Goal: Task Accomplishment & Management: Complete application form

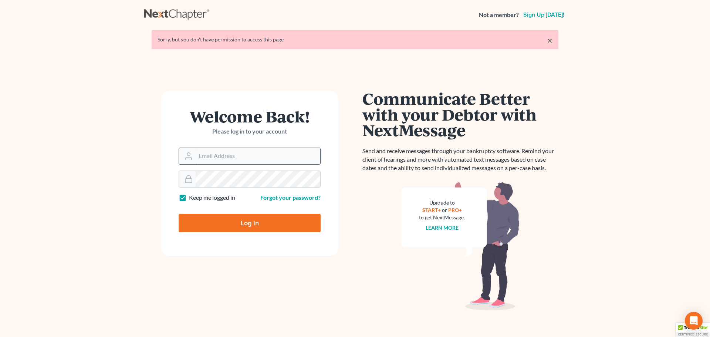
click at [264, 158] on input "Email Address" at bounding box center [258, 156] width 125 height 16
type input "[EMAIL_ADDRESS][DOMAIN_NAME]"
click at [262, 220] on input "Log In" at bounding box center [250, 223] width 142 height 18
type input "Thinking..."
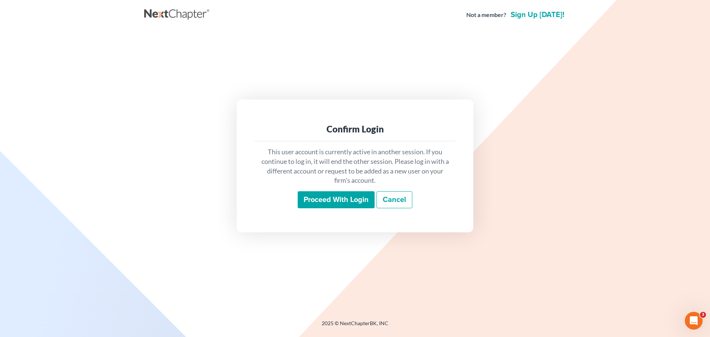
click at [348, 204] on input "Proceed with login" at bounding box center [336, 199] width 77 height 17
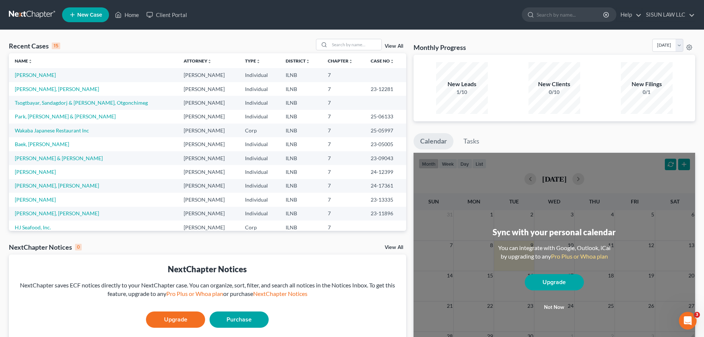
click at [92, 312] on div "Upgrade Purchase" at bounding box center [208, 320] width 386 height 26
click at [39, 75] on link "[PERSON_NAME]" at bounding box center [35, 75] width 41 height 6
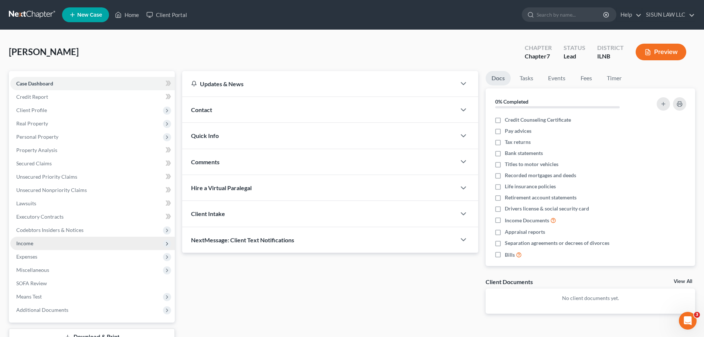
scroll to position [56, 0]
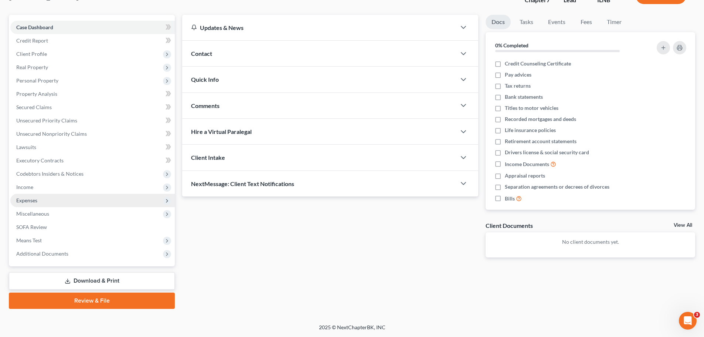
click at [63, 200] on span "Expenses" at bounding box center [92, 200] width 165 height 13
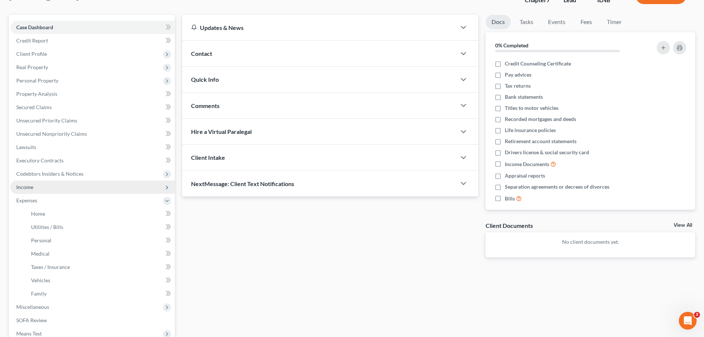
click at [72, 184] on span "Income" at bounding box center [92, 186] width 165 height 13
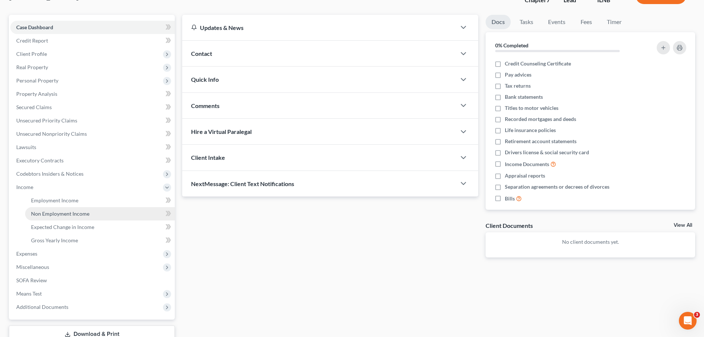
click at [63, 210] on link "Non Employment Income" at bounding box center [100, 213] width 150 height 13
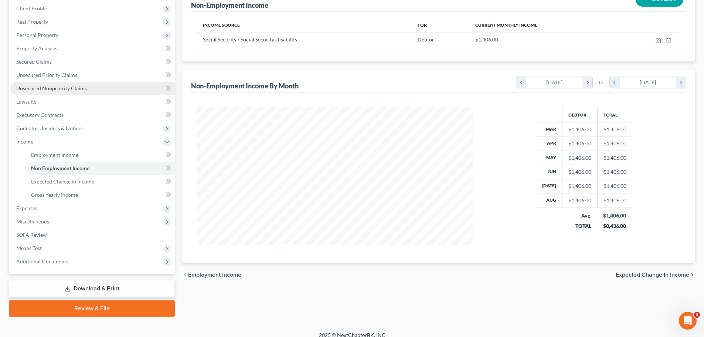
scroll to position [109, 0]
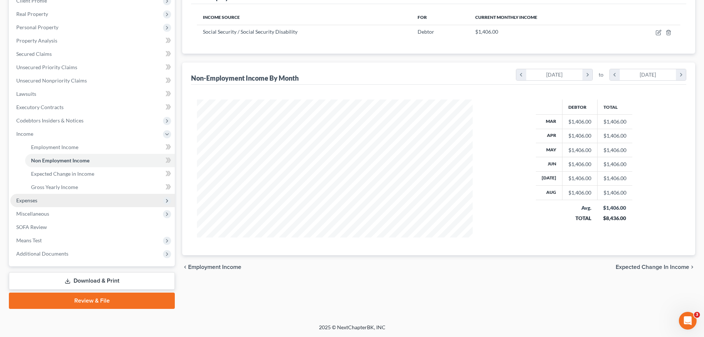
click at [34, 202] on span "Expenses" at bounding box center [26, 200] width 21 height 6
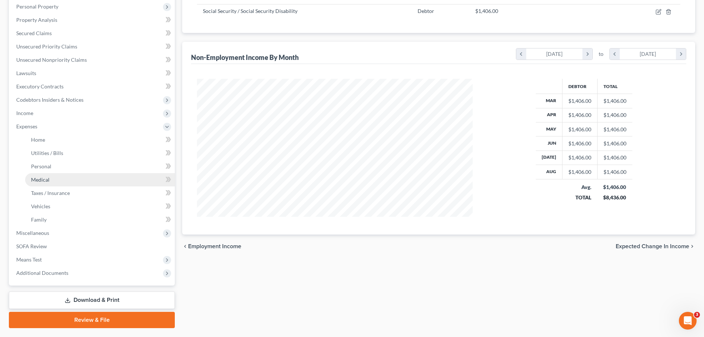
scroll to position [149, 0]
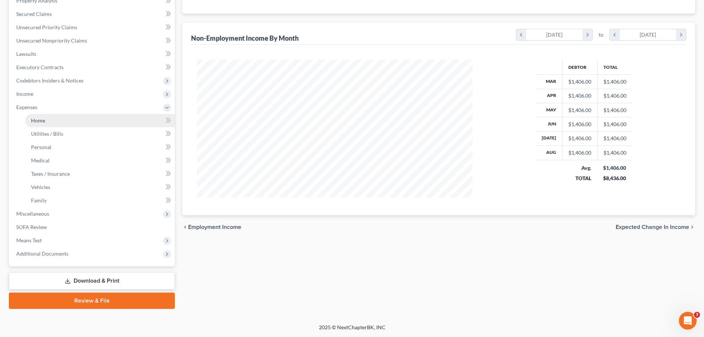
click at [85, 122] on link "Home" at bounding box center [100, 120] width 150 height 13
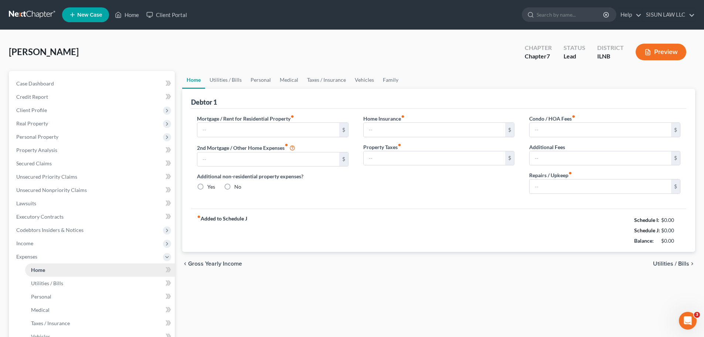
type input "0.00"
radio input "true"
type input "0.00"
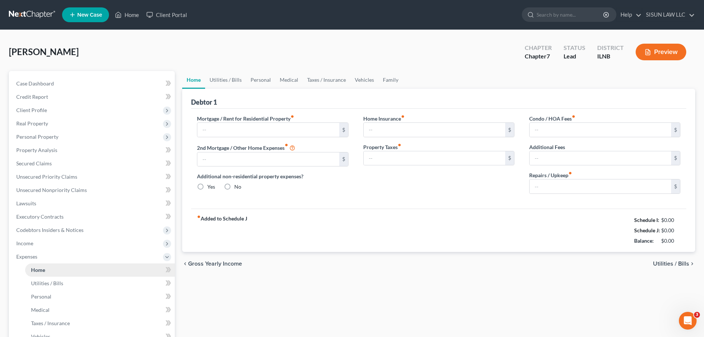
type input "0.00"
click at [231, 81] on link "Utilities / Bills" at bounding box center [225, 80] width 41 height 18
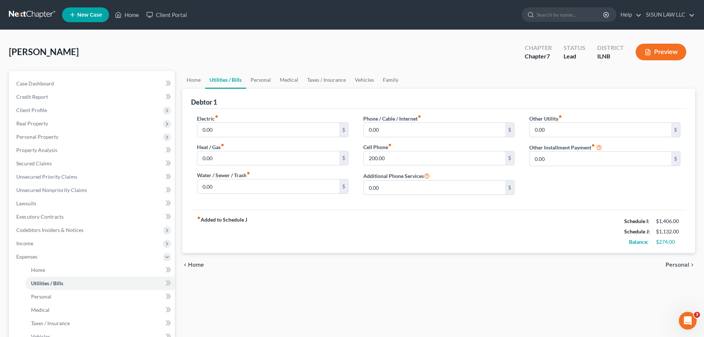
click at [370, 214] on div "fiber_manual_record Added to Schedule J Schedule I: $1,406.00 Schedule J: $1,13…" at bounding box center [438, 231] width 495 height 43
click at [268, 82] on link "Personal" at bounding box center [260, 80] width 29 height 18
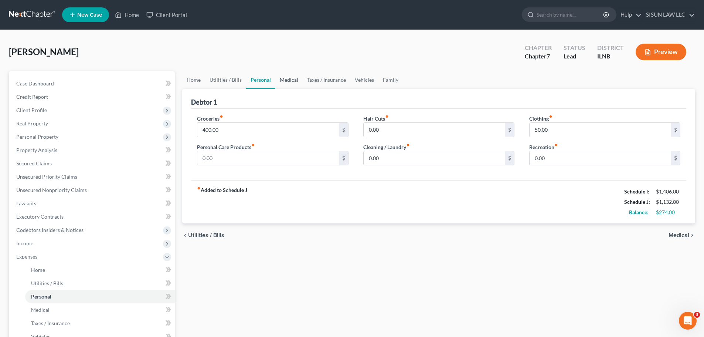
click at [298, 80] on link "Medical" at bounding box center [288, 80] width 27 height 18
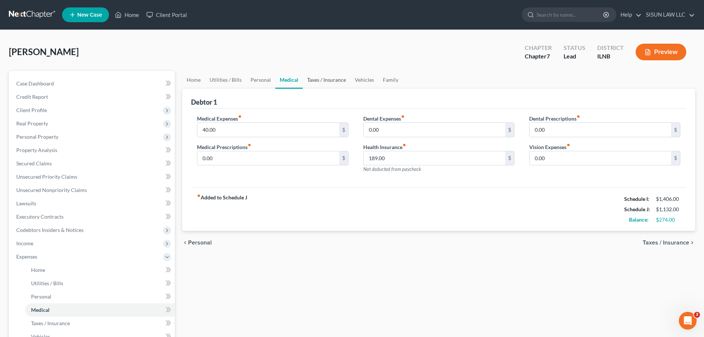
click at [325, 83] on link "Taxes / Insurance" at bounding box center [327, 80] width 48 height 18
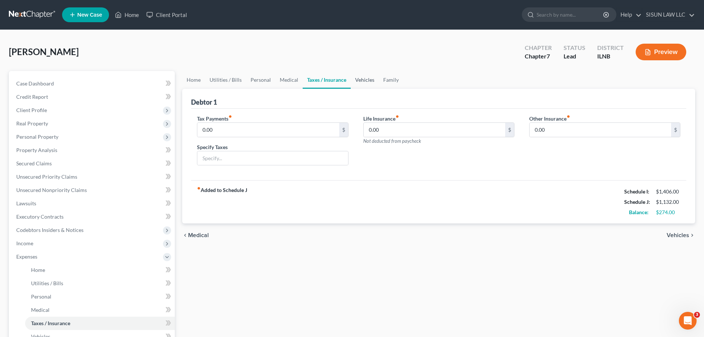
click at [356, 79] on link "Vehicles" at bounding box center [365, 80] width 28 height 18
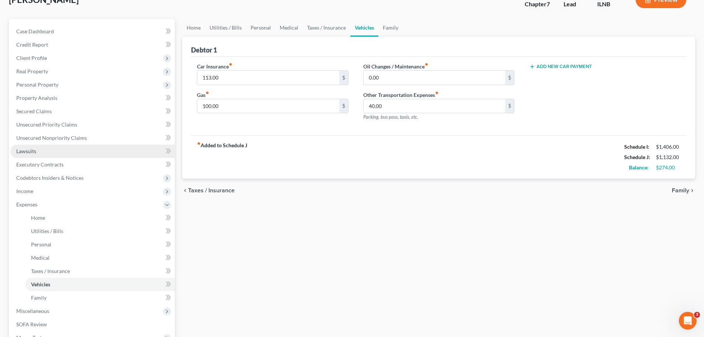
scroll to position [149, 0]
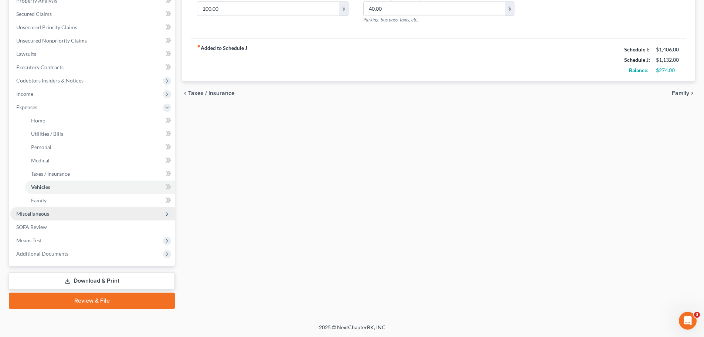
click at [83, 214] on span "Miscellaneous" at bounding box center [92, 213] width 165 height 13
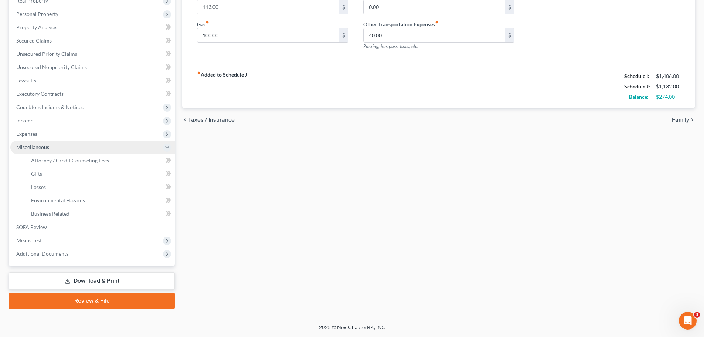
scroll to position [123, 0]
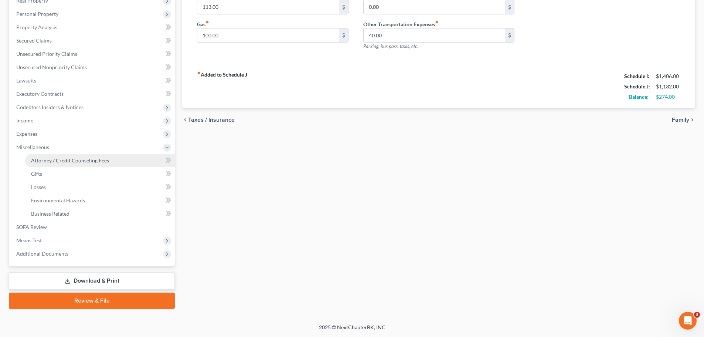
click at [93, 163] on span "Attorney / Credit Counseling Fees" at bounding box center [70, 160] width 78 height 6
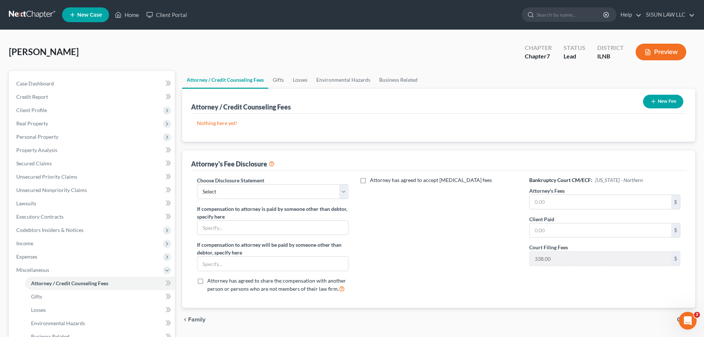
click at [661, 104] on button "New Fee" at bounding box center [663, 102] width 40 height 14
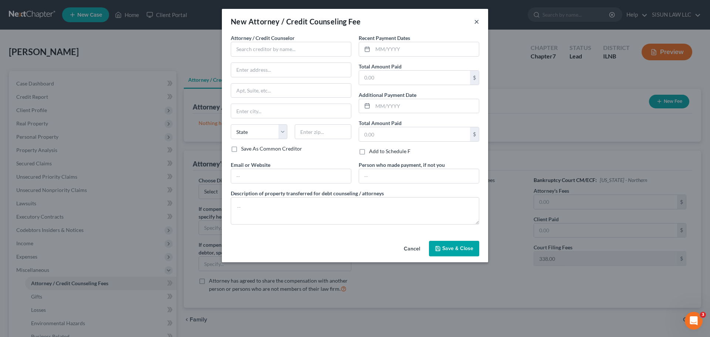
click at [478, 22] on button "×" at bounding box center [476, 21] width 5 height 9
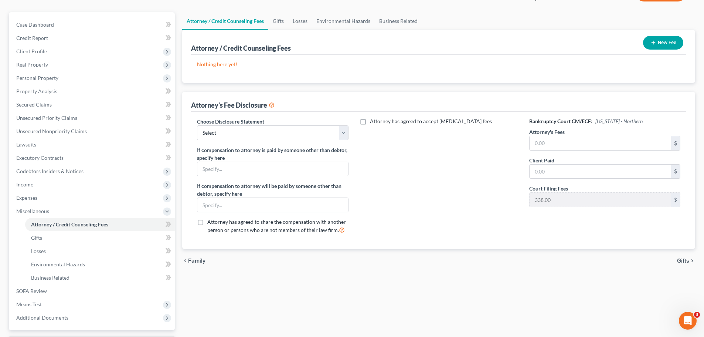
scroll to position [74, 0]
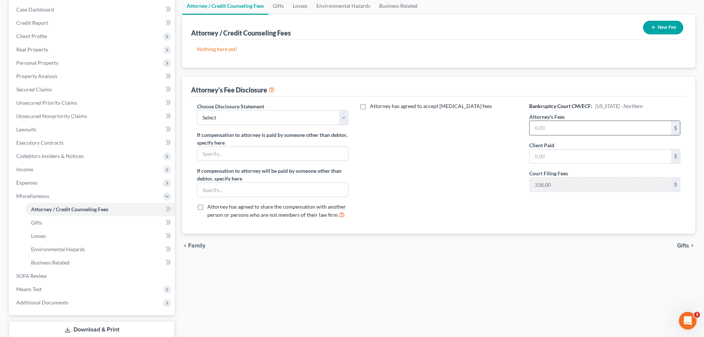
click at [554, 131] on input "text" at bounding box center [601, 128] width 142 height 14
type input "2,655"
click at [561, 161] on input "text" at bounding box center [601, 156] width 142 height 14
type input "2,655"
click at [309, 112] on select "Select Bankruptcy attorney" at bounding box center [272, 117] width 151 height 15
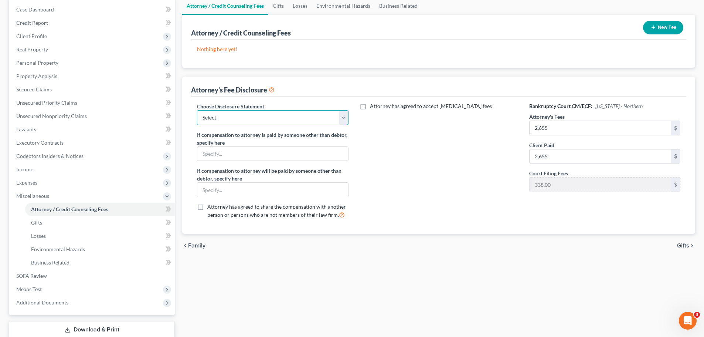
select select "0"
click at [197, 110] on select "Select Bankruptcy attorney" at bounding box center [272, 117] width 151 height 15
click at [389, 181] on div "Attorney has agreed to accept retainer fees" at bounding box center [439, 163] width 166 height 122
click at [370, 105] on label "Attorney has agreed to accept retainer fees" at bounding box center [431, 105] width 122 height 7
click at [373, 105] on input "Attorney has agreed to accept retainer fees" at bounding box center [375, 104] width 5 height 5
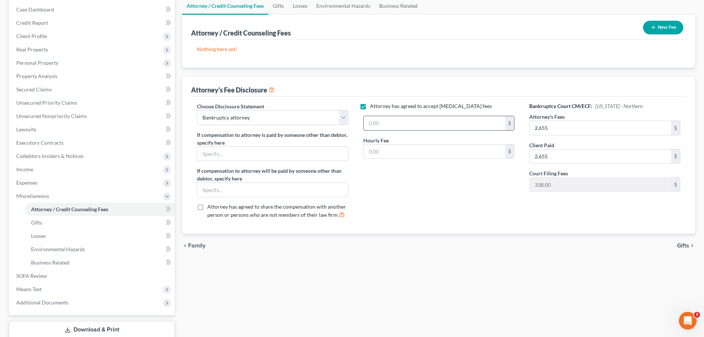
click at [386, 121] on input "text" at bounding box center [435, 123] width 142 height 14
click at [370, 104] on label "Attorney has agreed to accept retainer fees" at bounding box center [431, 105] width 122 height 7
click at [373, 104] on input "Attorney has agreed to accept retainer fees" at bounding box center [375, 104] width 5 height 5
click at [370, 104] on label "Attorney has agreed to accept retainer fees" at bounding box center [431, 105] width 122 height 7
click at [373, 104] on input "Attorney has agreed to accept retainer fees" at bounding box center [375, 104] width 5 height 5
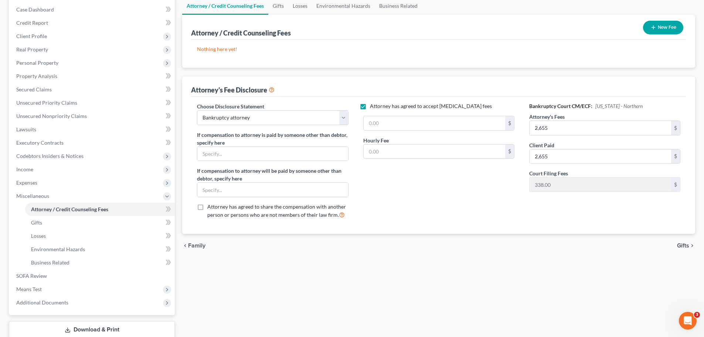
click at [370, 104] on label "Attorney has agreed to accept retainer fees" at bounding box center [431, 105] width 122 height 7
click at [373, 104] on input "Attorney has agreed to accept retainer fees" at bounding box center [375, 104] width 5 height 5
checkbox input "false"
click at [501, 314] on div "Attorney / Credit Counseling Fees Gifts Losses Environmental Hazards Business R…" at bounding box center [439, 177] width 521 height 361
drag, startPoint x: 596, startPoint y: 128, endPoint x: 520, endPoint y: 126, distance: 76.9
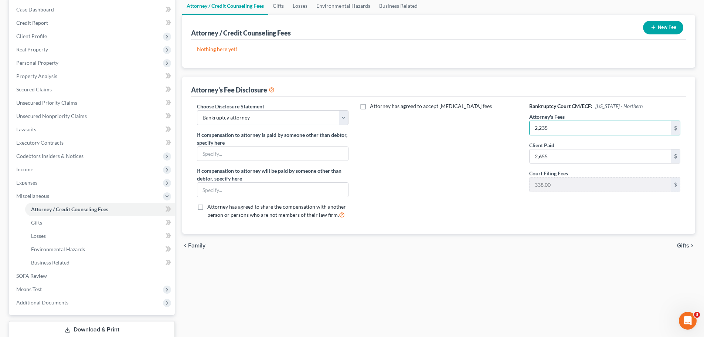
click at [527, 127] on div "Bankruptcy Court CM/ECF: Illinois - Northern Attorney's Fees 2,235 $ Client Pai…" at bounding box center [605, 163] width 166 height 122
type input "2,655"
click at [441, 193] on div "Attorney has agreed to accept retainer fees" at bounding box center [439, 163] width 166 height 122
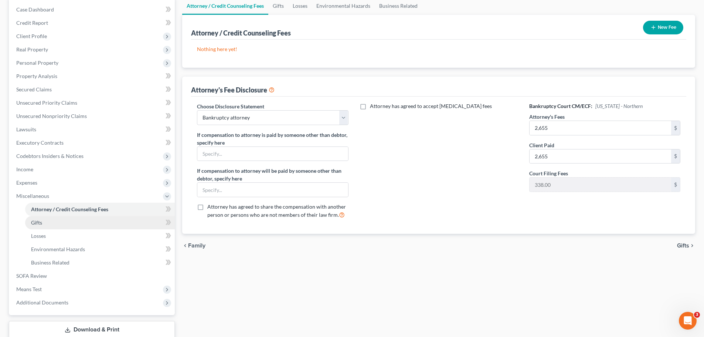
click at [129, 222] on link "Gifts" at bounding box center [100, 222] width 150 height 13
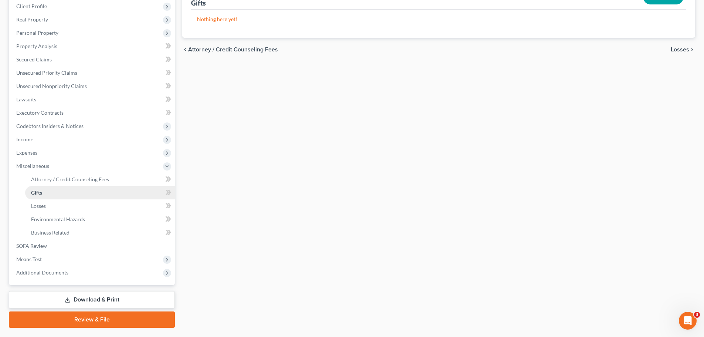
scroll to position [111, 0]
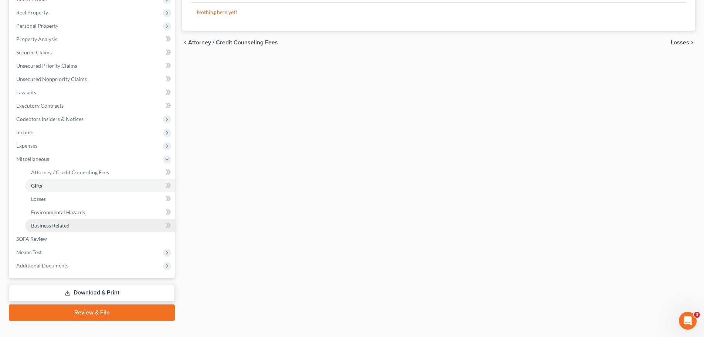
click at [122, 225] on link "Business Related" at bounding box center [100, 225] width 150 height 13
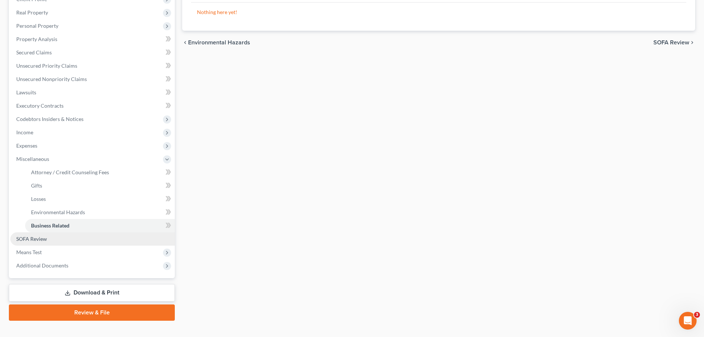
click at [113, 235] on link "SOFA Review" at bounding box center [92, 238] width 165 height 13
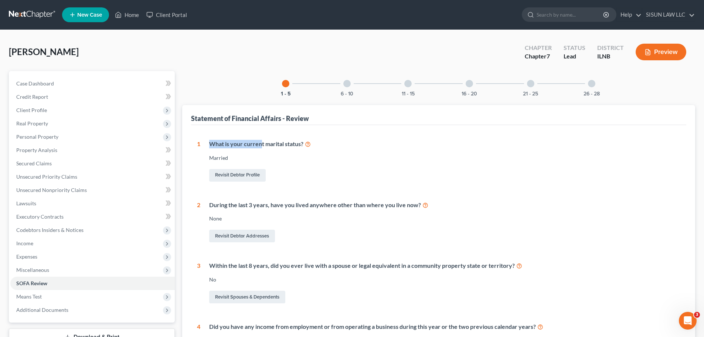
drag, startPoint x: 209, startPoint y: 145, endPoint x: 266, endPoint y: 142, distance: 57.0
click at [266, 142] on div "What is your current marital status? Married Revisit Debtor Profile" at bounding box center [440, 161] width 480 height 43
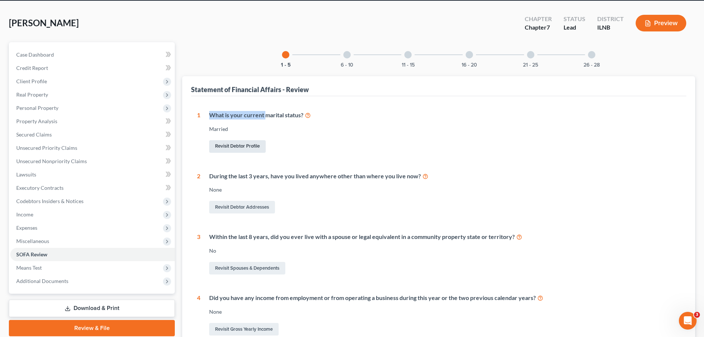
scroll to position [74, 0]
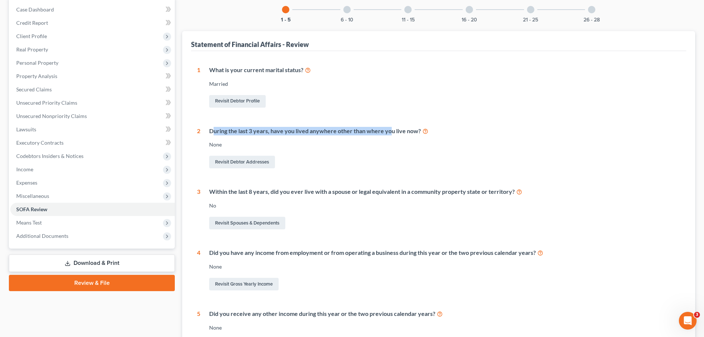
drag, startPoint x: 212, startPoint y: 130, endPoint x: 389, endPoint y: 128, distance: 177.1
click at [389, 128] on div "During the last 3 years, have you lived anywhere other than where you live now?" at bounding box center [444, 131] width 471 height 9
click at [372, 147] on div "None" at bounding box center [444, 144] width 471 height 7
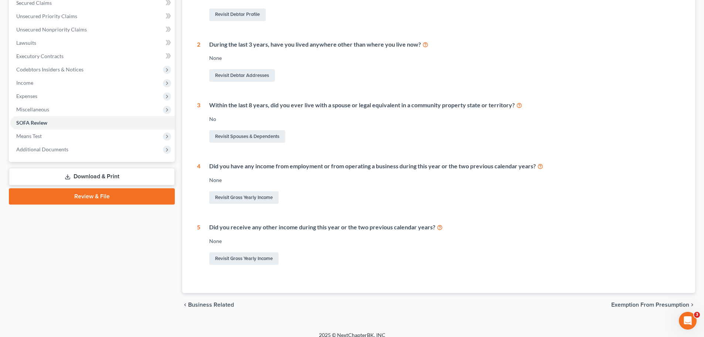
scroll to position [168, 0]
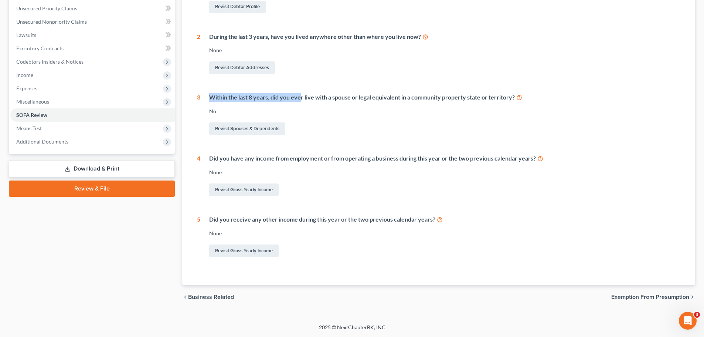
drag, startPoint x: 211, startPoint y: 98, endPoint x: 300, endPoint y: 98, distance: 89.1
click at [300, 98] on div "Within the last 8 years, did you ever live with a spouse or legal equivalent in…" at bounding box center [440, 114] width 480 height 43
drag, startPoint x: 346, startPoint y: 93, endPoint x: 447, endPoint y: 95, distance: 101.0
click at [447, 95] on div "Within the last 8 years, did you ever live with a spouse or legal equivalent in…" at bounding box center [444, 97] width 471 height 9
drag, startPoint x: 214, startPoint y: 154, endPoint x: 302, endPoint y: 156, distance: 88.0
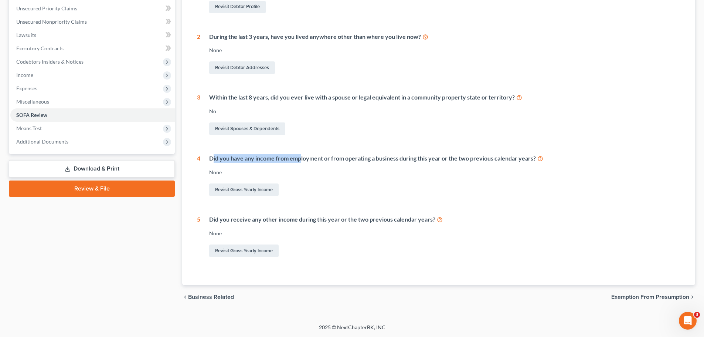
click at [302, 156] on div "Did you have any income from employment or from operating a business during thi…" at bounding box center [444, 158] width 471 height 9
click at [243, 190] on link "Revisit Gross Yearly Income" at bounding box center [244, 189] width 70 height 13
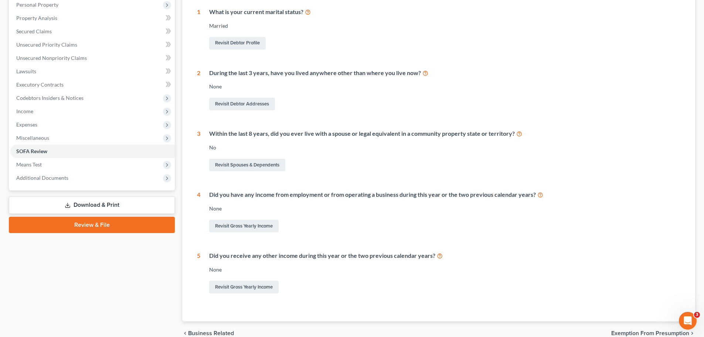
scroll to position [168, 0]
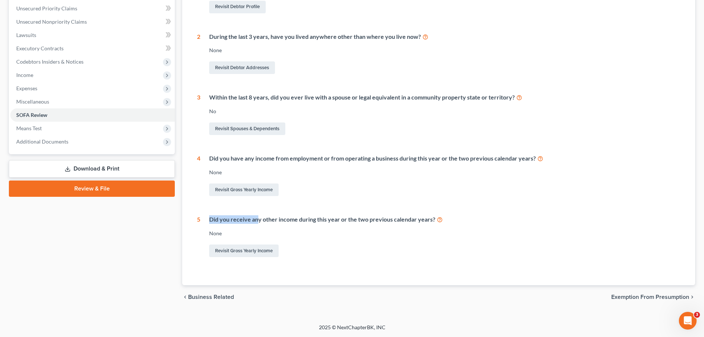
drag, startPoint x: 203, startPoint y: 217, endPoint x: 257, endPoint y: 212, distance: 53.8
click at [257, 212] on div "1 What is your current marital status? Married Revisit Debtor Profile 2 During …" at bounding box center [439, 115] width 484 height 287
click at [252, 191] on link "Revisit Gross Yearly Income" at bounding box center [244, 189] width 70 height 13
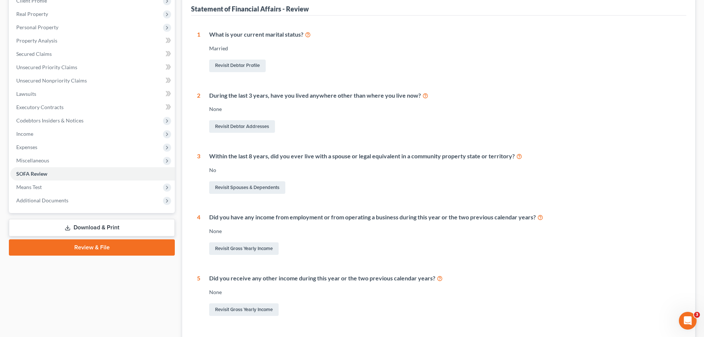
scroll to position [168, 0]
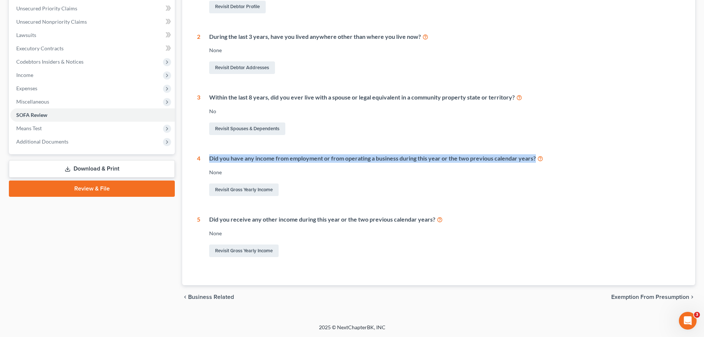
drag, startPoint x: 207, startPoint y: 157, endPoint x: 550, endPoint y: 160, distance: 343.5
click at [550, 160] on div "Did you have any income from employment or from operating a business during thi…" at bounding box center [440, 175] width 480 height 43
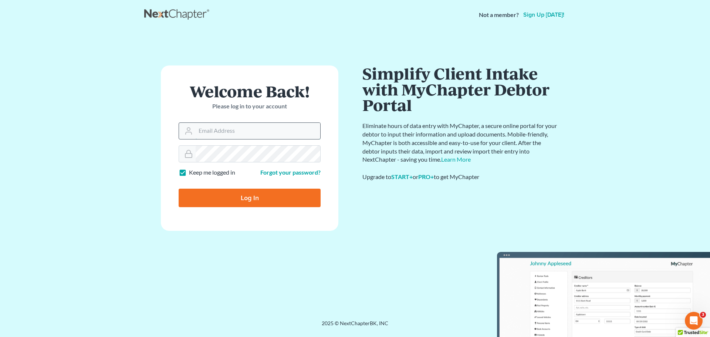
click at [266, 137] on input "Email Address" at bounding box center [258, 131] width 125 height 16
click at [179, 189] on input "Log In" at bounding box center [250, 198] width 142 height 18
type input "[EMAIL_ADDRESS][DOMAIN_NAME]"
type input "Thinking..."
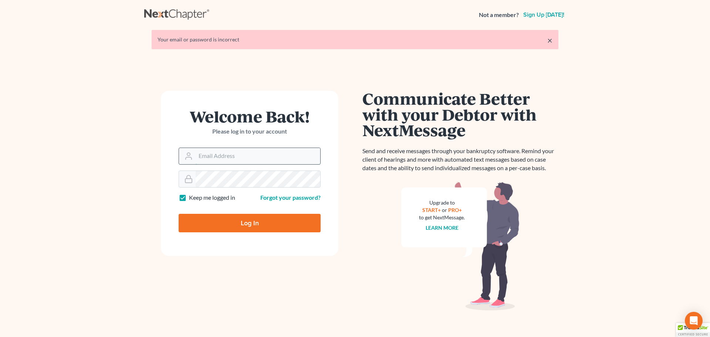
click at [253, 161] on input "Email Address" at bounding box center [258, 156] width 125 height 16
type input "[EMAIL_ADDRESS][DOMAIN_NAME]"
click at [273, 218] on input "Log In" at bounding box center [250, 223] width 142 height 18
type input "Thinking..."
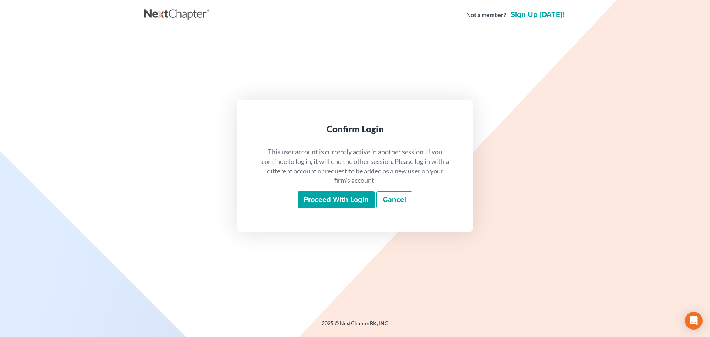
click at [327, 197] on input "Proceed with login" at bounding box center [336, 199] width 77 height 17
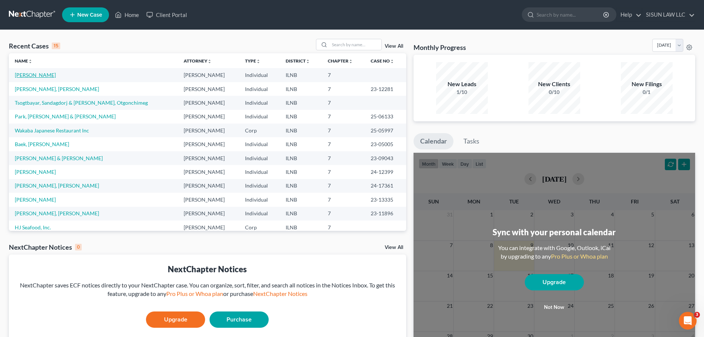
click at [45, 75] on link "[PERSON_NAME]" at bounding box center [35, 75] width 41 height 6
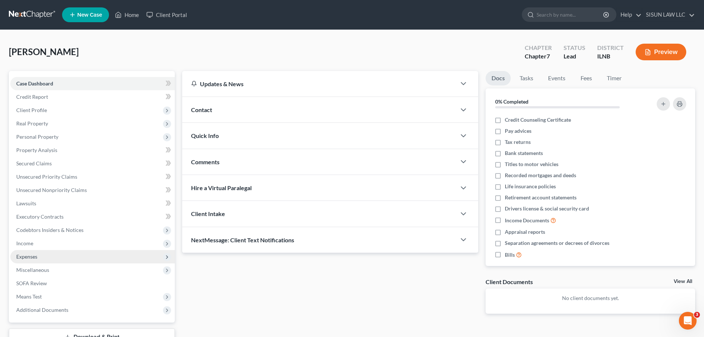
scroll to position [56, 0]
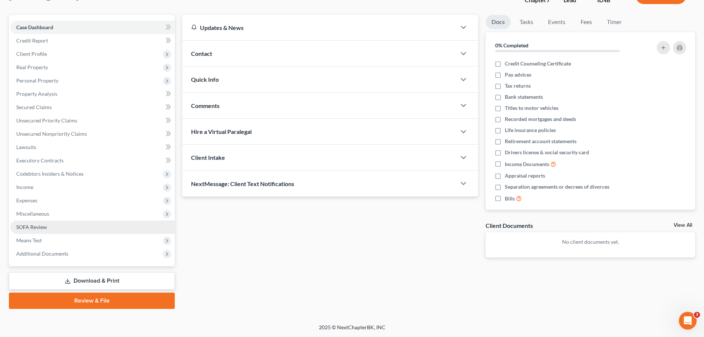
click at [72, 224] on link "SOFA Review" at bounding box center [92, 226] width 165 height 13
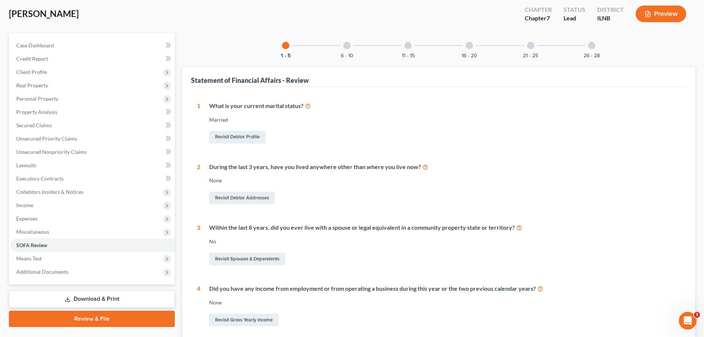
scroll to position [148, 0]
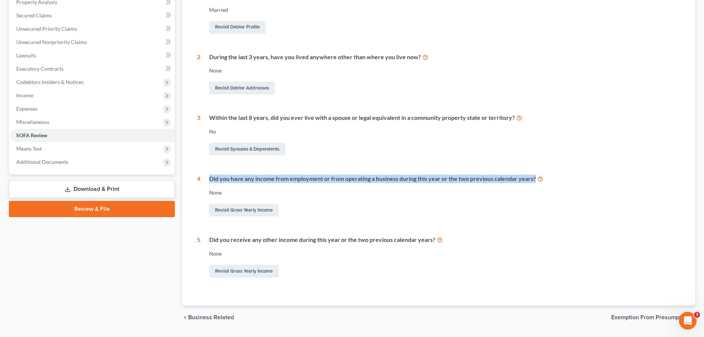
drag, startPoint x: 536, startPoint y: 179, endPoint x: 203, endPoint y: 175, distance: 333.2
click at [203, 175] on div "Did you have any income from employment or from operating a business during thi…" at bounding box center [440, 196] width 480 height 43
copy div "Did you have any income from employment or from operating a business during thi…"
click at [270, 206] on link "Revisit Gross Yearly Income" at bounding box center [244, 210] width 70 height 13
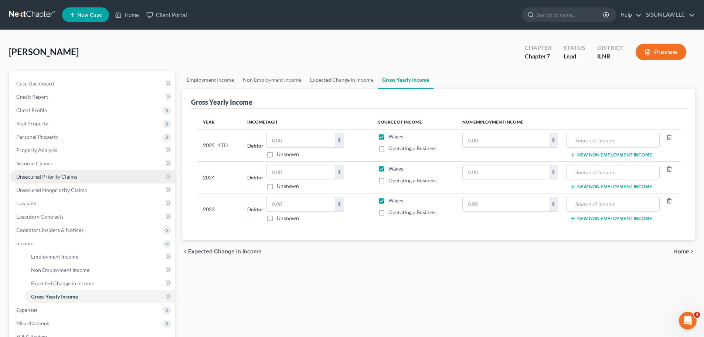
scroll to position [109, 0]
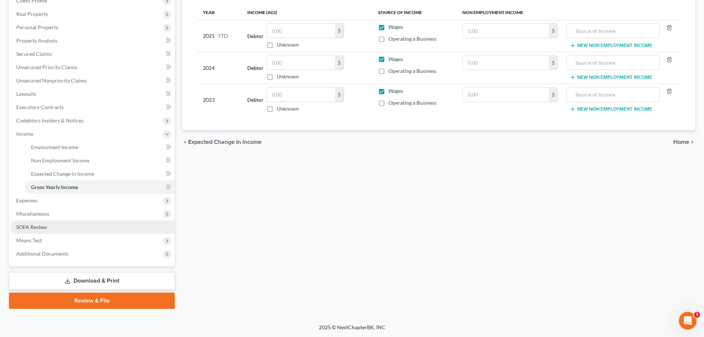
click at [21, 225] on span "SOFA Review" at bounding box center [31, 227] width 31 height 6
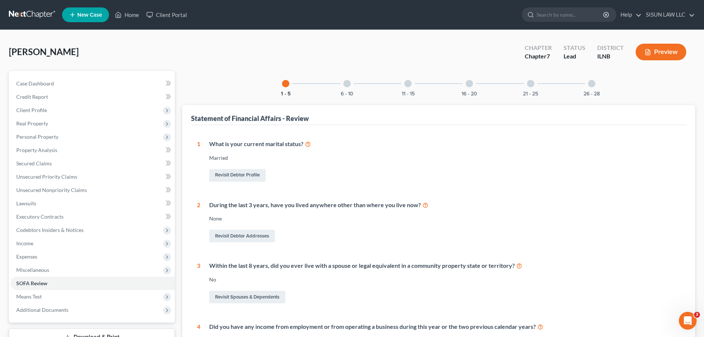
click at [345, 84] on div at bounding box center [347, 83] width 7 height 7
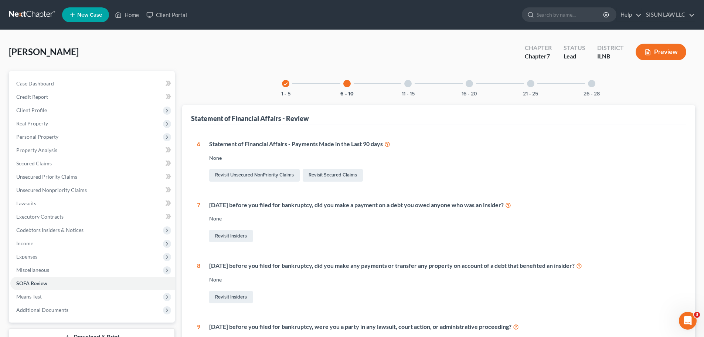
click at [287, 85] on icon "check" at bounding box center [285, 83] width 5 height 5
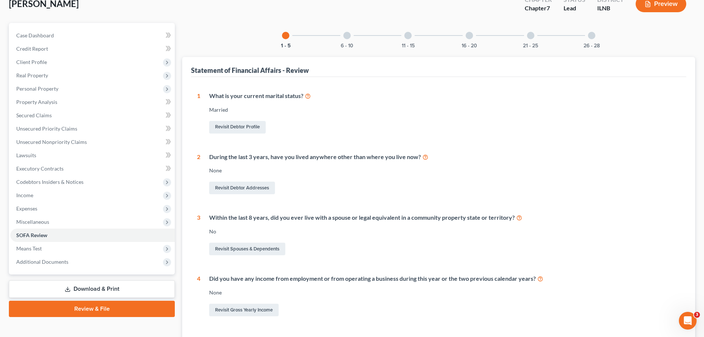
scroll to position [168, 0]
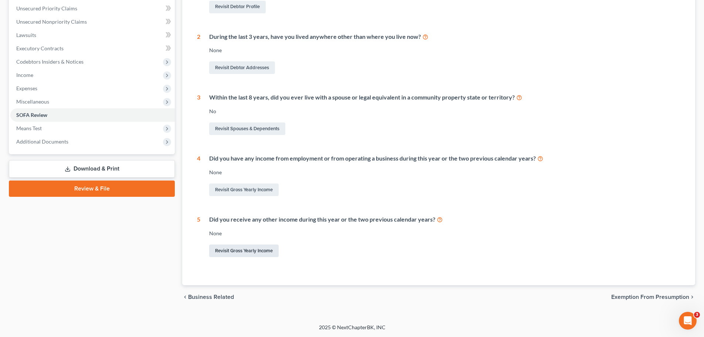
click at [273, 252] on link "Revisit Gross Yearly Income" at bounding box center [244, 250] width 70 height 13
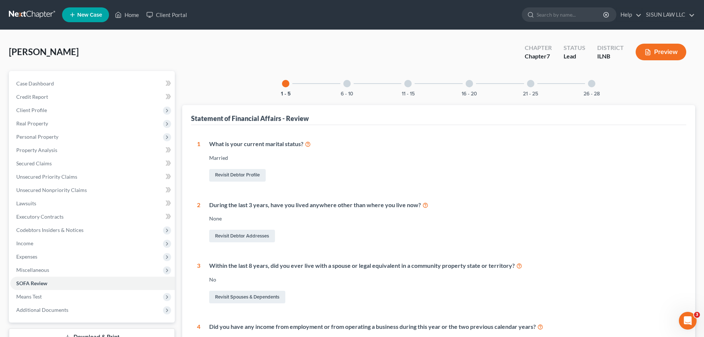
click at [349, 80] on div at bounding box center [347, 83] width 7 height 7
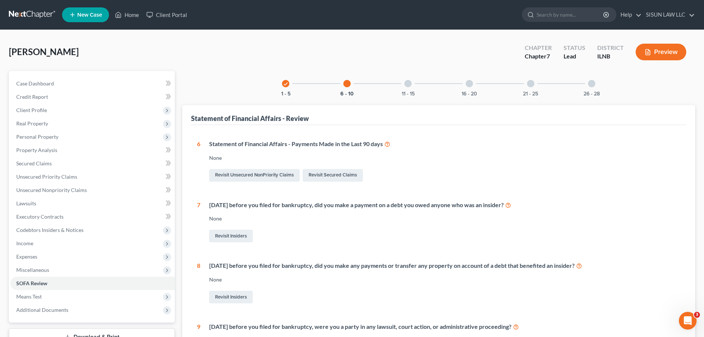
scroll to position [148, 0]
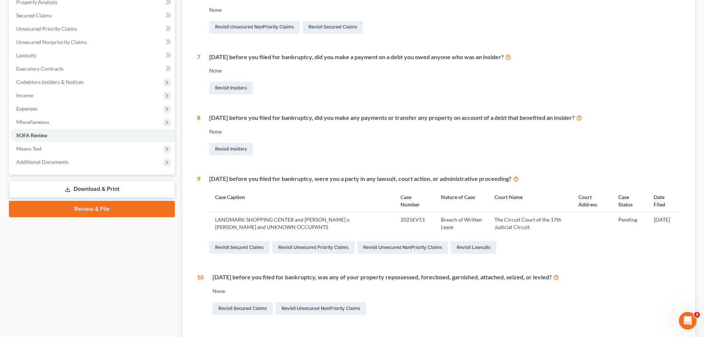
drag, startPoint x: 211, startPoint y: 57, endPoint x: 504, endPoint y: 51, distance: 293.6
click at [504, 51] on div "6 Statement of Financial Affairs - Payments Made in the Last 90 days None Revis…" at bounding box center [439, 154] width 484 height 324
click at [354, 117] on div "Within 1 year before you filed for bankruptcy, did you make any payments or tra…" at bounding box center [444, 118] width 471 height 9
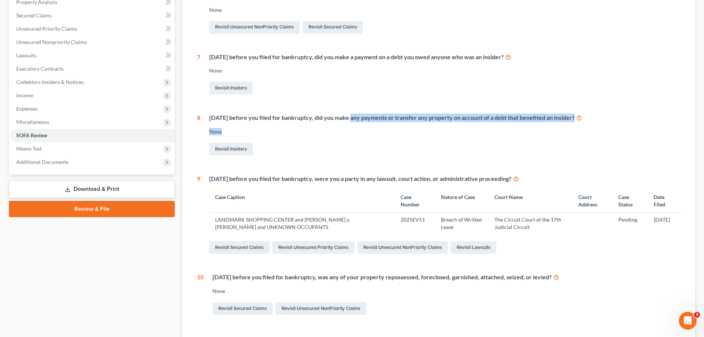
drag, startPoint x: 354, startPoint y: 117, endPoint x: 344, endPoint y: 122, distance: 11.4
click at [344, 122] on div "Within 1 year before you filed for bankruptcy, did you make any payments or tra…" at bounding box center [440, 135] width 480 height 43
click at [231, 135] on div "None" at bounding box center [444, 131] width 471 height 7
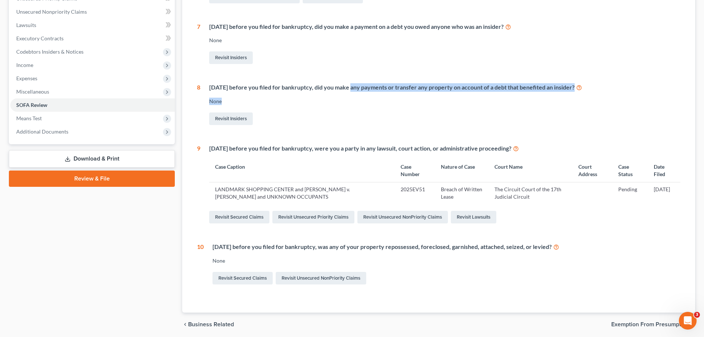
scroll to position [206, 0]
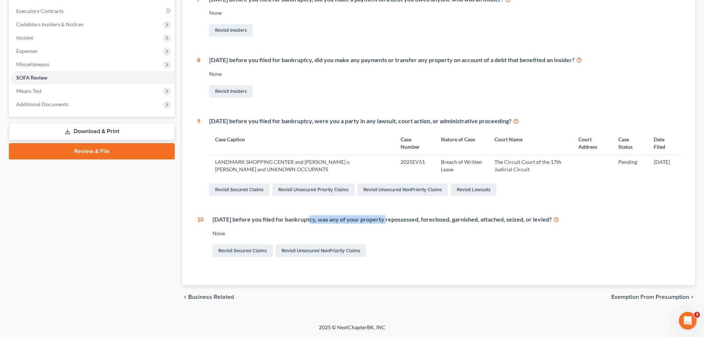
drag, startPoint x: 306, startPoint y: 218, endPoint x: 402, endPoint y: 221, distance: 96.2
click at [387, 219] on div "[DATE] before you filed for bankruptcy, was any of your property repossessed, f…" at bounding box center [447, 219] width 468 height 9
click at [312, 168] on td "LANDMARK SHOPPING CENTER and [PERSON_NAME] v. [PERSON_NAME] and UNKNOWN OCCUPAN…" at bounding box center [302, 165] width 186 height 21
click at [491, 192] on link "Revisit Lawsuits" at bounding box center [473, 189] width 45 height 13
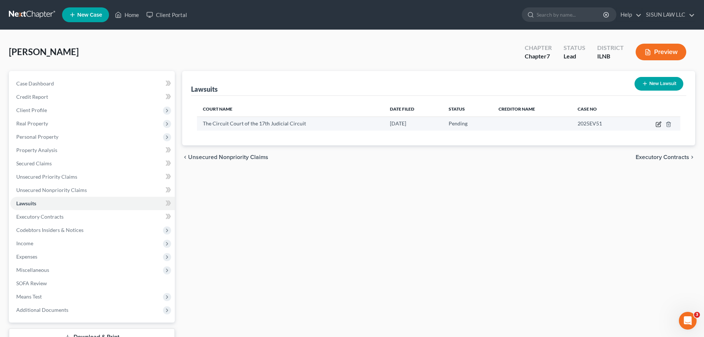
click at [659, 125] on icon "button" at bounding box center [659, 123] width 3 height 3
select select "0"
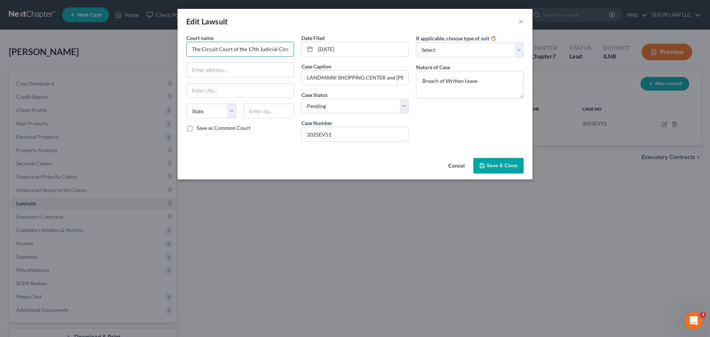
click at [290, 48] on input "The Circuit Court of the 17th Judicial Circuit" at bounding box center [240, 49] width 108 height 15
drag, startPoint x: 288, startPoint y: 50, endPoint x: 119, endPoint y: 44, distance: 169.8
click at [119, 44] on div "Edit Lawsuit × Court name * The Circuit Court of the 17th Judicial Circuit Stat…" at bounding box center [355, 168] width 710 height 337
click at [226, 65] on input "text" at bounding box center [240, 70] width 107 height 14
paste input "[STREET_ADDRESS]"
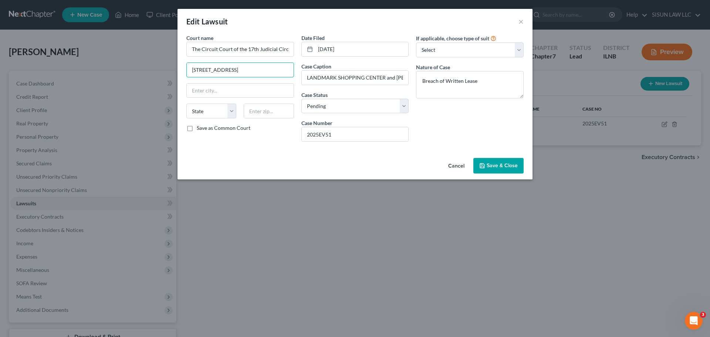
drag, startPoint x: 257, startPoint y: 71, endPoint x: 293, endPoint y: 79, distance: 37.5
click at [296, 74] on div "Court name * The Circuit Court of the 17th Judicial Circuit 601 N Main St, Belv…" at bounding box center [240, 91] width 115 height 114
type input "601 N Main St, Belvidere, IL"
drag, startPoint x: 263, startPoint y: 115, endPoint x: 258, endPoint y: 104, distance: 12.1
click at [263, 115] on input "text" at bounding box center [269, 111] width 50 height 15
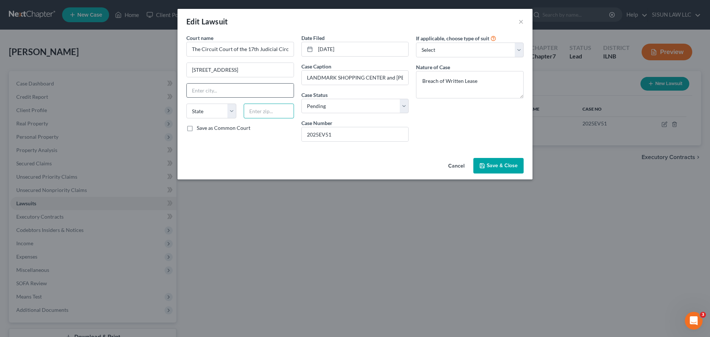
paste input "61008"
type input "61008"
type input "Belvidere"
select select "14"
drag, startPoint x: 263, startPoint y: 70, endPoint x: 248, endPoint y: 72, distance: 15.0
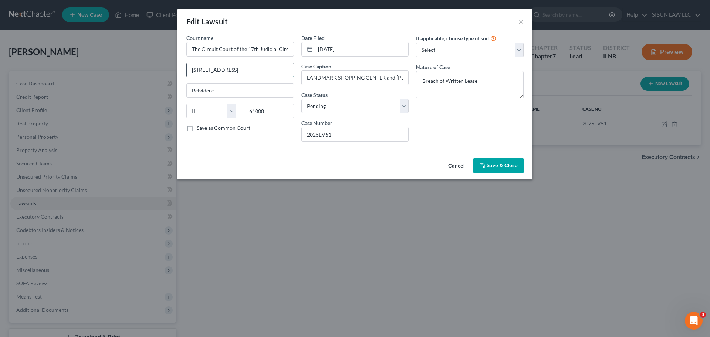
click at [248, 72] on input "601 N Main St, Belvidere, IL" at bounding box center [240, 70] width 107 height 14
type input "601 N Main St"
drag, startPoint x: 227, startPoint y: 47, endPoint x: 308, endPoint y: 45, distance: 81.4
click at [308, 45] on div "Court name * The Circuit Court of the 17th Judicial Circuit 601 N Main St Belvi…" at bounding box center [355, 91] width 345 height 114
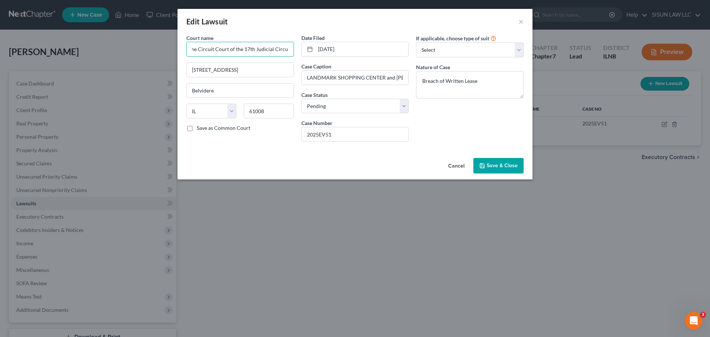
click at [241, 50] on input "The Circuit Court of the 17th Judicial Circuit" at bounding box center [240, 49] width 108 height 15
drag, startPoint x: 243, startPoint y: 49, endPoint x: 167, endPoint y: 49, distance: 75.4
click at [168, 49] on div "Edit Lawsuit × Court name * The Circuit Court of the 17th Judicial Circuit 601 …" at bounding box center [355, 168] width 710 height 337
click at [250, 49] on input "The Circuit Court of the 17th Judicial Circuit" at bounding box center [240, 49] width 108 height 15
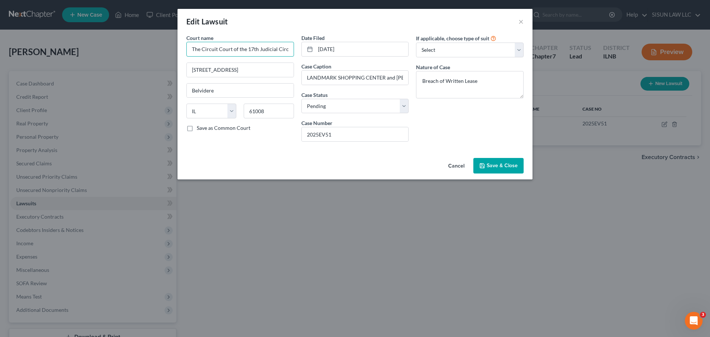
drag, startPoint x: 246, startPoint y: 50, endPoint x: 202, endPoint y: 50, distance: 44.4
click at [202, 50] on input "The Circuit Court of the 17th Judicial Circuit" at bounding box center [240, 49] width 108 height 15
click at [251, 45] on input "The 17th Judicial Circuit" at bounding box center [240, 49] width 108 height 15
type input "The 17th Judicial Circuit"
drag, startPoint x: 308, startPoint y: 76, endPoint x: 335, endPoint y: 78, distance: 27.4
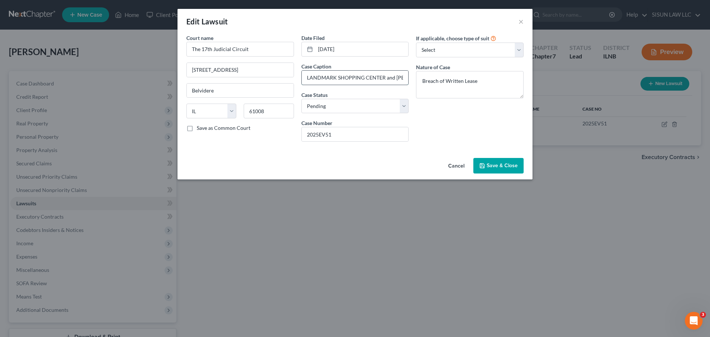
click at [335, 78] on input "LANDMARK SHOPPING CENTER and VIREN PATEL v. CHAESOON RITTMEYER and UNKNOWN OCCU…" at bounding box center [355, 78] width 107 height 14
drag, startPoint x: 337, startPoint y: 78, endPoint x: 363, endPoint y: 79, distance: 25.9
click at [363, 79] on input "LANDMARK SHOPPING CENTER and VIREN PATEL v. CHAESOON RITTMEYER and UNKNOWN OCCU…" at bounding box center [355, 78] width 107 height 14
type input "LANDMARK SHOPPING CENTER and VIREN PATEL v. CHAESOON RITTMEYER and UNKNOWN OCCU…"
click at [375, 78] on input "LANDMARK SHOPPING CENTER and VIREN PATEL v. CHAESOON RITTMEYER and UNKNOWN OCCU…" at bounding box center [355, 78] width 107 height 14
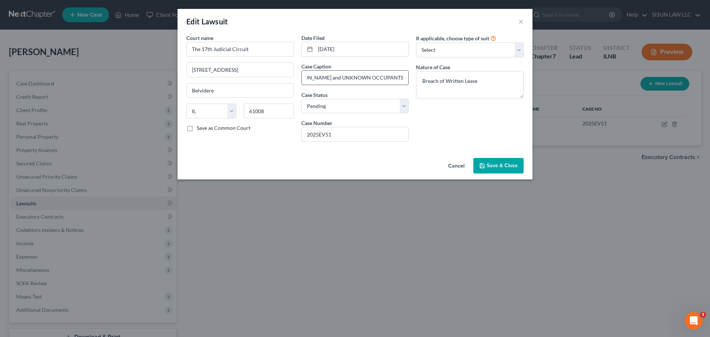
drag, startPoint x: 384, startPoint y: 77, endPoint x: 404, endPoint y: 77, distance: 19.6
click at [404, 77] on input "LANDMARK SHOPPING CENTER and VIREN PATEL v. CHAESOON RITTMEYER and UNKNOWN OCCU…" at bounding box center [355, 78] width 107 height 14
click at [377, 78] on input "LANDMARK SHOPPING CENTER and VIREN PATEL v. CHAESOON RITTMEYER and UNKNOWN OCCU…" at bounding box center [355, 78] width 107 height 14
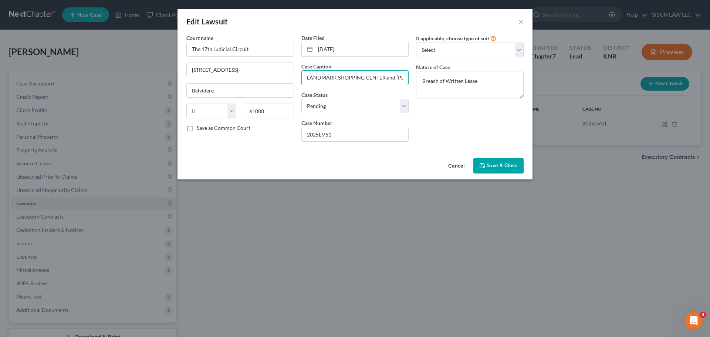
drag, startPoint x: 374, startPoint y: 79, endPoint x: 297, endPoint y: 78, distance: 76.9
click at [270, 78] on div "Court name * The 17th Judicial Circuit 601 N Main St Belvidere State AL AK AR A…" at bounding box center [355, 91] width 345 height 114
click at [366, 77] on input "LANDMARK SHOPPING CENTER and VIREN PATEL v. CHAESOON RITTMEYER and UNKNOWN OCCU…" at bounding box center [355, 78] width 107 height 14
drag, startPoint x: 390, startPoint y: 79, endPoint x: 399, endPoint y: 79, distance: 8.1
click at [399, 79] on input "LANDMARK SHOPPING CENTER and VIREN PATEL v. CHAESOON RITTMEYER and UNKNOWN OCCU…" at bounding box center [355, 78] width 107 height 14
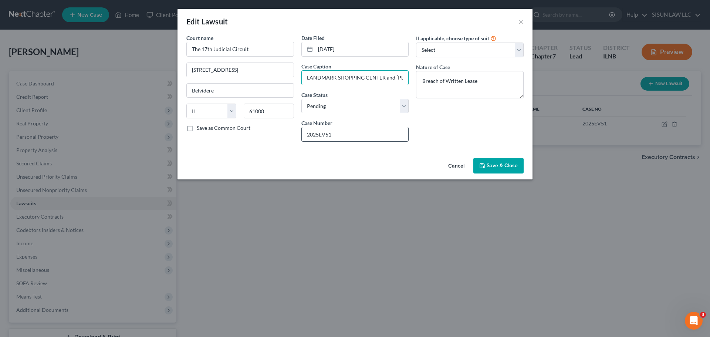
click at [384, 136] on input "2025EV51" at bounding box center [355, 134] width 107 height 14
click at [386, 109] on select "Select Pending On Appeal Concluded" at bounding box center [355, 106] width 108 height 15
click at [484, 118] on div "If applicable, choose type of suit Select Repossession Garnishment Foreclosure …" at bounding box center [469, 91] width 115 height 114
click at [453, 51] on select "Select Repossession Garnishment Foreclosure Attached, Seized, Or Levied Other" at bounding box center [470, 50] width 108 height 15
drag, startPoint x: 490, startPoint y: 82, endPoint x: 285, endPoint y: 74, distance: 204.2
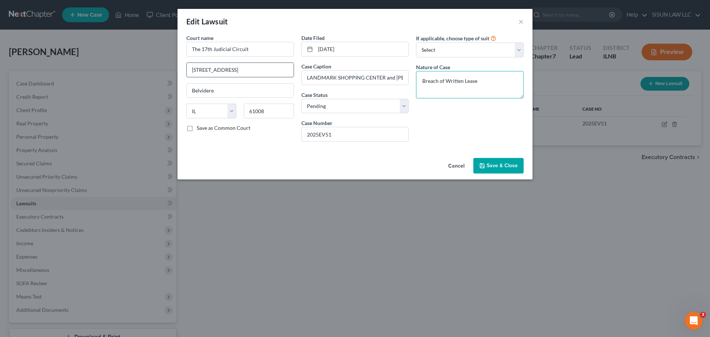
click at [287, 74] on div "Court name * The 17th Judicial Circuit 601 N Main St Belvidere State AL AK AR A…" at bounding box center [355, 91] width 345 height 114
click at [457, 139] on div "If applicable, choose type of suit Select Repossession Garnishment Foreclosure …" at bounding box center [469, 91] width 115 height 114
click at [496, 168] on span "Save & Close" at bounding box center [502, 165] width 31 height 6
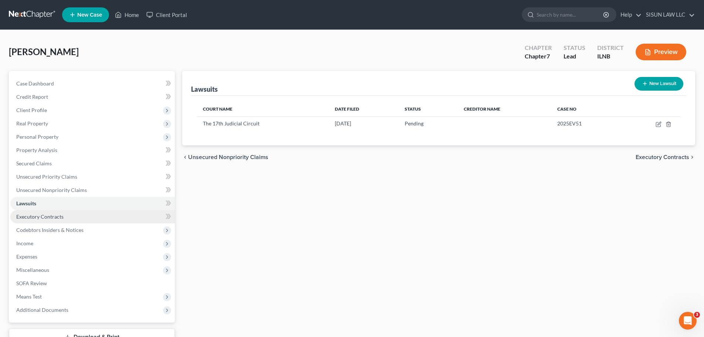
click at [107, 216] on link "Executory Contracts" at bounding box center [92, 216] width 165 height 13
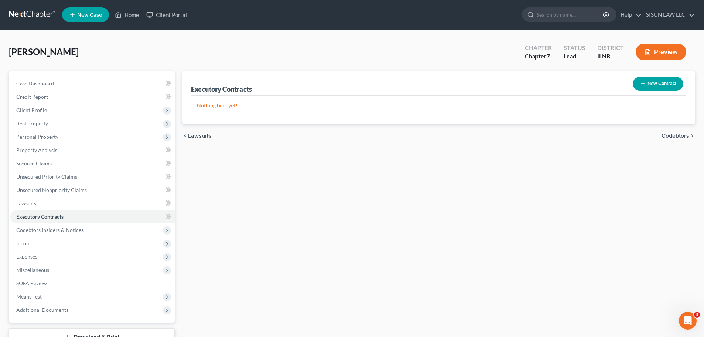
click at [41, 17] on link at bounding box center [32, 14] width 47 height 13
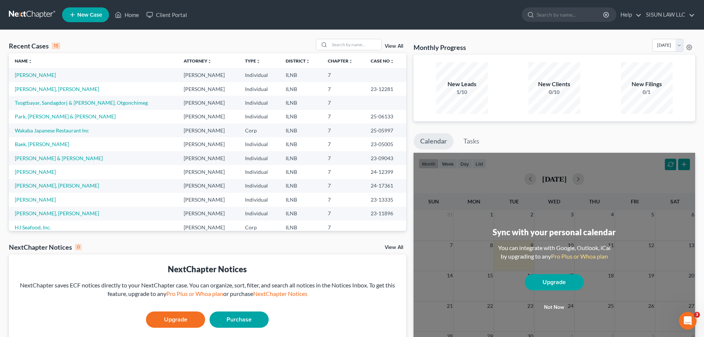
click at [31, 92] on td "[PERSON_NAME], [PERSON_NAME]" at bounding box center [93, 89] width 169 height 14
click at [33, 91] on link "[PERSON_NAME], [PERSON_NAME]" at bounding box center [57, 89] width 84 height 6
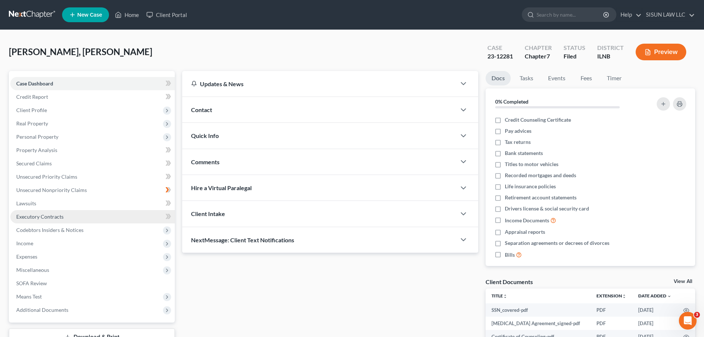
click at [82, 218] on link "Executory Contracts" at bounding box center [92, 216] width 165 height 13
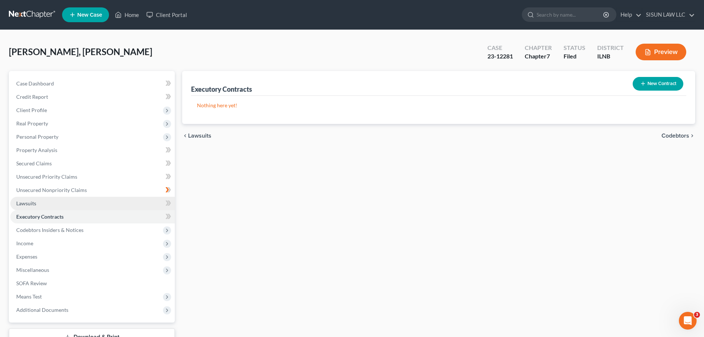
click at [62, 199] on link "Lawsuits" at bounding box center [92, 203] width 165 height 13
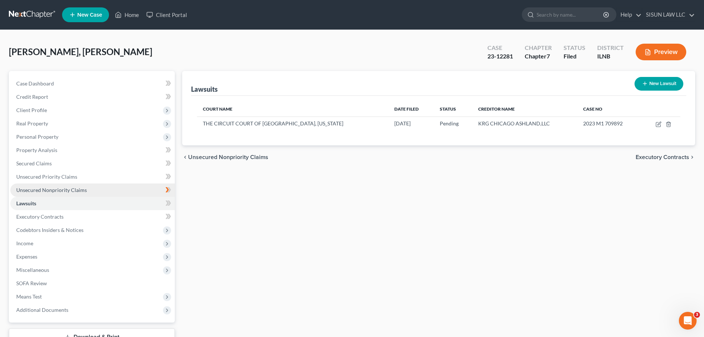
click at [55, 193] on link "Unsecured Nonpriority Claims" at bounding box center [92, 189] width 165 height 13
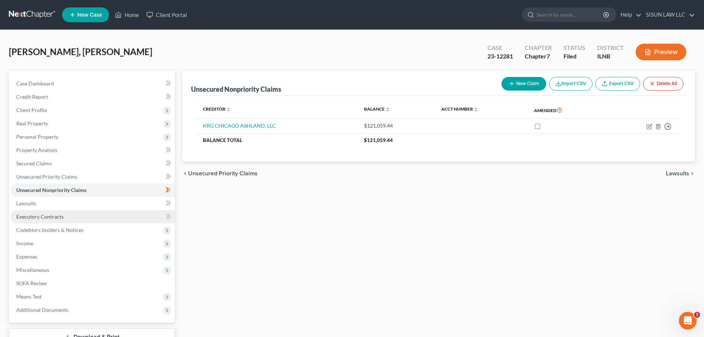
click at [55, 219] on span "Executory Contracts" at bounding box center [39, 216] width 47 height 6
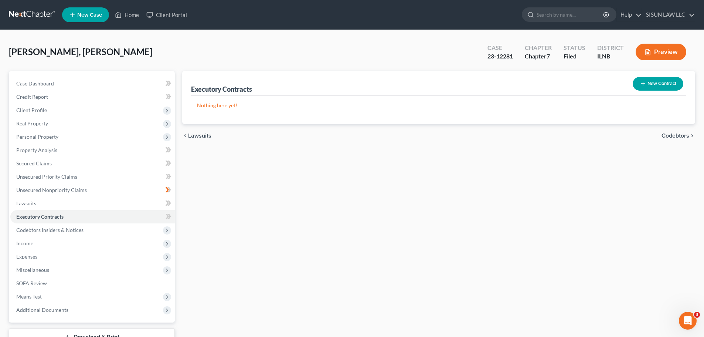
click at [31, 10] on link at bounding box center [32, 14] width 47 height 13
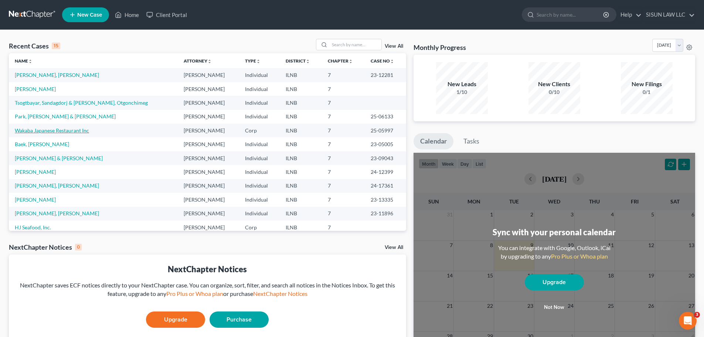
click at [46, 130] on link "Wakaba Japanese Restaurant Inc" at bounding box center [52, 130] width 74 height 6
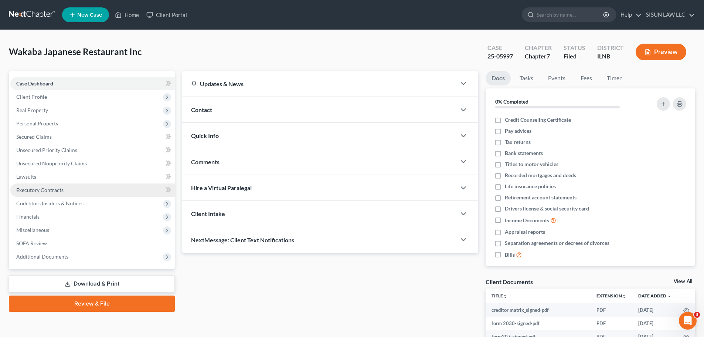
click at [48, 191] on span "Executory Contracts" at bounding box center [39, 190] width 47 height 6
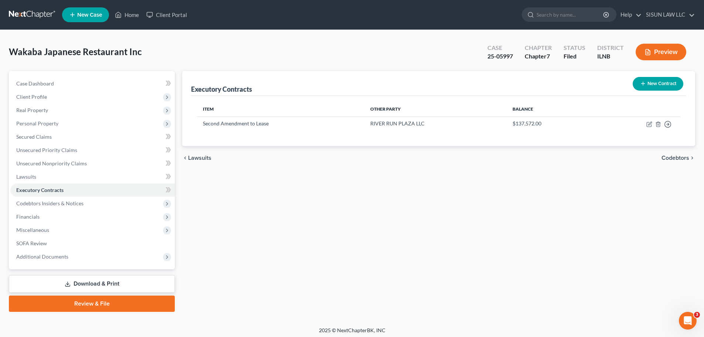
click at [9, 10] on link at bounding box center [32, 14] width 47 height 13
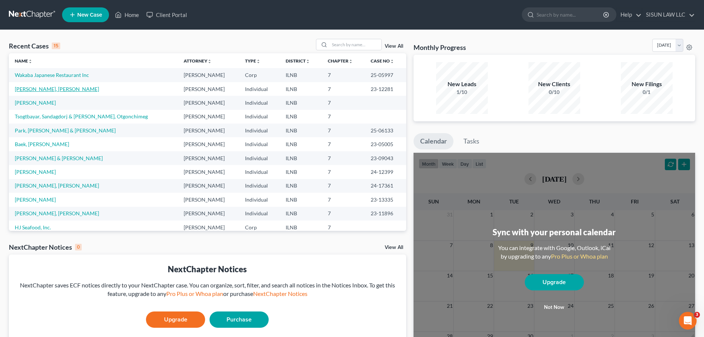
click at [33, 89] on link "[PERSON_NAME], [PERSON_NAME]" at bounding box center [57, 89] width 84 height 6
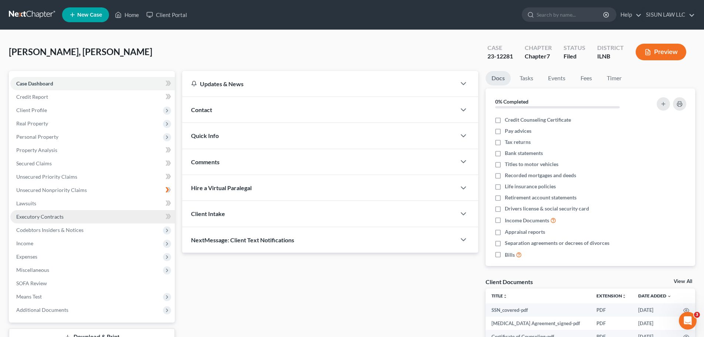
click at [54, 214] on span "Executory Contracts" at bounding box center [39, 216] width 47 height 6
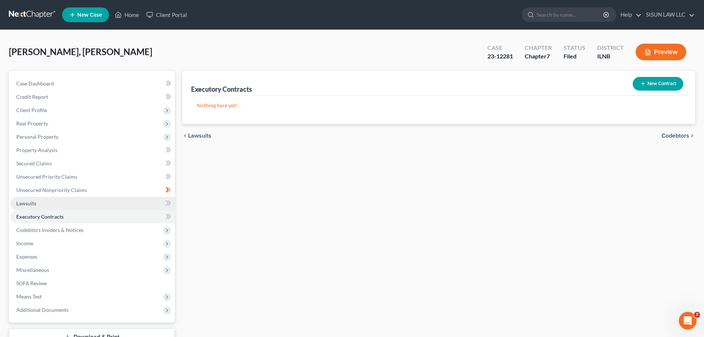
click at [61, 199] on link "Lawsuits" at bounding box center [92, 203] width 165 height 13
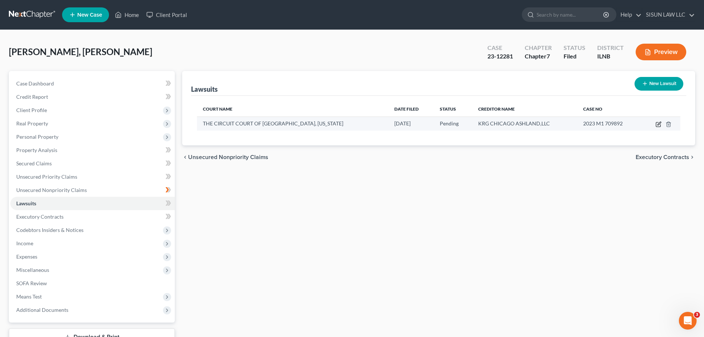
click at [659, 125] on icon "button" at bounding box center [659, 124] width 6 height 6
select select "14"
select select "0"
select select "4"
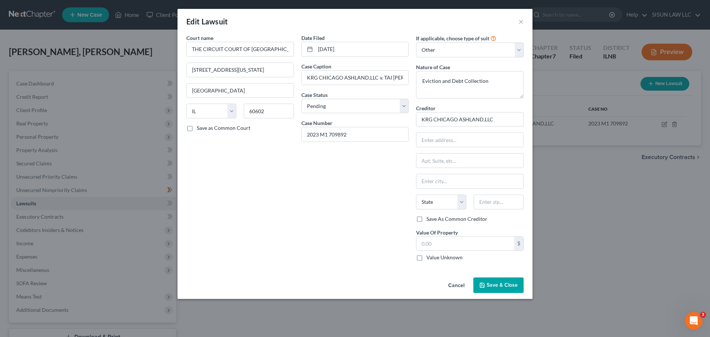
click at [451, 284] on button "Cancel" at bounding box center [456, 285] width 28 height 15
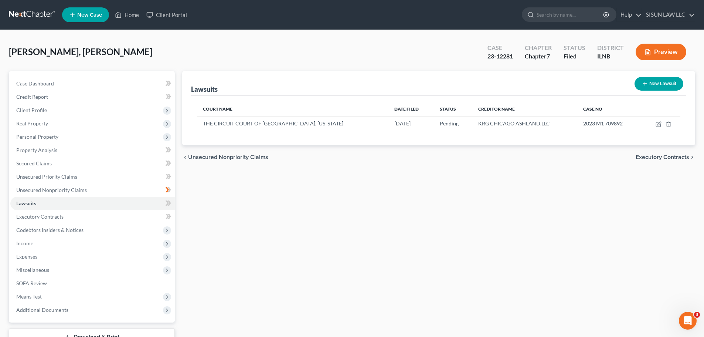
click at [30, 19] on link at bounding box center [32, 14] width 47 height 13
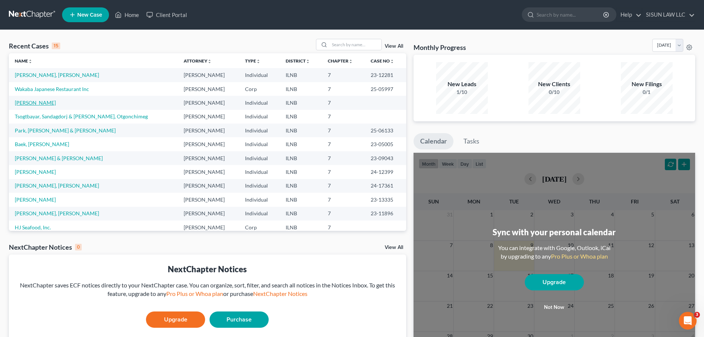
click at [32, 100] on link "[PERSON_NAME]" at bounding box center [35, 102] width 41 height 6
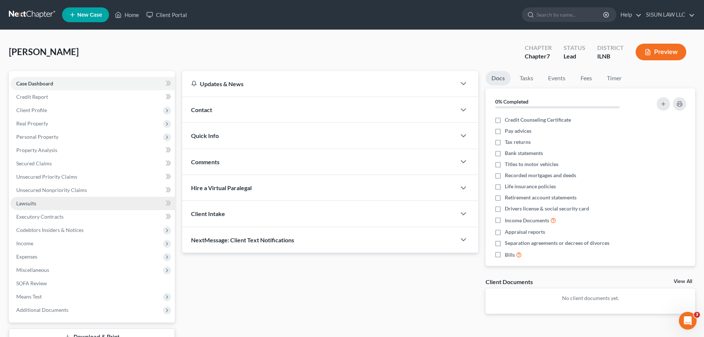
click at [98, 206] on link "Lawsuits" at bounding box center [92, 203] width 165 height 13
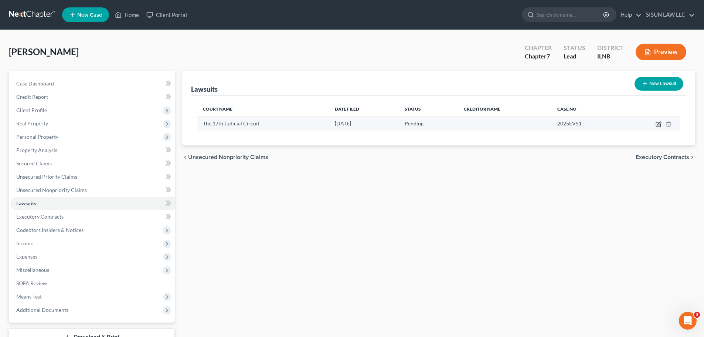
click at [659, 122] on icon "button" at bounding box center [659, 124] width 6 height 6
select select "14"
select select "0"
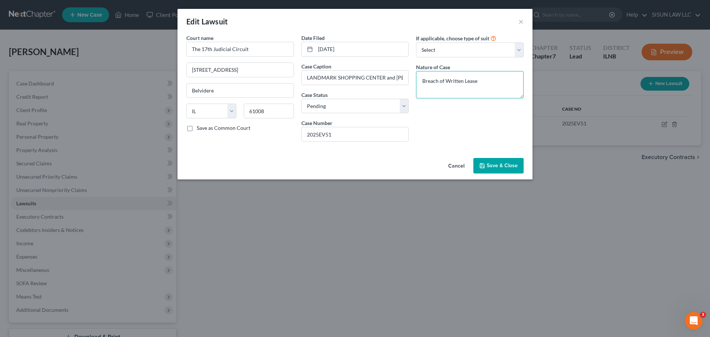
click at [447, 85] on textarea "Breach of Written Lease" at bounding box center [470, 84] width 108 height 27
click at [470, 45] on select "Select Repossession Garnishment Foreclosure Attached, Seized, Or Levied Other" at bounding box center [470, 50] width 108 height 15
select select "4"
click at [416, 43] on select "Select Repossession Garnishment Foreclosure Attached, Seized, Or Levied Other" at bounding box center [470, 50] width 108 height 15
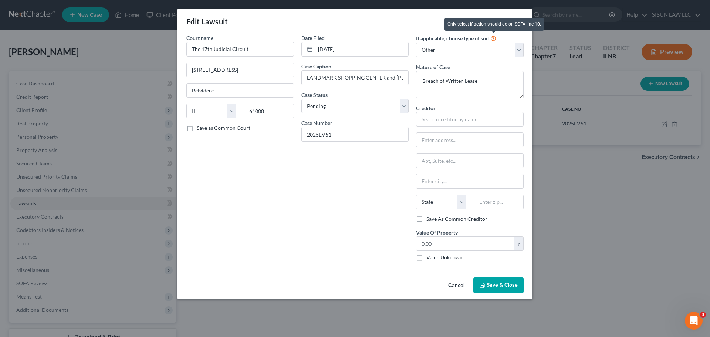
click at [492, 38] on icon at bounding box center [493, 37] width 6 height 7
click at [468, 38] on label "If applicable, choose type of suit" at bounding box center [452, 38] width 73 height 8
click at [461, 48] on select "Select Repossession Garnishment Foreclosure Attached, Seized, Or Levied Other" at bounding box center [470, 50] width 108 height 15
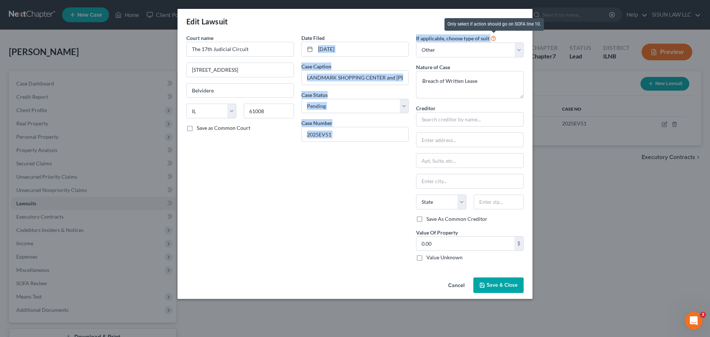
drag, startPoint x: 411, startPoint y: 36, endPoint x: 491, endPoint y: 38, distance: 80.3
click at [491, 38] on div "Court name * The 17th Judicial Circuit 601 N Main St Belvidere State AL AK AR A…" at bounding box center [355, 150] width 345 height 233
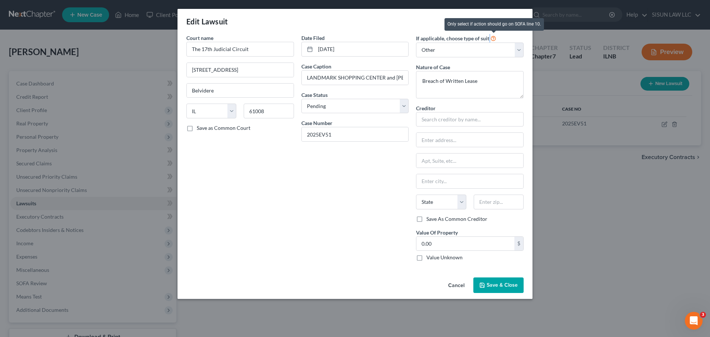
click at [490, 38] on span at bounding box center [492, 38] width 7 height 6
drag, startPoint x: 417, startPoint y: 37, endPoint x: 423, endPoint y: 36, distance: 6.0
click at [422, 37] on label "If applicable, choose type of suit" at bounding box center [452, 38] width 73 height 8
click at [494, 36] on icon at bounding box center [493, 37] width 6 height 7
click at [492, 38] on icon at bounding box center [493, 37] width 6 height 7
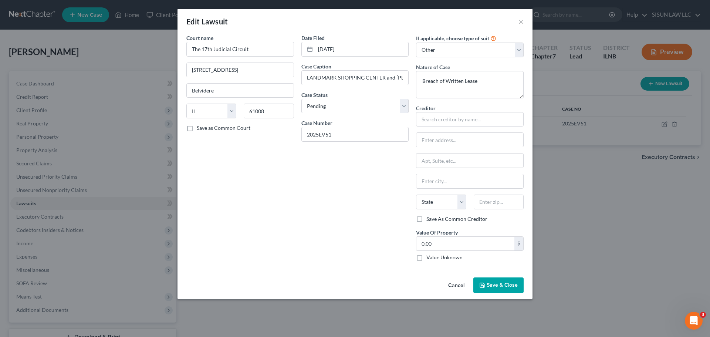
click at [497, 284] on span "Save & Close" at bounding box center [502, 285] width 31 height 6
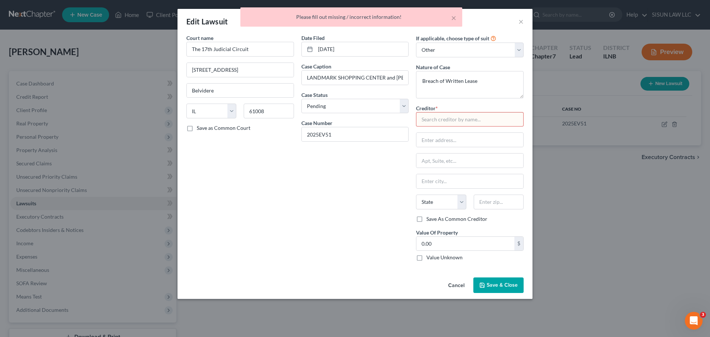
click at [451, 121] on input "text" at bounding box center [470, 119] width 108 height 15
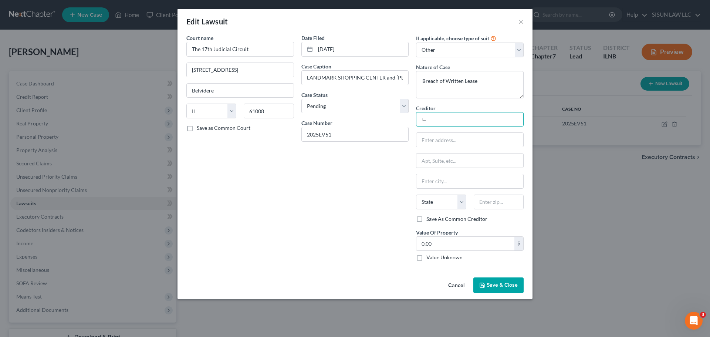
click at [447, 118] on input "ㄴ" at bounding box center [470, 119] width 108 height 15
type input "ㄴ"
drag, startPoint x: 395, startPoint y: 77, endPoint x: 314, endPoint y: 73, distance: 80.7
click at [311, 73] on input "LANDMARK SHOPPING CENTER and VIREN PATEL v. CHAESOON RITTMEYER and UNKNOWN OCCU…" at bounding box center [355, 78] width 107 height 14
drag, startPoint x: 398, startPoint y: 78, endPoint x: 406, endPoint y: 78, distance: 7.8
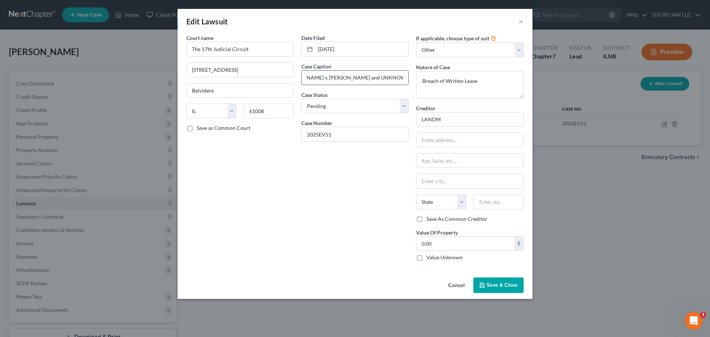
click at [406, 78] on input "LANDMARK SHOPPING CENTER and VIREN PATEL v. CHAESOON RITTMEYER and UNKNOWN OCCU…" at bounding box center [355, 78] width 107 height 14
click at [352, 77] on input "LANDMARK SHOPPING CENTER and VIREN PATEL v. CHAESOON RITTMEYER and UNKNOWN OCCU…" at bounding box center [355, 78] width 107 height 14
drag, startPoint x: 332, startPoint y: 77, endPoint x: 300, endPoint y: 78, distance: 32.2
click at [300, 78] on div "Date Filed 07/29/2025 Case Caption LANDMARK SHOPPING CENTER and VIREN PATEL v. …" at bounding box center [355, 150] width 115 height 233
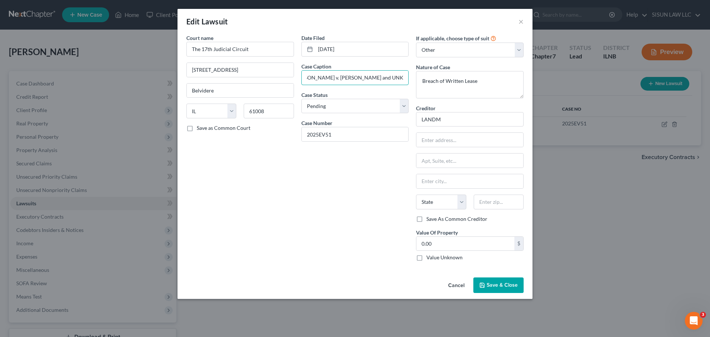
scroll to position [0, 14]
click at [368, 73] on input "LANDMARK SHOPPING CENTER and VIREN PATEL v. CHAESOON RITTMEYER and UNKNOWN OCCU…" at bounding box center [355, 78] width 107 height 14
drag, startPoint x: 396, startPoint y: 78, endPoint x: 392, endPoint y: 77, distance: 3.8
click at [392, 77] on input "LANDMARK SHOPPING CENTER and VIREN PATEL v. CHAESOON RITTMEYER and UNKNOWN OCCU…" at bounding box center [355, 78] width 107 height 14
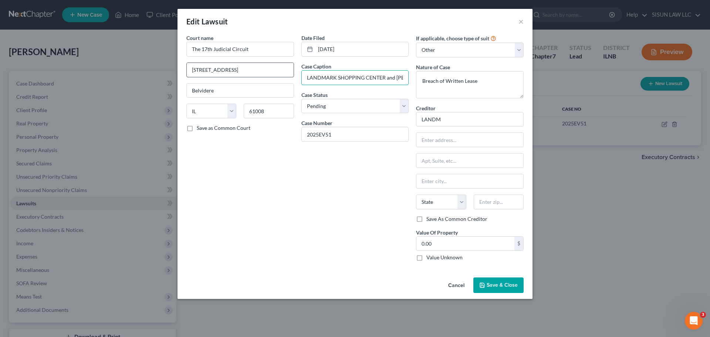
drag, startPoint x: 399, startPoint y: 77, endPoint x: 250, endPoint y: 70, distance: 148.8
click at [250, 70] on div "Court name * The 17th Judicial Circuit 601 N Main St Belvidere State AL AK AR A…" at bounding box center [355, 150] width 345 height 233
drag, startPoint x: 455, startPoint y: 116, endPoint x: 377, endPoint y: 113, distance: 78.1
click at [377, 113] on div "Court name * The 17th Judicial Circuit 601 N Main St Belvidere State AL AK AR A…" at bounding box center [355, 150] width 345 height 233
paste input "ARK SHOPPING CENTER and VIREN PATEL"
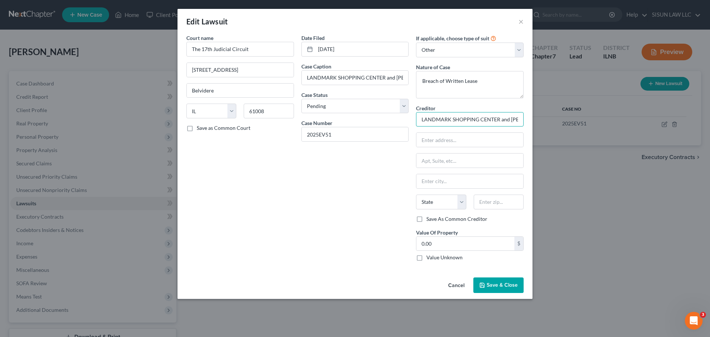
scroll to position [0, 23]
type input "LANDMARK SHOPPING CENTER and VIREN PATEL"
click at [503, 281] on button "Save & Close" at bounding box center [498, 285] width 50 height 16
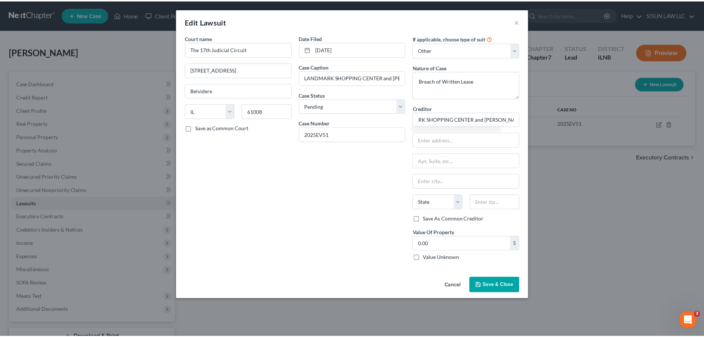
scroll to position [0, 0]
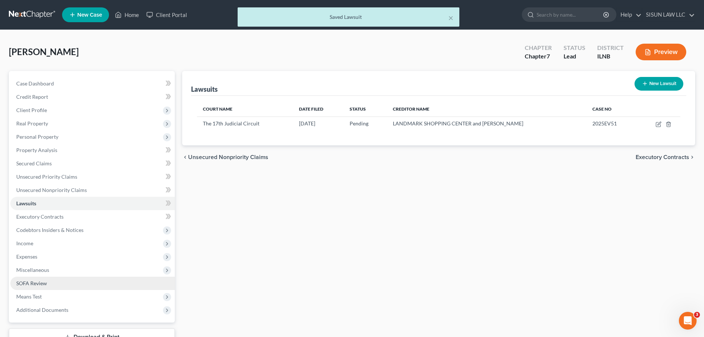
click at [82, 283] on link "SOFA Review" at bounding box center [92, 283] width 165 height 13
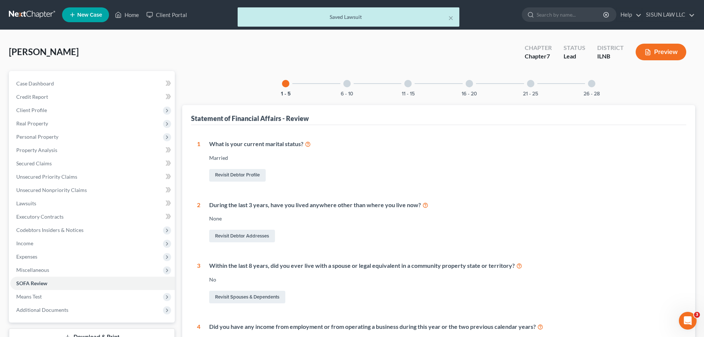
click at [352, 83] on div "6 - 10" at bounding box center [347, 83] width 25 height 25
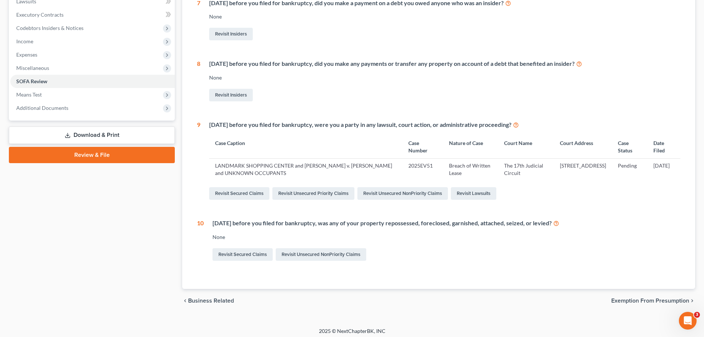
scroll to position [206, 0]
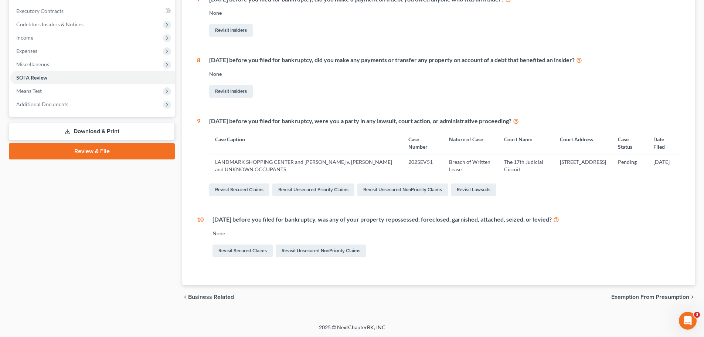
drag, startPoint x: 215, startPoint y: 220, endPoint x: 571, endPoint y: 218, distance: 356.1
click at [571, 218] on div "Within 1 year before you filed for bankruptcy, was any of your property reposse…" at bounding box center [447, 219] width 468 height 9
copy div "Within 1 year before you filed for bankruptcy, was any of your property reposse…"
click at [559, 219] on icon at bounding box center [557, 219] width 6 height 7
click at [519, 121] on icon at bounding box center [516, 120] width 6 height 7
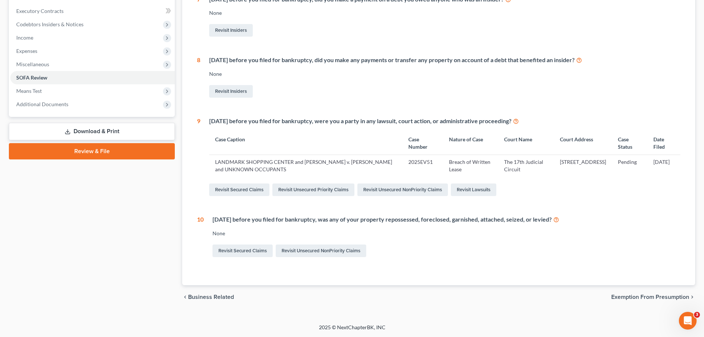
click at [689, 238] on div "Statement of Financial Affairs - Review 1 What is your current marital status? …" at bounding box center [438, 92] width 513 height 386
click at [473, 189] on link "Revisit Lawsuits" at bounding box center [473, 189] width 45 height 13
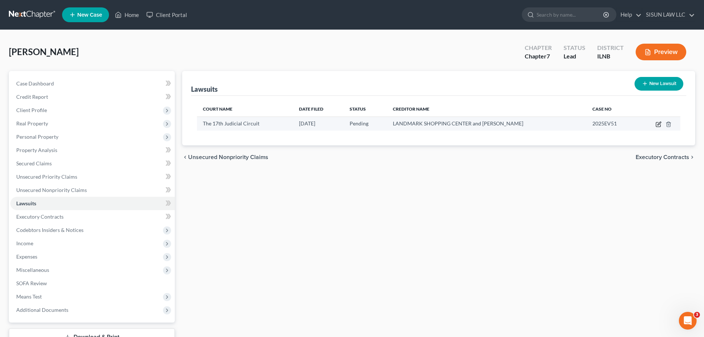
click at [657, 123] on icon "button" at bounding box center [659, 124] width 6 height 6
select select "14"
select select "0"
select select "4"
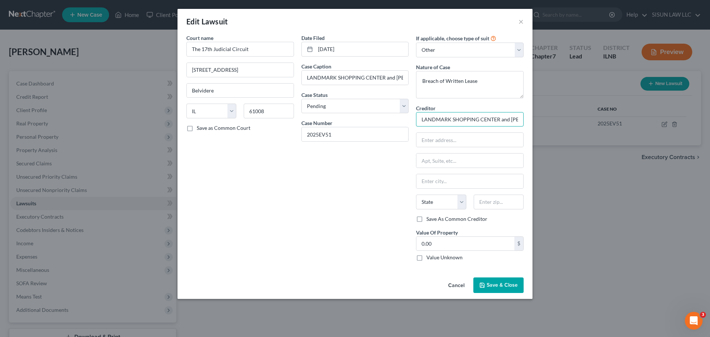
scroll to position [0, 23]
drag, startPoint x: 428, startPoint y: 118, endPoint x: 530, endPoint y: 116, distance: 101.7
click at [530, 116] on div "Court name * The 17th Judicial Circuit 601 N Main St Belvidere State AL AK AR A…" at bounding box center [354, 154] width 355 height 240
click at [478, 137] on input "text" at bounding box center [469, 140] width 107 height 14
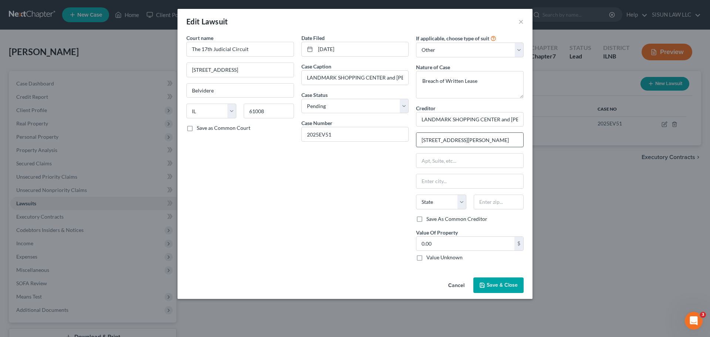
type input "1111 Hilary Ln"
type input "Highland Park"
select select "14"
type input "60035"
click at [478, 137] on input "1111 Hilary Ln" at bounding box center [469, 140] width 107 height 14
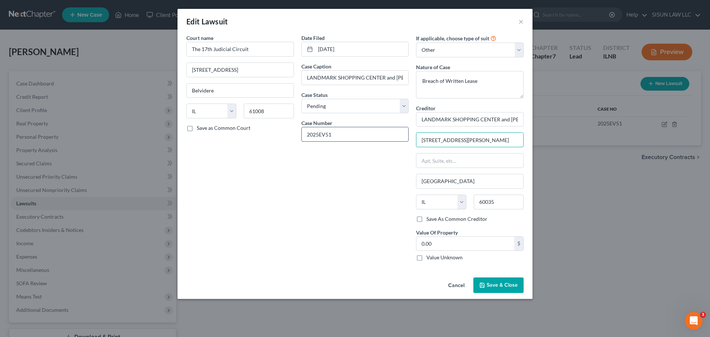
drag, startPoint x: 463, startPoint y: 140, endPoint x: 379, endPoint y: 136, distance: 83.6
click at [378, 136] on div "Court name * The 17th Judicial Circuit 601 N Main St Belvidere State AL AK AR A…" at bounding box center [355, 150] width 345 height 233
click at [508, 231] on div "Value Of Property 0.00 $ Value Unknown Balance Undetermined 0.00 $ Value Unknown" at bounding box center [470, 245] width 108 height 33
drag, startPoint x: 474, startPoint y: 125, endPoint x: 548, endPoint y: 121, distance: 73.3
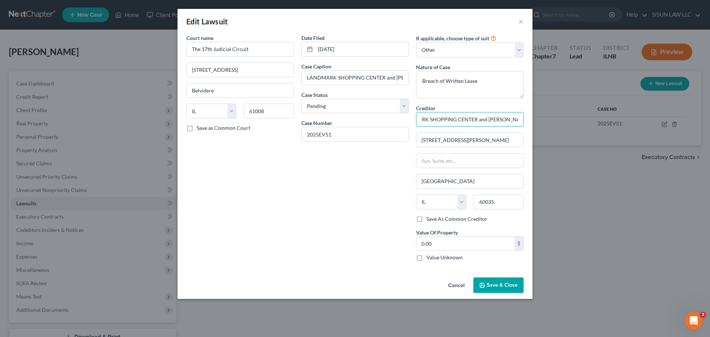
click at [548, 121] on div "Edit Lawsuit × Court name * The 17th Judicial Circuit 601 N Main St Belvidere S…" at bounding box center [355, 168] width 710 height 337
click at [488, 120] on input "LANDMARK SHOPPING CENTER and VIREN PATEL" at bounding box center [470, 119] width 108 height 15
click at [454, 121] on input "LANDMARK SHOPPING CENTER / VIREN PATEL" at bounding box center [470, 119] width 108 height 15
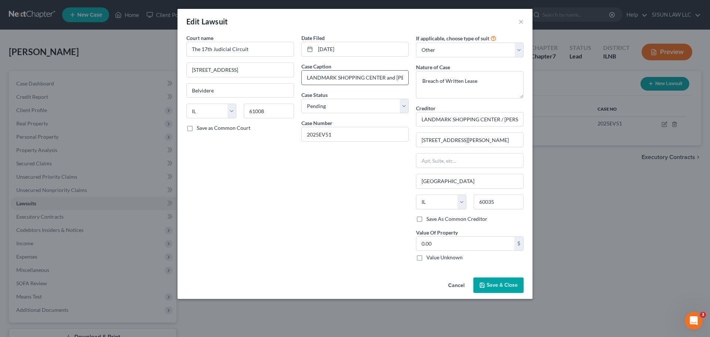
click at [383, 77] on input "LANDMARK SHOPPING CENTER and VIREN PATEL v. CHAESOON RITTMEYER and UNKNOWN OCCU…" at bounding box center [355, 78] width 107 height 14
click at [487, 115] on input "LANDMARK SHOPPING CENTER / VIREN PATEL" at bounding box center [470, 119] width 108 height 15
click at [501, 118] on input "LANDMARK SHOPPING CENTER / VIREN PATEL" at bounding box center [470, 119] width 108 height 15
type input "LANDMARK SHOPPING CENTER LLC c/o VIREN PATEL"
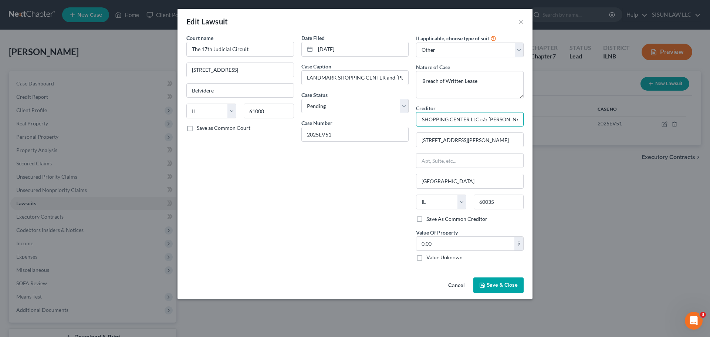
drag, startPoint x: 489, startPoint y: 120, endPoint x: 543, endPoint y: 121, distance: 54.0
click at [543, 121] on div "Edit Lawsuit × Court name * The 17th Judicial Circuit 601 N Main St Belvidere S…" at bounding box center [355, 168] width 710 height 337
click at [514, 284] on span "Save & Close" at bounding box center [502, 285] width 31 height 6
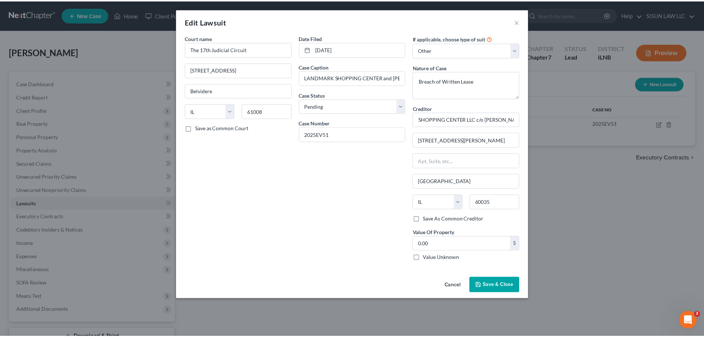
scroll to position [0, 0]
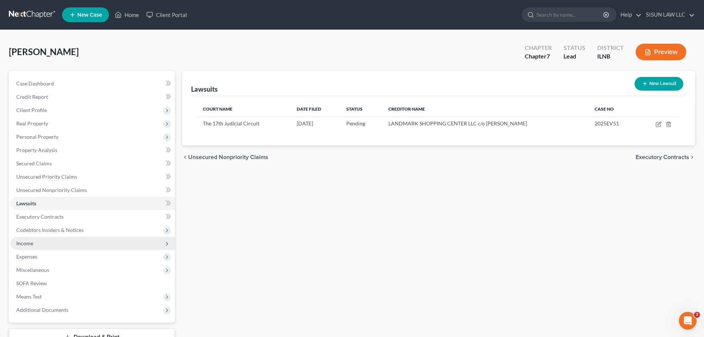
click at [72, 246] on span "Income" at bounding box center [92, 243] width 165 height 13
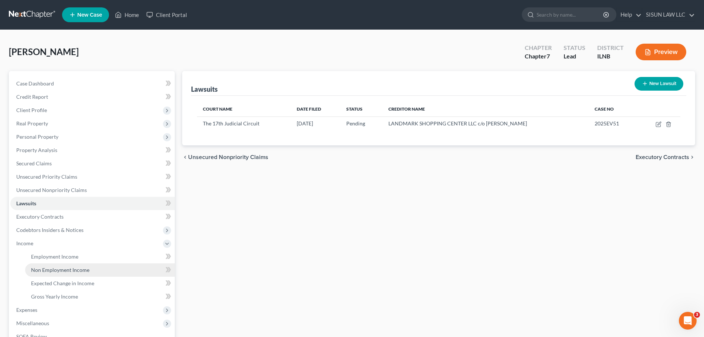
click at [93, 274] on link "Non Employment Income" at bounding box center [100, 269] width 150 height 13
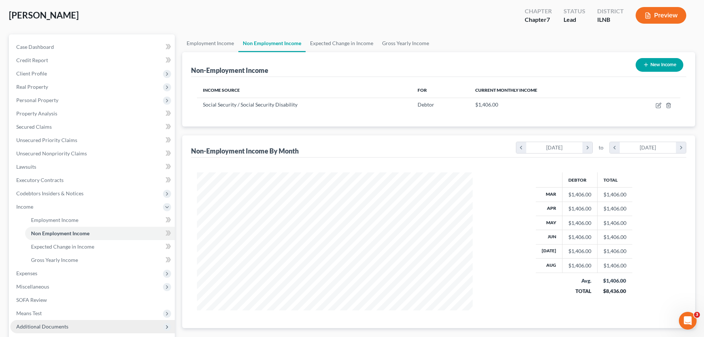
scroll to position [109, 0]
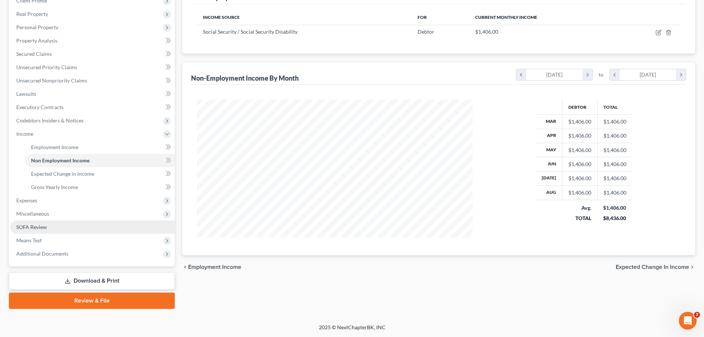
click at [100, 227] on link "SOFA Review" at bounding box center [92, 226] width 165 height 13
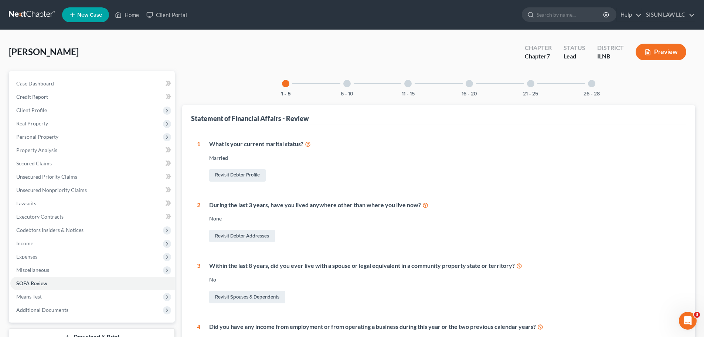
click at [343, 81] on div "6 - 10" at bounding box center [347, 83] width 25 height 25
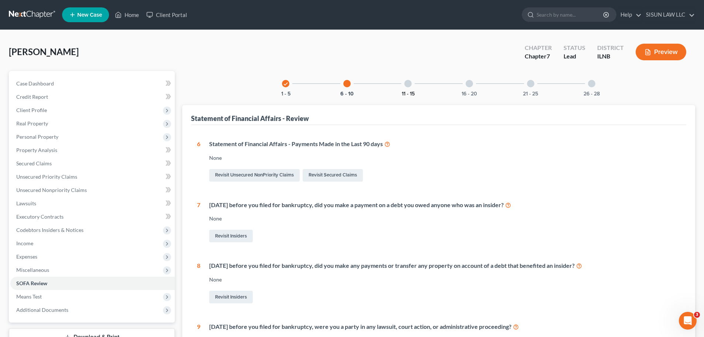
click at [407, 91] on button "11 - 15" at bounding box center [408, 93] width 13 height 5
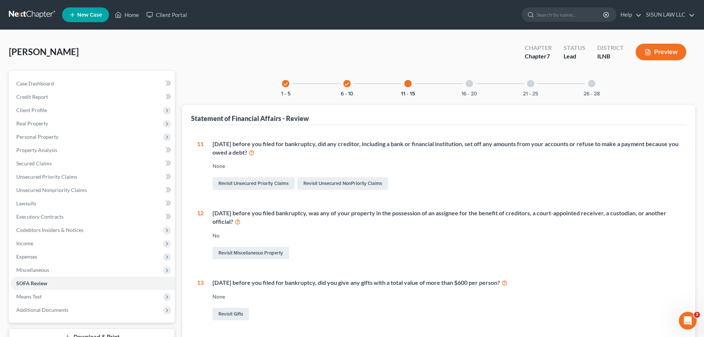
click at [505, 143] on div "Within 90 days before you filed for bankruptcy, did any creditor, including a b…" at bounding box center [447, 148] width 468 height 17
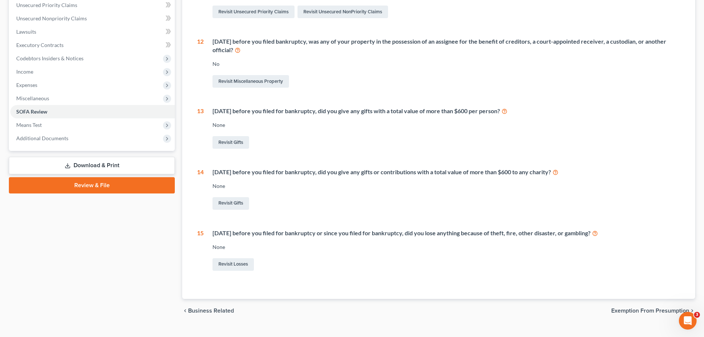
scroll to position [185, 0]
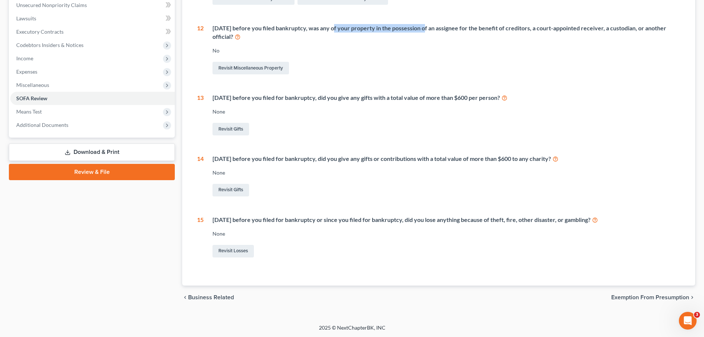
drag, startPoint x: 331, startPoint y: 28, endPoint x: 422, endPoint y: 27, distance: 90.6
click at [422, 27] on div "Within 1 year before you filed bankruptcy, was any of your property in the poss…" at bounding box center [447, 32] width 468 height 17
drag, startPoint x: 344, startPoint y: 96, endPoint x: 481, endPoint y: 95, distance: 137.2
click at [481, 95] on div "Within 2 years before you filed for bankruptcy, did you give any gifts with a t…" at bounding box center [447, 98] width 468 height 9
drag, startPoint x: 336, startPoint y: 159, endPoint x: 572, endPoint y: 157, distance: 235.2
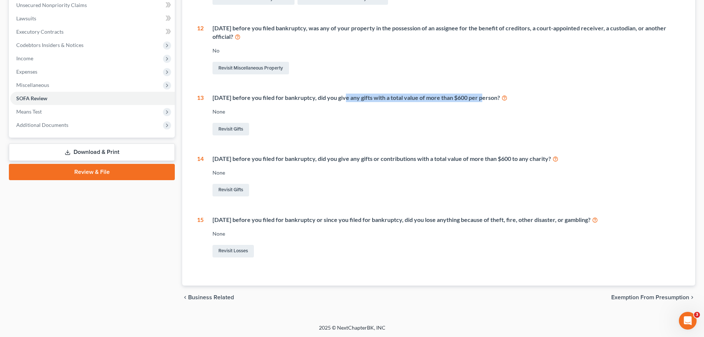
click at [572, 157] on div "Within 2 years before you filed for bankruptcy, did you give any gifts or contr…" at bounding box center [447, 159] width 468 height 9
copy div "did you give any gifts or contributions with a total value of more than $600 to…"
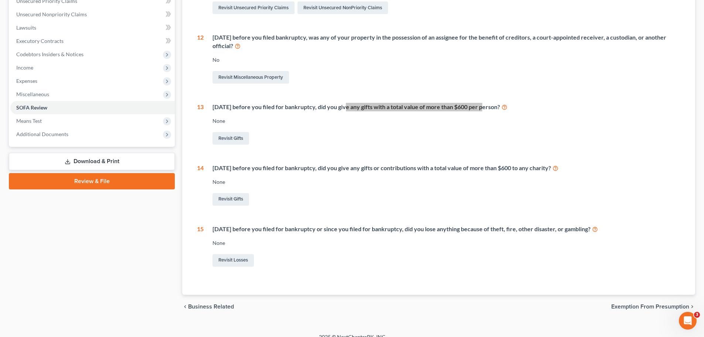
scroll to position [0, 0]
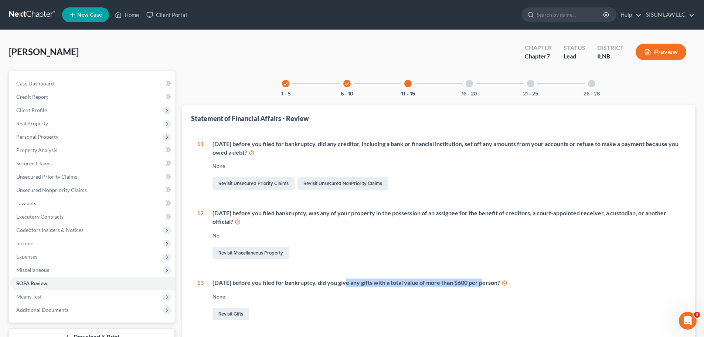
click at [470, 87] on div at bounding box center [469, 83] width 7 height 7
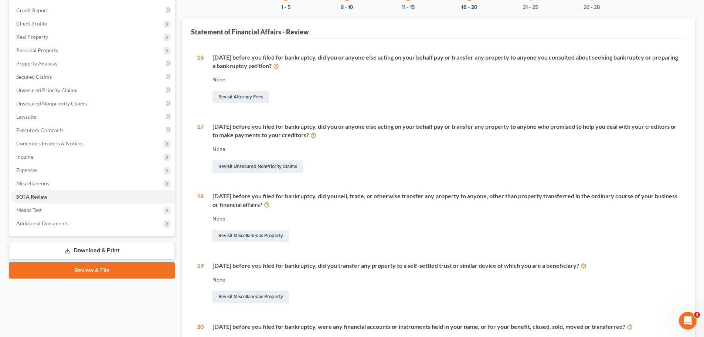
scroll to position [111, 0]
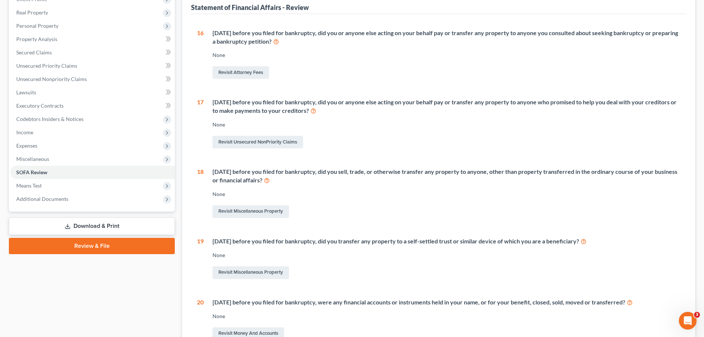
click at [284, 81] on div "16 Within 1 year before you filed for bankruptcy, did you or anyone else acting…" at bounding box center [439, 185] width 484 height 312
drag, startPoint x: 334, startPoint y: 33, endPoint x: 299, endPoint y: 40, distance: 35.2
click at [299, 40] on div "Within 1 year before you filed for bankruptcy, did you or anyone else acting on…" at bounding box center [447, 37] width 468 height 17
copy div "did you or anyone else acting on your behalf pay or transfer any property to an…"
drag, startPoint x: 461, startPoint y: 103, endPoint x: 459, endPoint y: 109, distance: 6.9
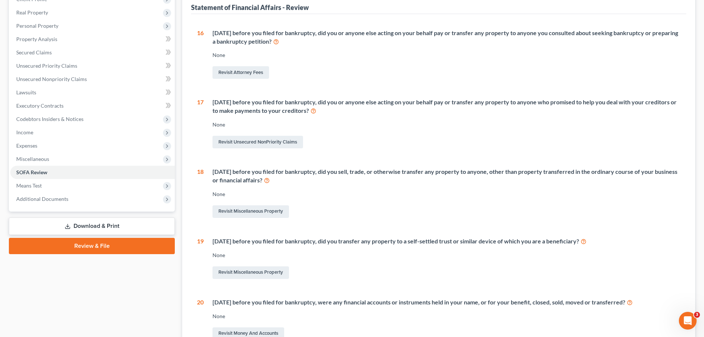
click at [459, 109] on div "Within 1 year before you filed for bankruptcy, did you or anyone else acting on…" at bounding box center [447, 106] width 468 height 17
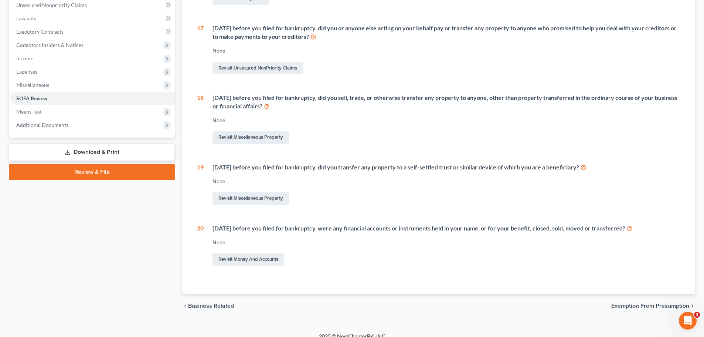
scroll to position [0, 0]
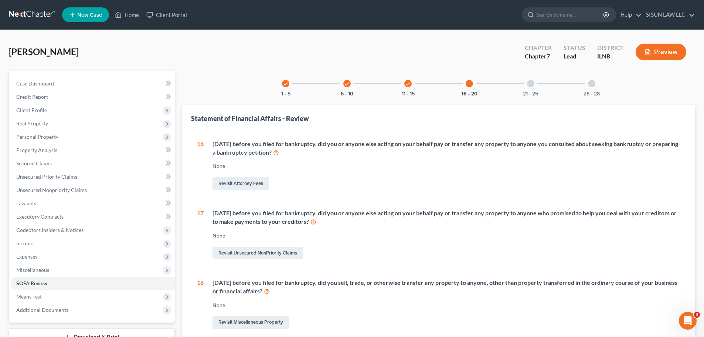
click at [528, 87] on div "21 - 25" at bounding box center [530, 83] width 25 height 25
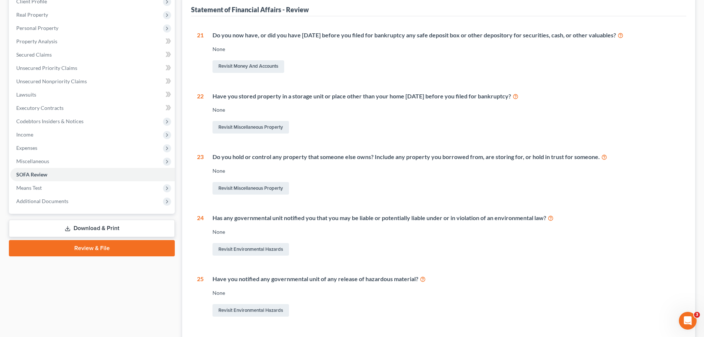
scroll to position [111, 0]
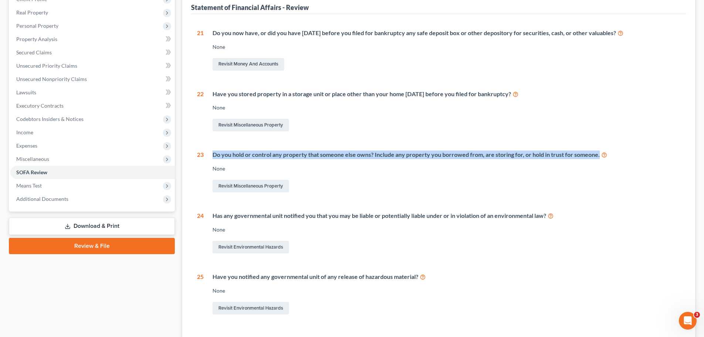
drag, startPoint x: 214, startPoint y: 155, endPoint x: 599, endPoint y: 147, distance: 385.0
click at [599, 147] on div "21 Do you now have, or did you have within 1 year before you filed for bankrupt…" at bounding box center [439, 172] width 484 height 287
copy div "Do you hold or control any property that someone else owns? Include any propert…"
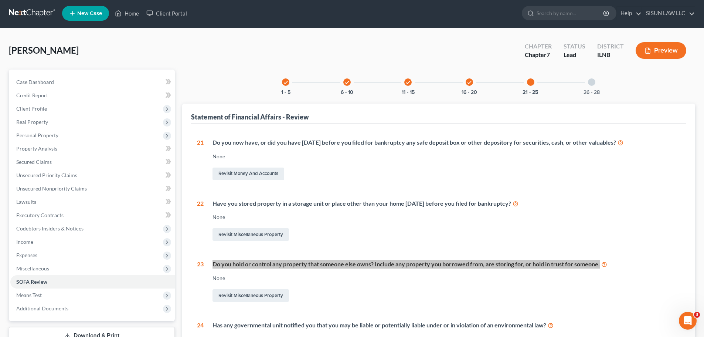
scroll to position [0, 0]
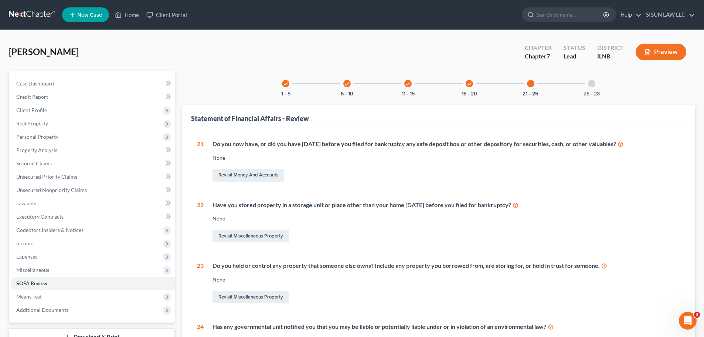
click at [586, 87] on div "26 - 28" at bounding box center [591, 83] width 25 height 25
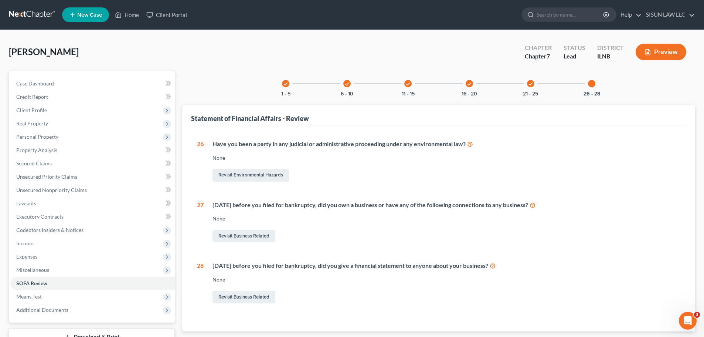
click at [595, 83] on div at bounding box center [591, 83] width 7 height 7
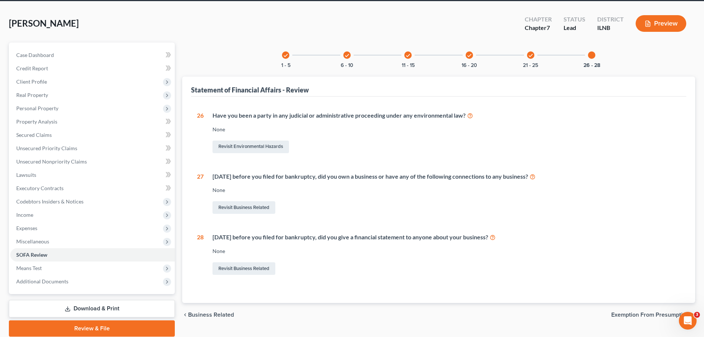
scroll to position [56, 0]
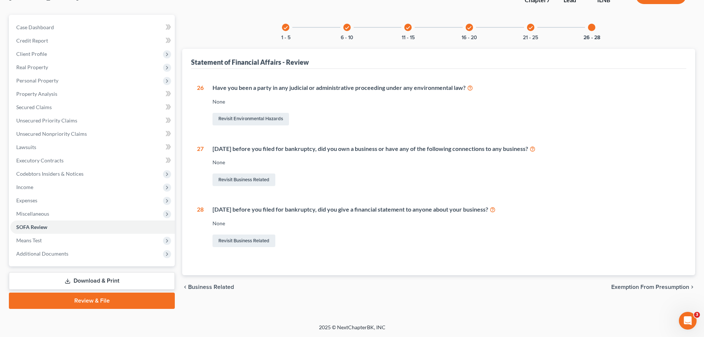
click at [528, 29] on icon "check" at bounding box center [530, 27] width 5 height 5
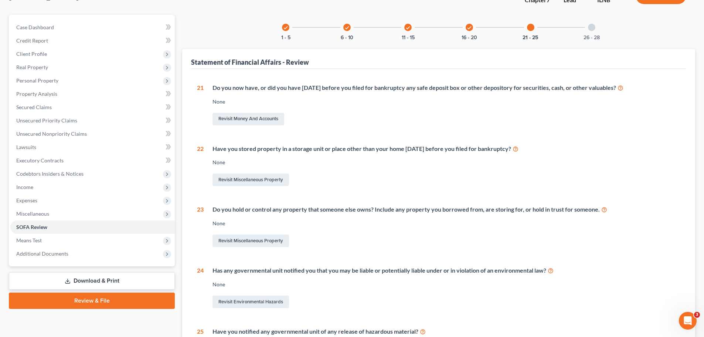
scroll to position [168, 0]
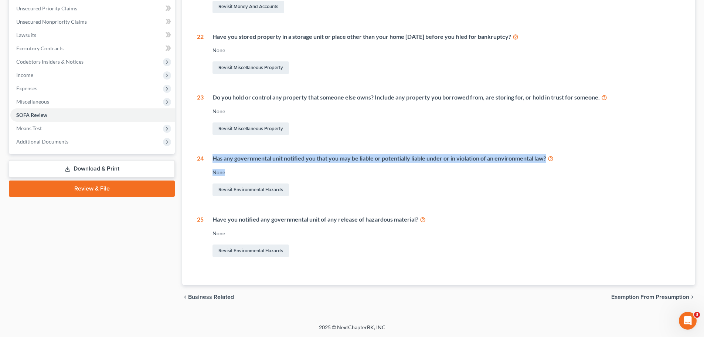
drag, startPoint x: 212, startPoint y: 157, endPoint x: 516, endPoint y: 164, distance: 304.4
click at [516, 164] on div "Has any governmental unit notified you that you may be liable or potentially li…" at bounding box center [442, 175] width 477 height 43
click at [523, 162] on div "Has any governmental unit notified you that you may be liable or potentially li…" at bounding box center [447, 158] width 468 height 9
drag, startPoint x: 549, startPoint y: 158, endPoint x: 212, endPoint y: 157, distance: 336.5
click at [212, 157] on div "Has any governmental unit notified you that you may be liable or potentially li…" at bounding box center [442, 175] width 477 height 43
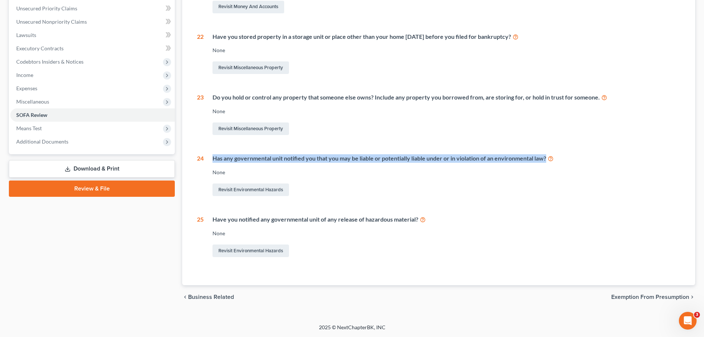
copy div "Has any governmental unit notified you that you may be liable or potentially li…"
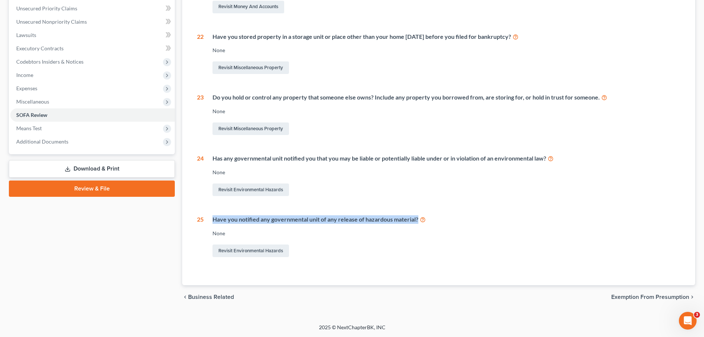
drag, startPoint x: 214, startPoint y: 219, endPoint x: 423, endPoint y: 219, distance: 209.7
click at [423, 219] on div "Have you notified any governmental unit of any release of hazardous material?" at bounding box center [447, 219] width 468 height 9
copy div "Have you notified any governmental unit of any release of hazardous material?"
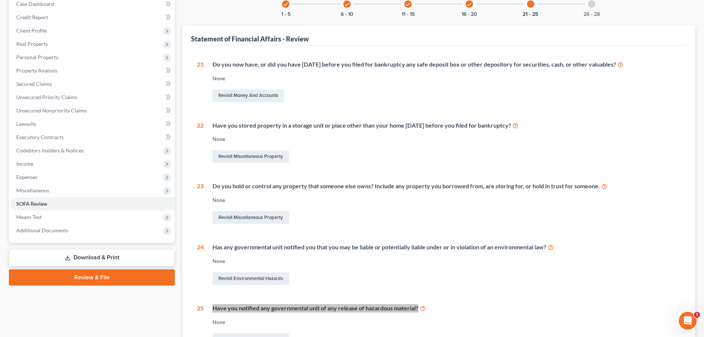
scroll to position [0, 0]
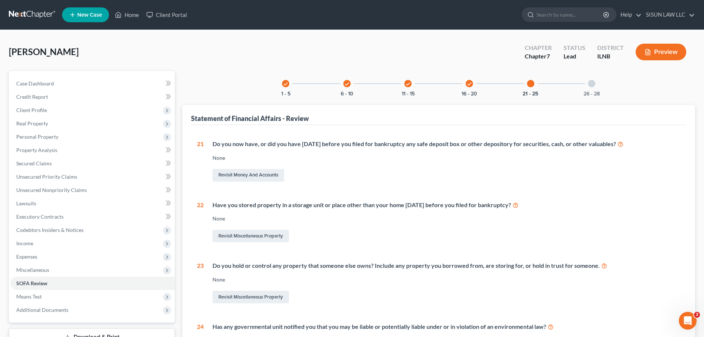
click at [590, 82] on div at bounding box center [591, 83] width 7 height 7
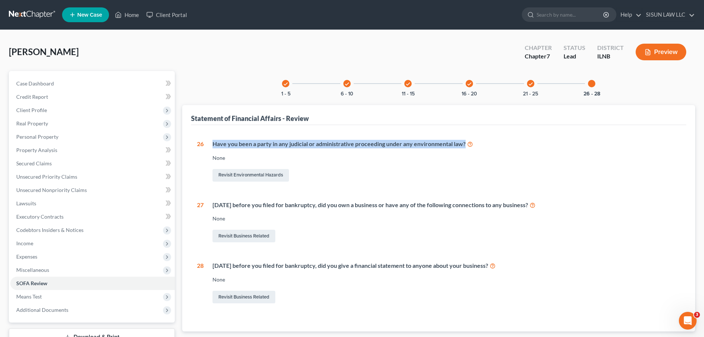
drag, startPoint x: 213, startPoint y: 143, endPoint x: 470, endPoint y: 142, distance: 257.0
click at [470, 142] on div "Have you been a party in any judicial or administrative proceeding under any en…" at bounding box center [447, 144] width 468 height 9
copy div "Have you been a party in any judicial or administrative proceeding under any en…"
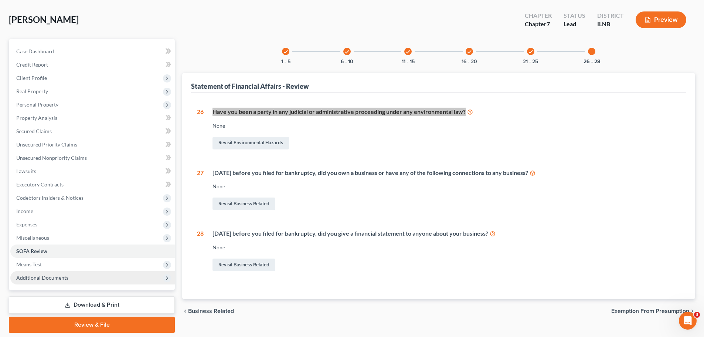
scroll to position [56, 0]
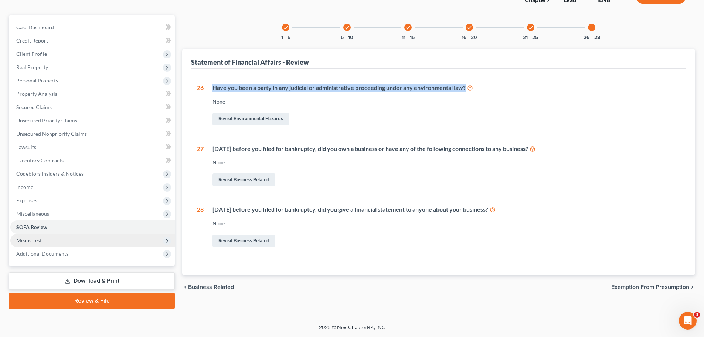
click at [74, 239] on span "Means Test" at bounding box center [92, 240] width 165 height 13
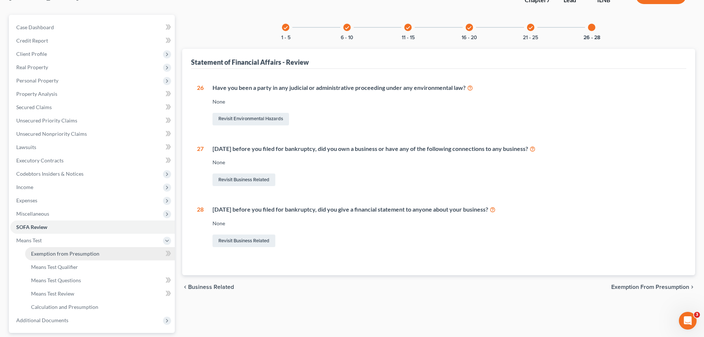
click at [60, 256] on span "Exemption from Presumption" at bounding box center [65, 253] width 68 height 6
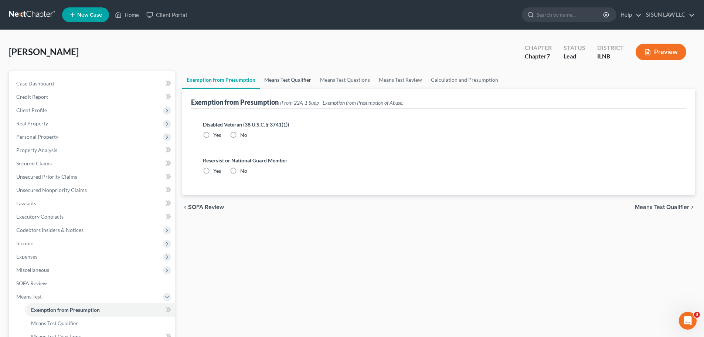
click at [297, 82] on link "Means Test Qualifier" at bounding box center [288, 80] width 56 height 18
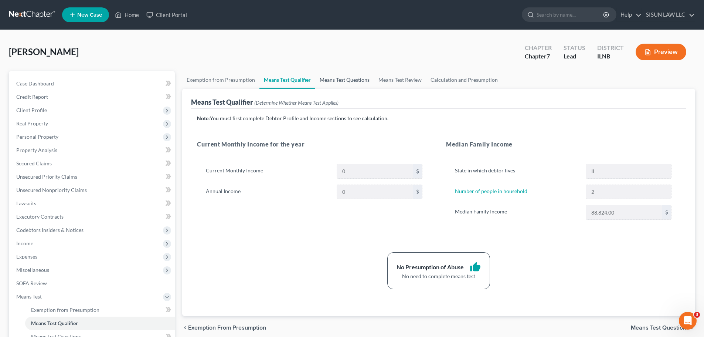
click at [336, 78] on link "Means Test Questions" at bounding box center [344, 80] width 59 height 18
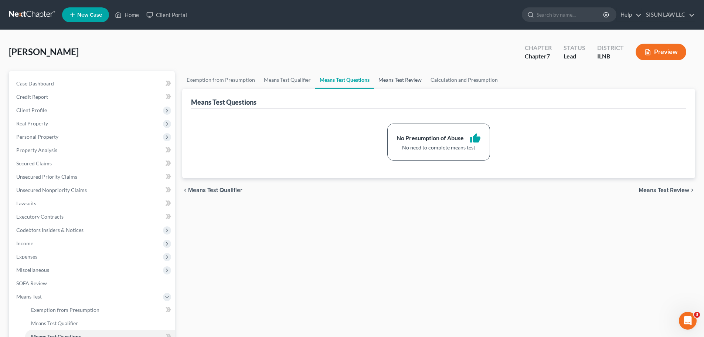
click at [400, 76] on link "Means Test Review" at bounding box center [400, 80] width 52 height 18
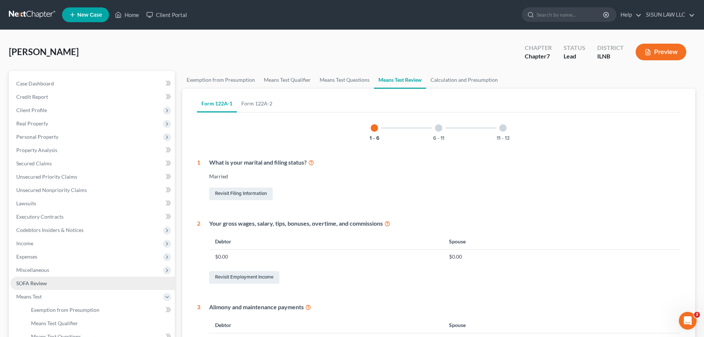
click at [35, 284] on span "SOFA Review" at bounding box center [31, 283] width 31 height 6
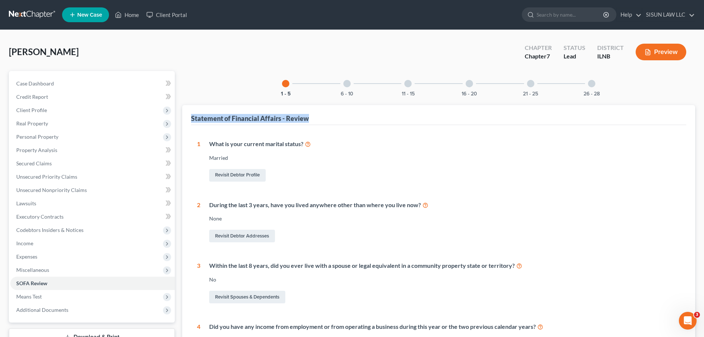
drag, startPoint x: 192, startPoint y: 117, endPoint x: 318, endPoint y: 108, distance: 127.1
click at [318, 108] on div "Statement of Financial Affairs - Review" at bounding box center [438, 115] width 495 height 20
copy div "Statement of Financial Affairs - Review"
click at [290, 125] on div "1 What is your current marital status? Married Revisit Debtor Profile 2 During …" at bounding box center [438, 289] width 495 height 328
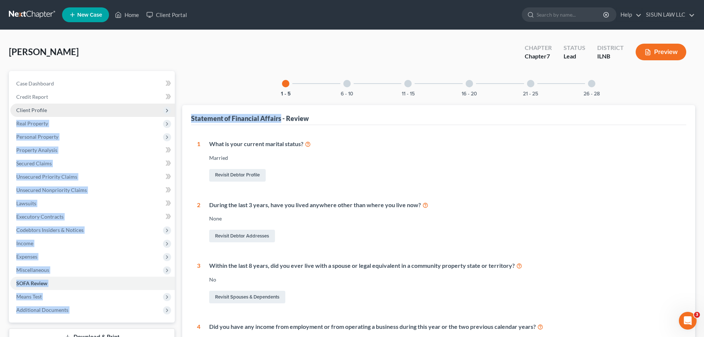
drag, startPoint x: 281, startPoint y: 118, endPoint x: 138, endPoint y: 111, distance: 143.6
click at [138, 111] on div "Petition Navigation Case Dashboard Payments Invoices Payments Payments Credit R…" at bounding box center [352, 274] width 694 height 406
click at [237, 114] on div "Statement of Financial Affairs - Review" at bounding box center [438, 115] width 495 height 20
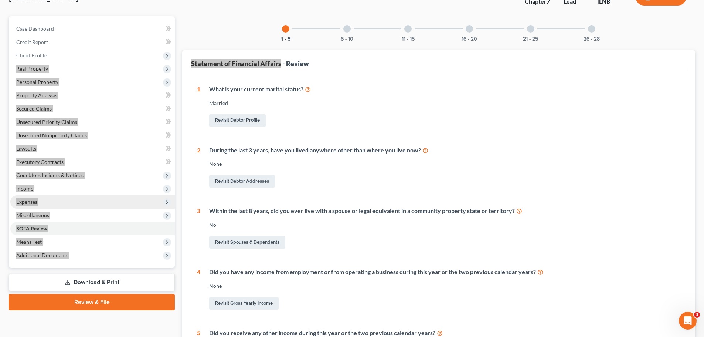
scroll to position [111, 0]
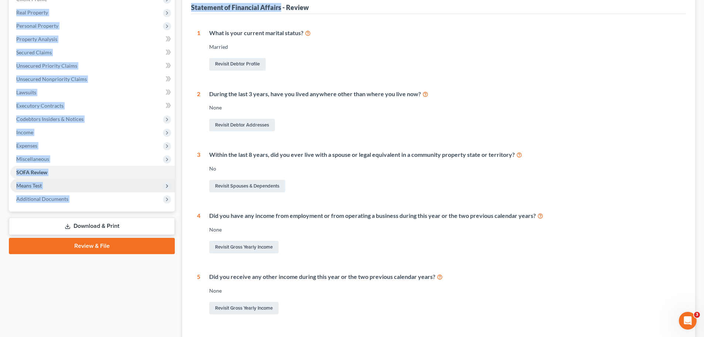
click at [73, 182] on span "Means Test" at bounding box center [92, 185] width 165 height 13
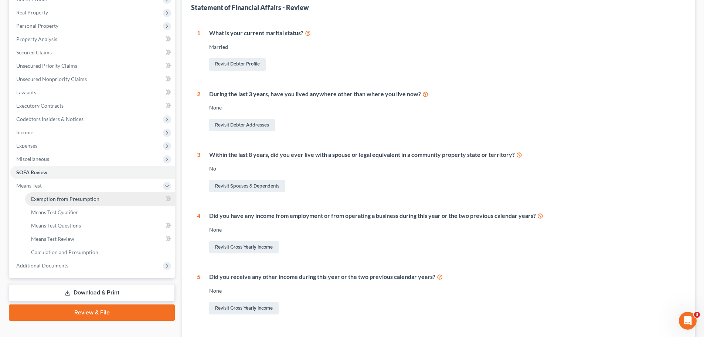
click at [97, 199] on span "Exemption from Presumption" at bounding box center [65, 199] width 68 height 6
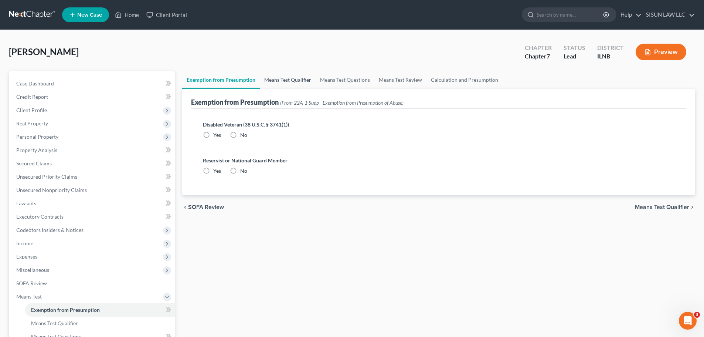
drag, startPoint x: 280, startPoint y: 84, endPoint x: 285, endPoint y: 84, distance: 5.5
click at [281, 84] on link "Means Test Qualifier" at bounding box center [288, 80] width 56 height 18
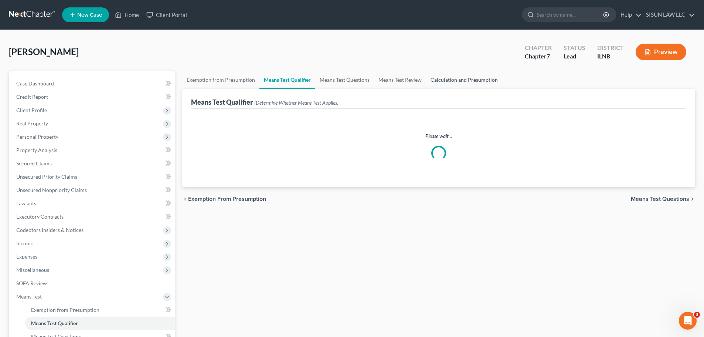
click at [466, 76] on link "Calculation and Presumption" at bounding box center [464, 80] width 76 height 18
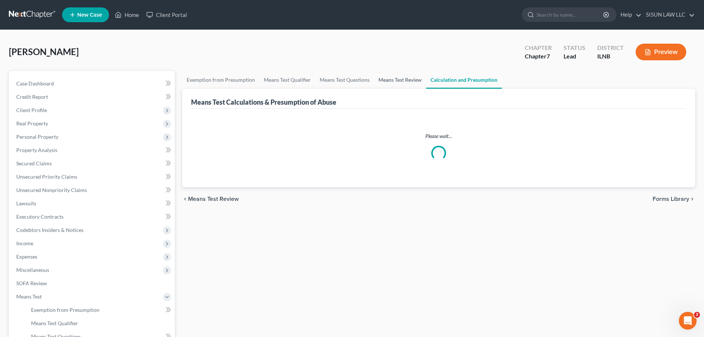
click at [398, 76] on link "Means Test Review" at bounding box center [400, 80] width 52 height 18
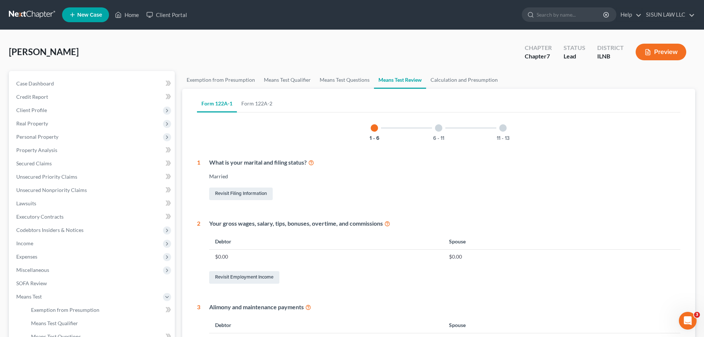
drag, startPoint x: 676, startPoint y: 146, endPoint x: 660, endPoint y: 146, distance: 15.9
click at [676, 146] on div "1 - 6 6 - 11 11 - 13 1 What is your marital and filing status? Married Revisit …" at bounding box center [439, 332] width 484 height 435
drag, startPoint x: 216, startPoint y: 166, endPoint x: 285, endPoint y: 179, distance: 70.2
click at [300, 168] on div "What is your marital and filing status? Married Revisit Filing Information" at bounding box center [440, 179] width 480 height 43
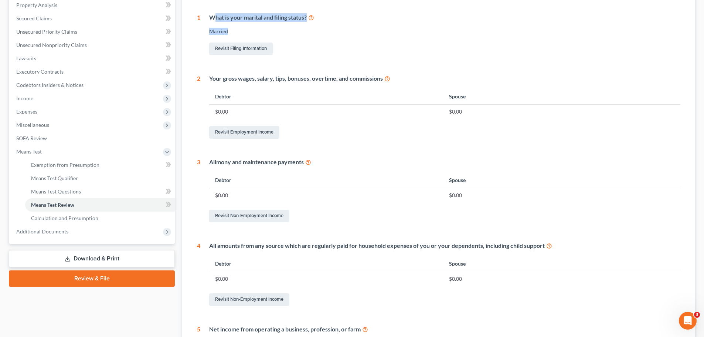
scroll to position [148, 0]
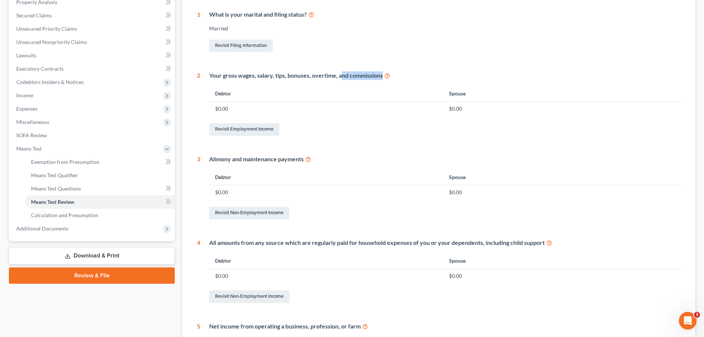
drag, startPoint x: 216, startPoint y: 81, endPoint x: 340, endPoint y: 78, distance: 123.9
click at [340, 78] on div "Your gross wages, salary, tips, bonuses, overtime, and commissions Debtor Spous…" at bounding box center [440, 104] width 480 height 66
click at [311, 90] on th "Debtor" at bounding box center [326, 93] width 234 height 16
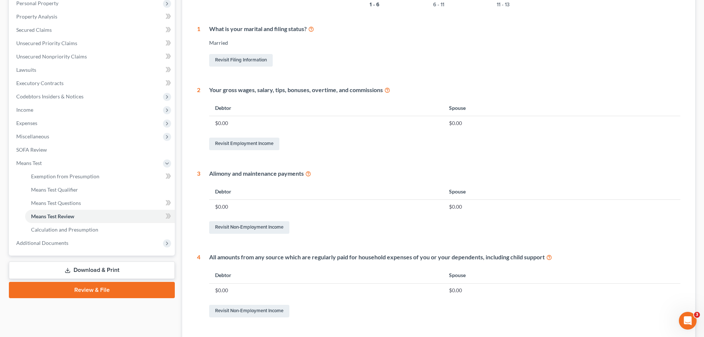
scroll to position [0, 0]
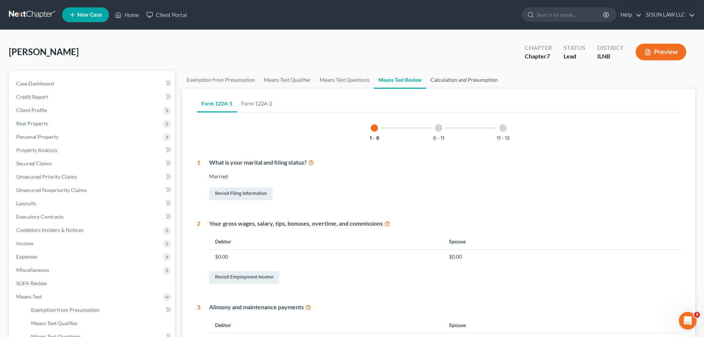
click at [438, 80] on link "Calculation and Presumption" at bounding box center [464, 80] width 76 height 18
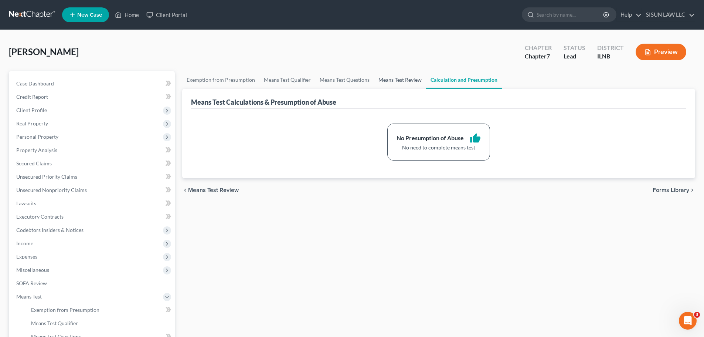
click at [405, 82] on link "Means Test Review" at bounding box center [400, 80] width 52 height 18
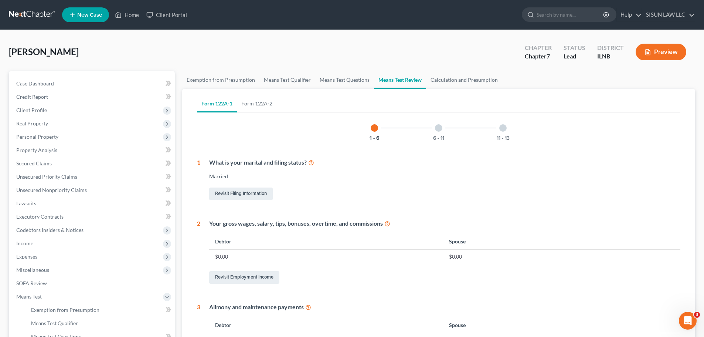
click at [444, 127] on div "6 - 11" at bounding box center [438, 127] width 25 height 25
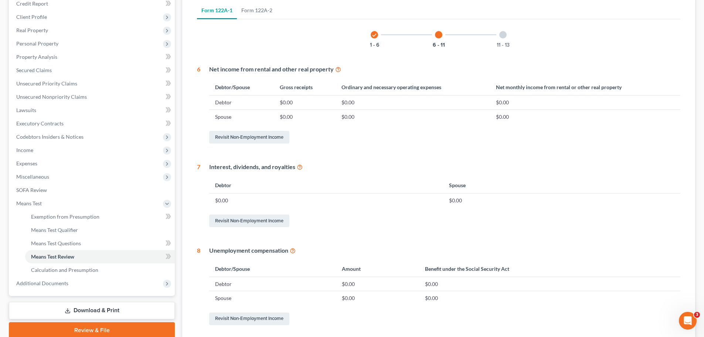
scroll to position [148, 0]
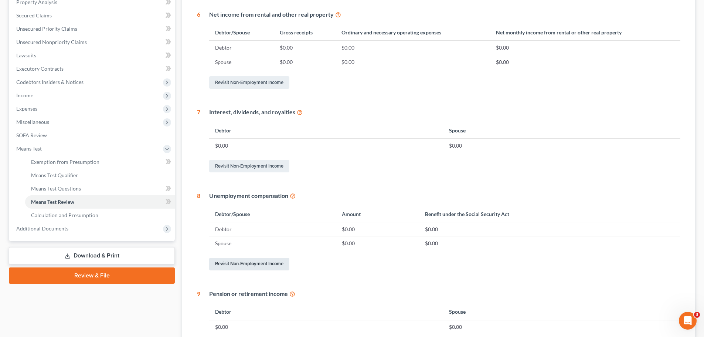
click at [247, 261] on link "Revisit Non-Employment Income" at bounding box center [249, 264] width 80 height 13
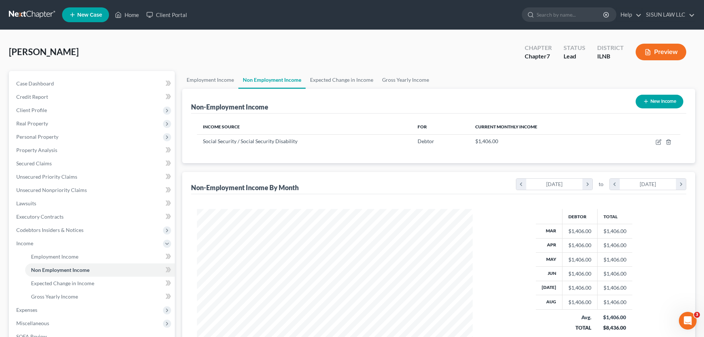
scroll to position [138, 291]
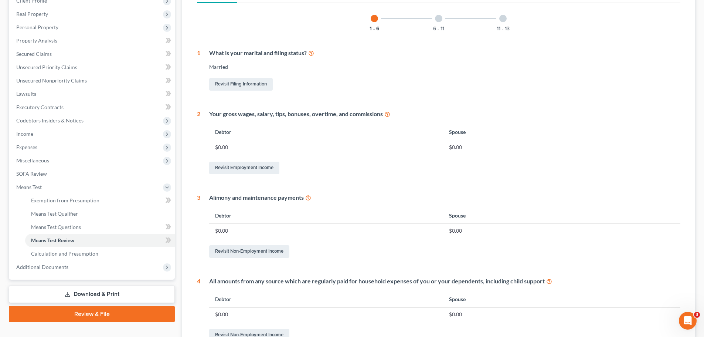
click at [434, 19] on div "6 - 11" at bounding box center [438, 18] width 25 height 25
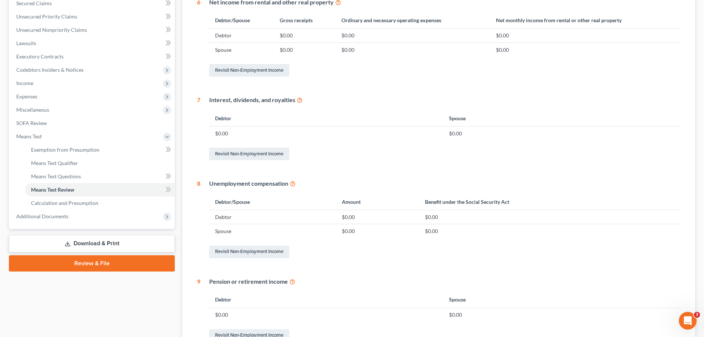
scroll to position [257, 0]
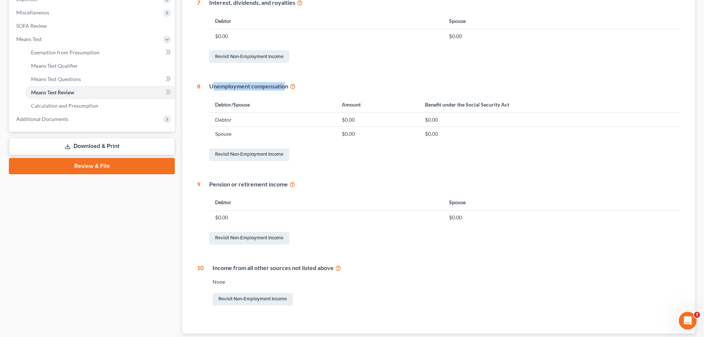
drag, startPoint x: 215, startPoint y: 86, endPoint x: 285, endPoint y: 82, distance: 70.7
click at [285, 82] on div "Unemployment compensation" at bounding box center [444, 86] width 471 height 9
click at [294, 84] on icon at bounding box center [293, 85] width 6 height 7
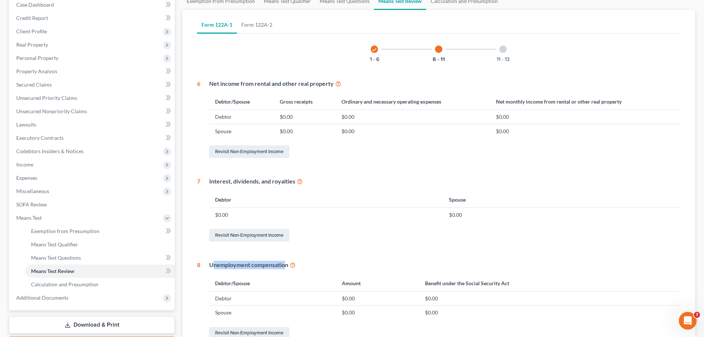
scroll to position [72, 0]
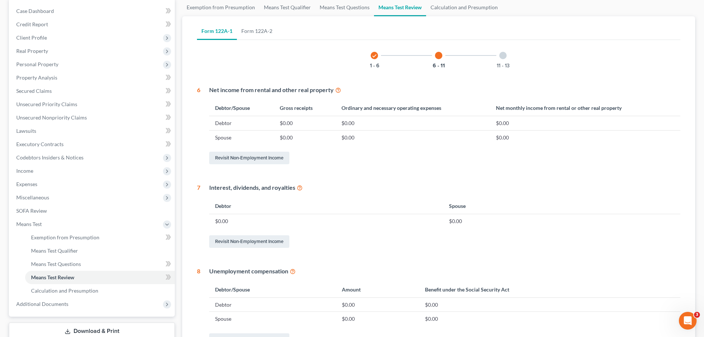
click at [503, 57] on div at bounding box center [503, 55] width 7 height 7
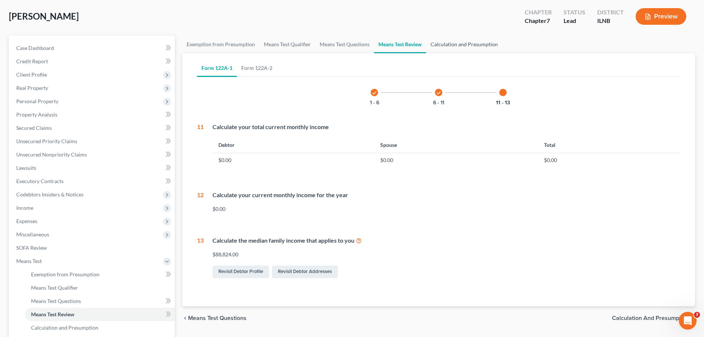
click at [464, 47] on link "Calculation and Presumption" at bounding box center [464, 44] width 76 height 18
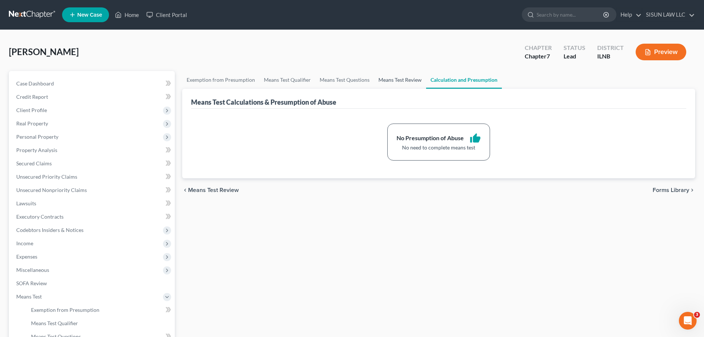
click at [389, 79] on link "Means Test Review" at bounding box center [400, 80] width 52 height 18
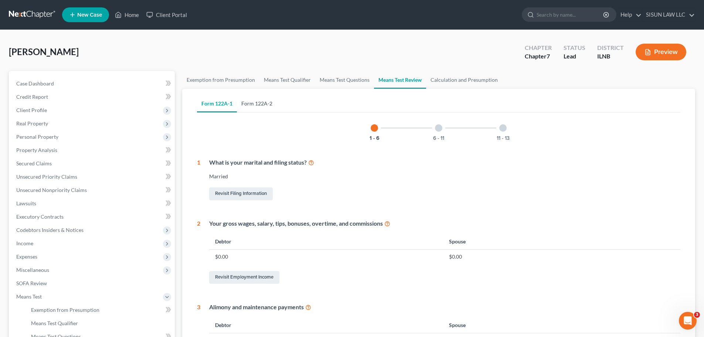
click at [244, 109] on link "Form 122A-2" at bounding box center [257, 104] width 40 height 18
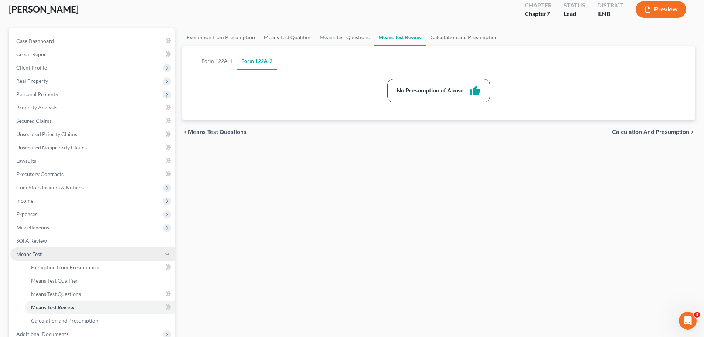
scroll to position [123, 0]
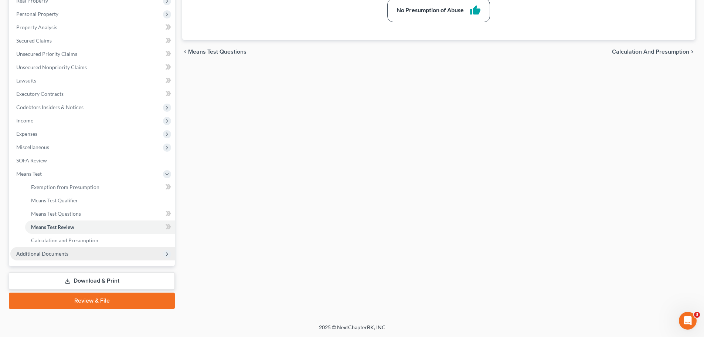
click at [91, 253] on span "Additional Documents" at bounding box center [92, 253] width 165 height 13
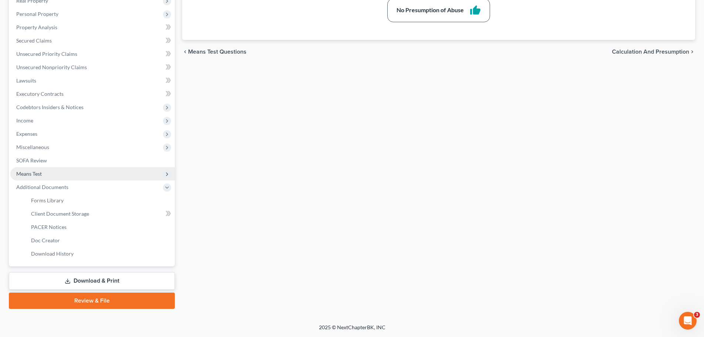
click at [52, 174] on span "Means Test" at bounding box center [92, 173] width 165 height 13
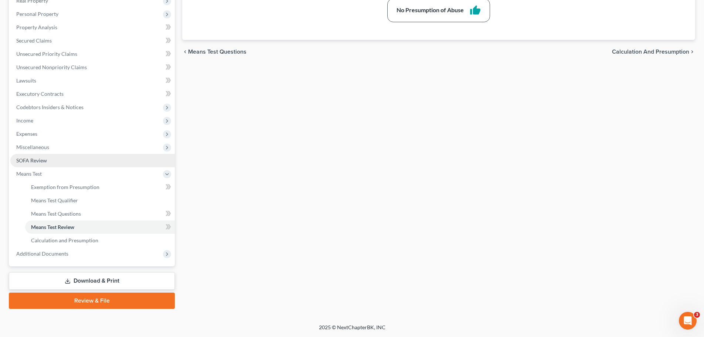
click at [60, 160] on link "SOFA Review" at bounding box center [92, 160] width 165 height 13
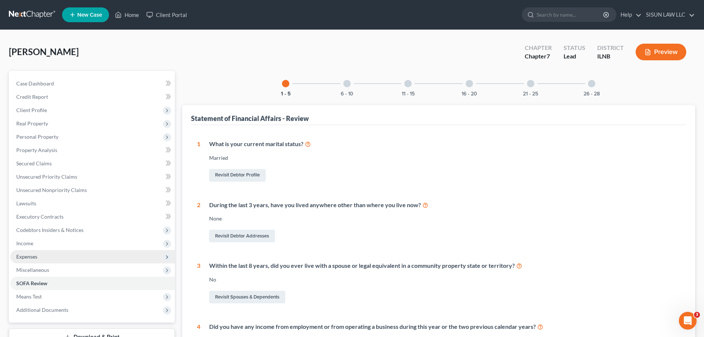
click at [86, 256] on span "Expenses" at bounding box center [92, 256] width 165 height 13
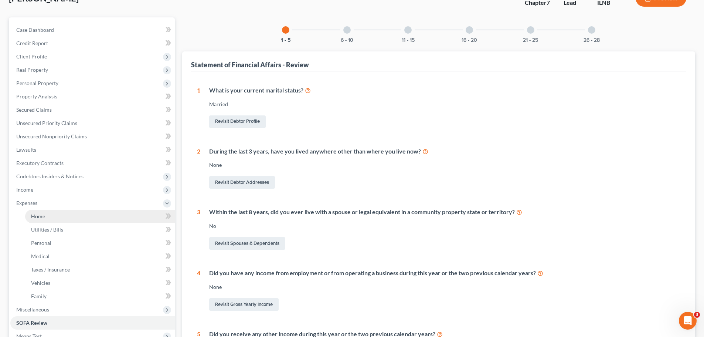
scroll to position [111, 0]
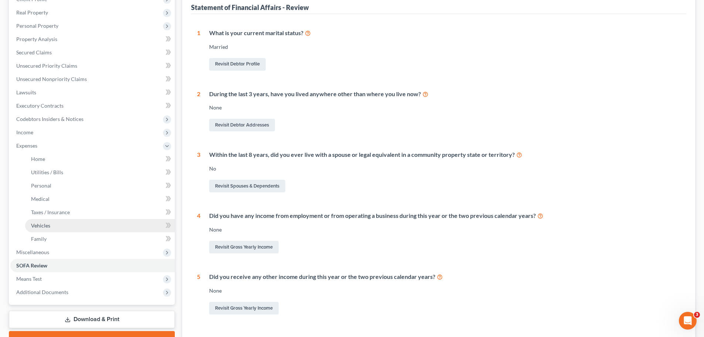
click at [122, 226] on link "Vehicles" at bounding box center [100, 225] width 150 height 13
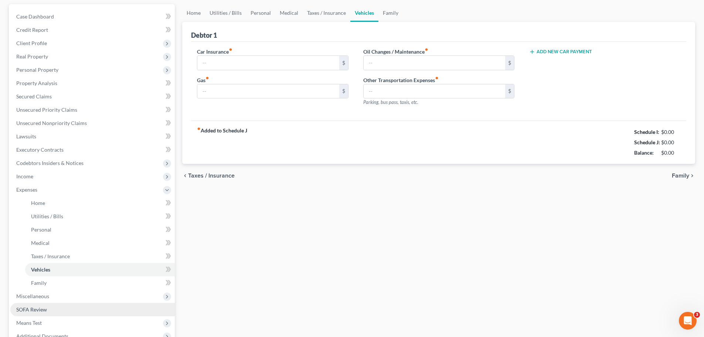
type input "113.00"
type input "100.00"
type input "0.00"
type input "40.00"
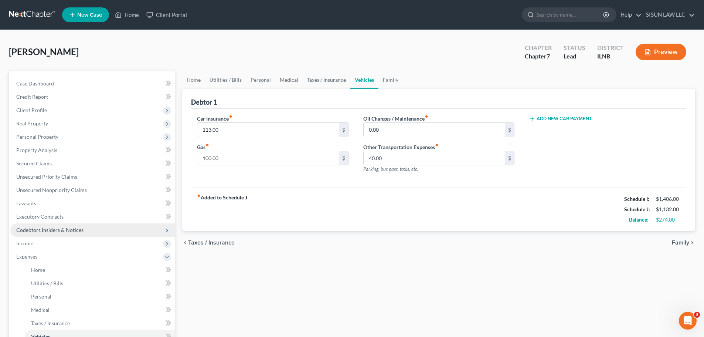
click at [108, 231] on span "Codebtors Insiders & Notices" at bounding box center [92, 229] width 165 height 13
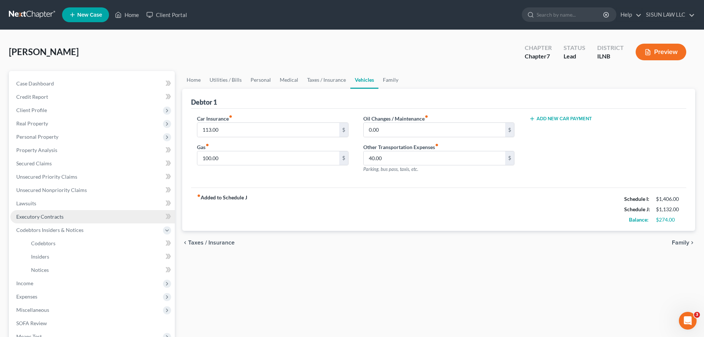
click at [117, 213] on link "Executory Contracts" at bounding box center [92, 216] width 165 height 13
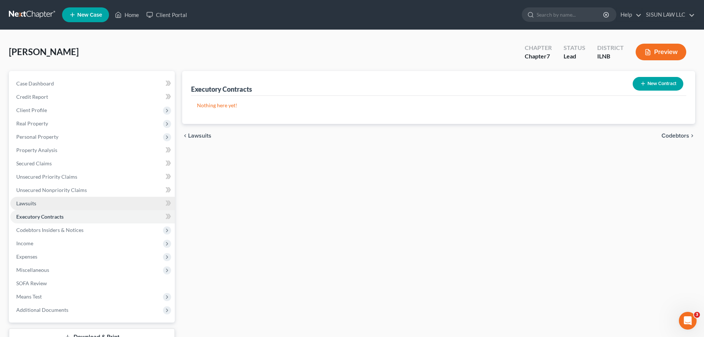
click at [44, 198] on link "Lawsuits" at bounding box center [92, 203] width 165 height 13
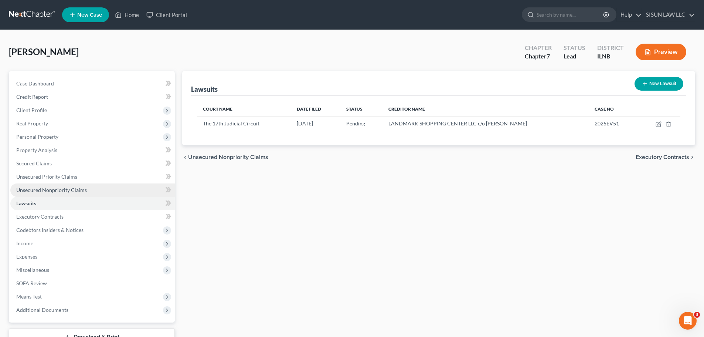
click at [88, 185] on link "Unsecured Nonpriority Claims" at bounding box center [92, 189] width 165 height 13
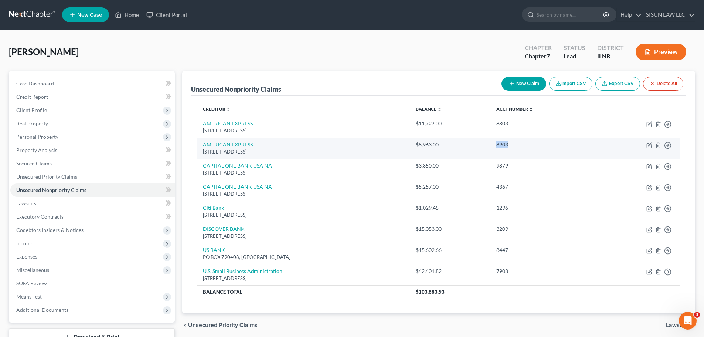
drag, startPoint x: 510, startPoint y: 144, endPoint x: 526, endPoint y: 143, distance: 16.3
click at [525, 143] on tr "AMERICAN EXPRESS PO BOX 981537, El Paso, TX 79998 $8,963.00 8903 Move to D Move…" at bounding box center [439, 148] width 484 height 21
click at [650, 146] on icon "button" at bounding box center [650, 144] width 3 height 3
select select "45"
select select "2"
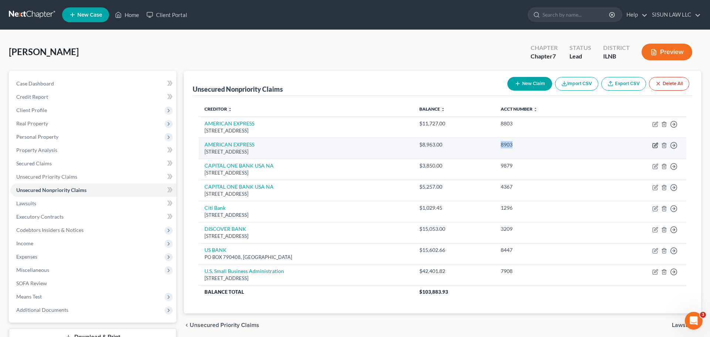
select select "0"
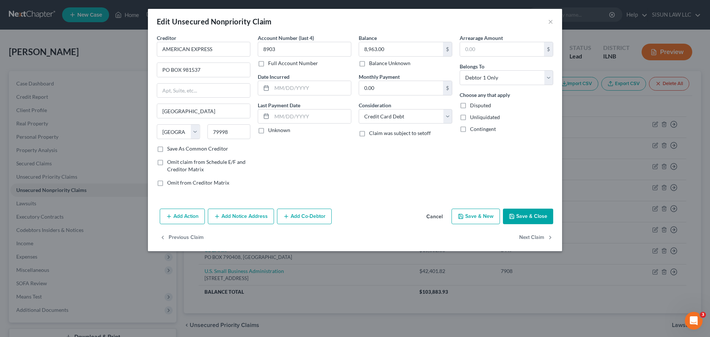
click at [371, 180] on div "Balance 8,963.00 $ Balance Unknown Balance Undetermined 8,963.00 $ Balance Unkn…" at bounding box center [405, 113] width 101 height 158
click at [539, 241] on button "Next Claim" at bounding box center [536, 238] width 34 height 16
select select "46"
select select "2"
select select "0"
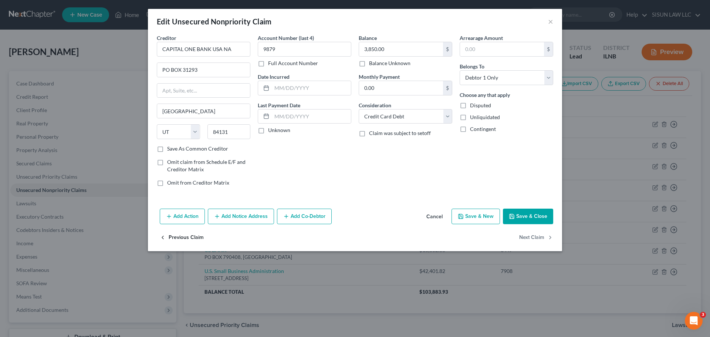
click at [174, 241] on button "Previous Claim" at bounding box center [182, 238] width 44 height 16
select select "45"
select select "2"
select select "0"
click at [183, 238] on button "Previous Claim" at bounding box center [182, 238] width 44 height 16
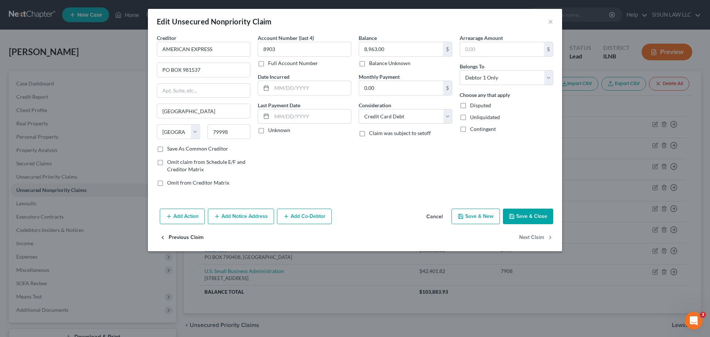
select select "45"
select select "2"
select select "0"
click at [542, 238] on button "Next Claim" at bounding box center [536, 238] width 34 height 16
select select "45"
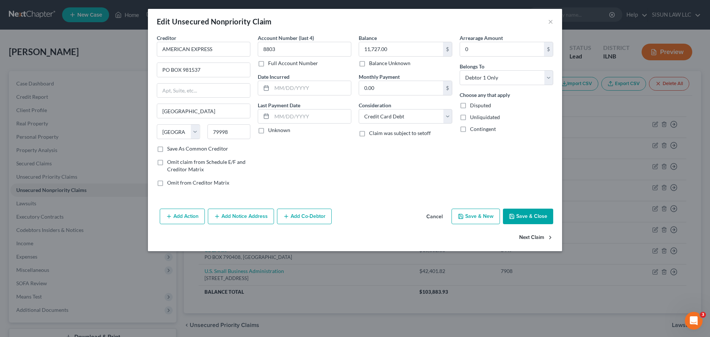
select select "2"
select select "0"
click at [541, 239] on button "Next Claim" at bounding box center [536, 238] width 34 height 16
select select "46"
select select "2"
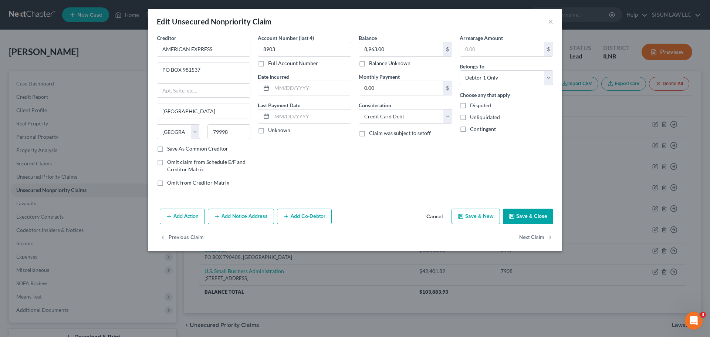
select select "0"
click at [554, 20] on div "Edit Unsecured Nonpriority Claim ×" at bounding box center [355, 21] width 414 height 25
click at [549, 20] on button "×" at bounding box center [550, 21] width 5 height 9
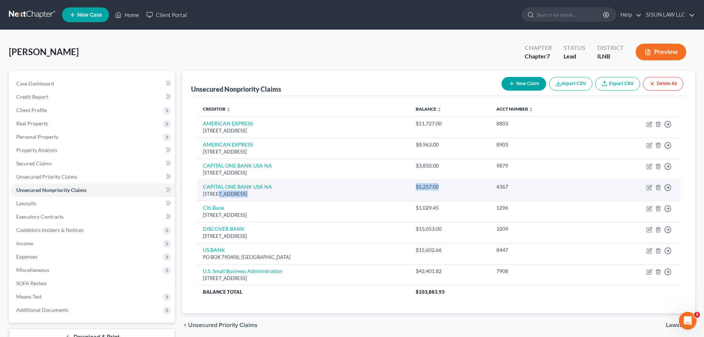
drag, startPoint x: 221, startPoint y: 194, endPoint x: 448, endPoint y: 193, distance: 226.7
click at [448, 193] on tr "CAPITAL ONE BANK USA NA PO BOX 31293, Salt Lake City, UT 84131 $5,257.00 4367 M…" at bounding box center [439, 190] width 484 height 21
click at [468, 192] on td "$5,257.00" at bounding box center [450, 190] width 81 height 21
click at [649, 188] on icon "button" at bounding box center [650, 186] width 3 height 3
select select "46"
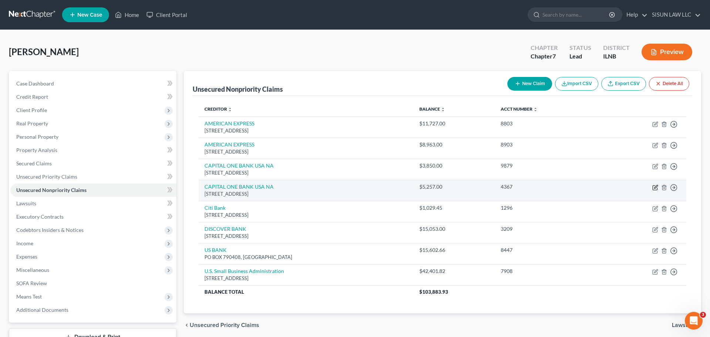
select select "2"
select select "0"
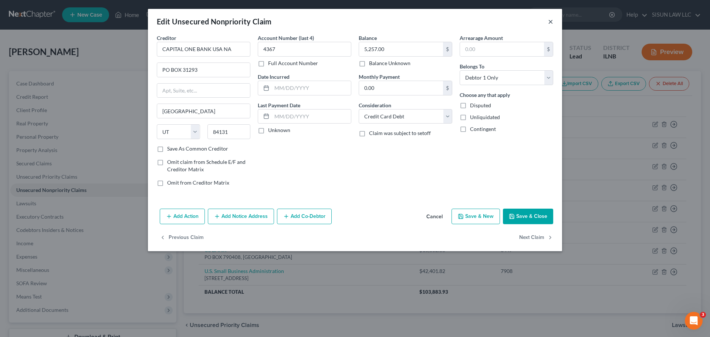
click at [550, 23] on button "×" at bounding box center [550, 21] width 5 height 9
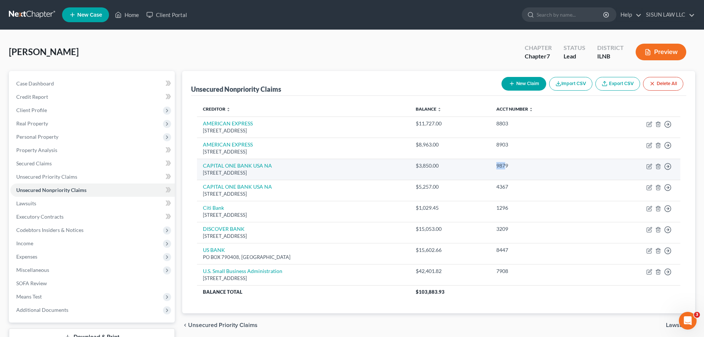
drag, startPoint x: 498, startPoint y: 166, endPoint x: 511, endPoint y: 165, distance: 12.6
click at [511, 165] on tr "CAPITAL ONE BANK USA NA PO BOX 31293, Salt Lake City, UT 84131 $3,850.00 9879 M…" at bounding box center [439, 169] width 484 height 21
click at [647, 167] on icon "button" at bounding box center [650, 166] width 6 height 6
select select "46"
select select "2"
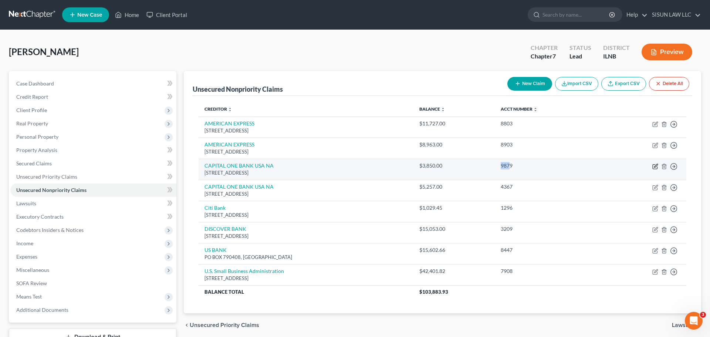
select select "0"
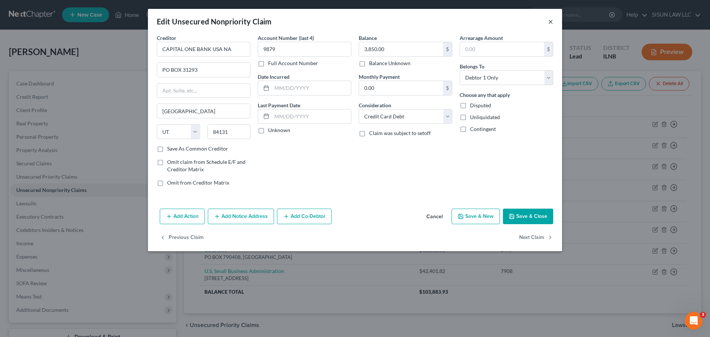
click at [551, 21] on button "×" at bounding box center [550, 21] width 5 height 9
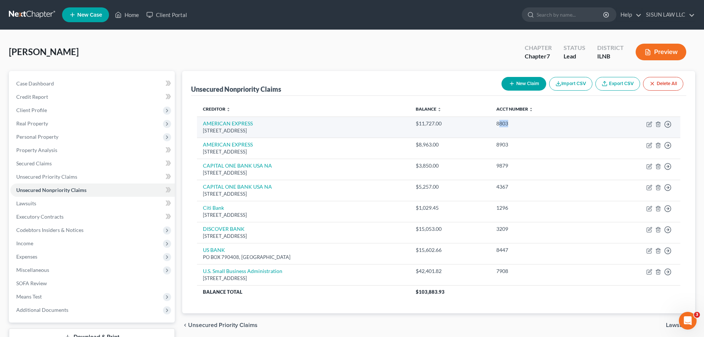
drag, startPoint x: 520, startPoint y: 123, endPoint x: 504, endPoint y: 123, distance: 15.5
click at [504, 123] on div "8803" at bounding box center [543, 123] width 93 height 7
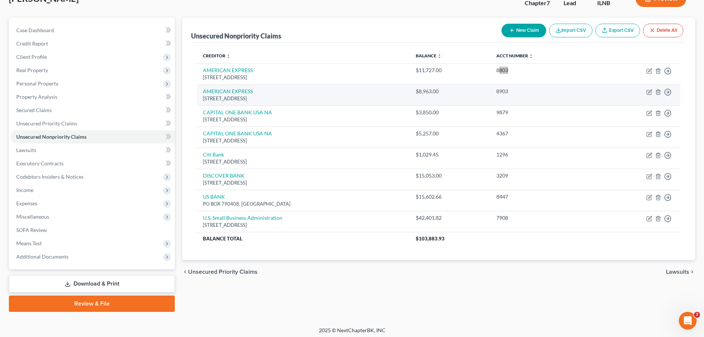
scroll to position [56, 0]
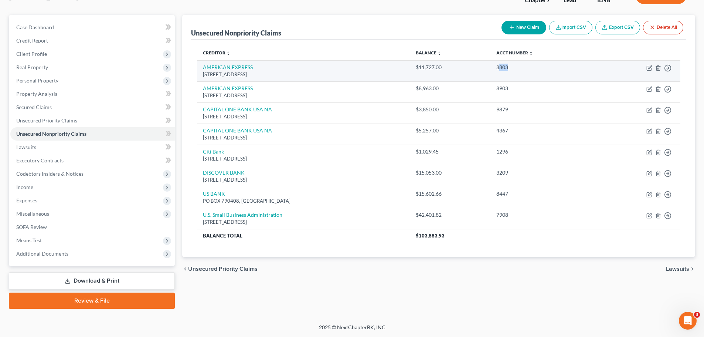
click at [292, 73] on div "PO BOX 981537, El Paso, TX 79998" at bounding box center [303, 74] width 201 height 7
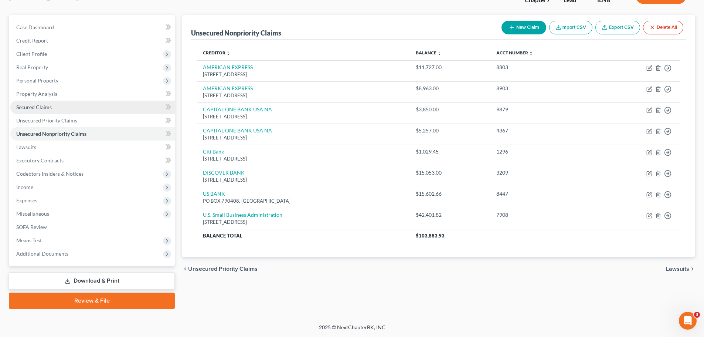
click at [75, 109] on link "Secured Claims" at bounding box center [92, 107] width 165 height 13
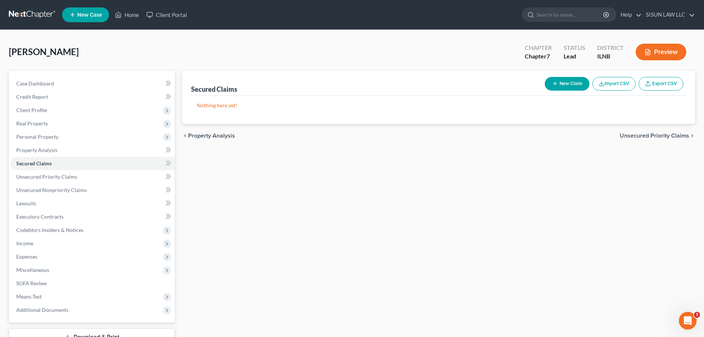
click at [576, 79] on button "New Claim" at bounding box center [567, 84] width 45 height 14
select select "0"
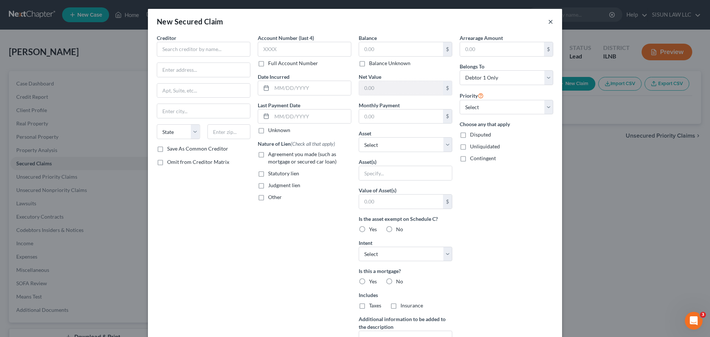
click at [549, 20] on button "×" at bounding box center [550, 21] width 5 height 9
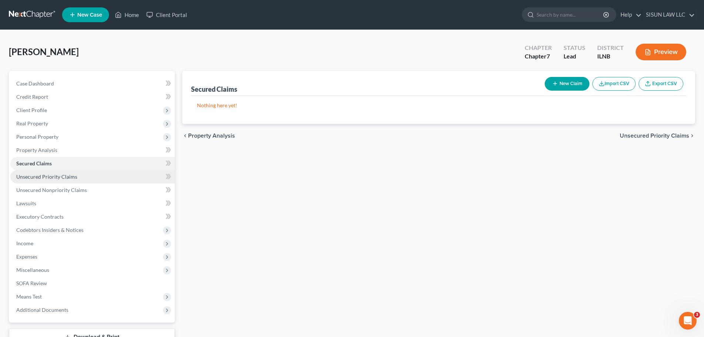
click at [23, 179] on span "Unsecured Priority Claims" at bounding box center [46, 176] width 61 height 6
click at [54, 163] on link "Secured Claims" at bounding box center [92, 163] width 165 height 13
click at [562, 86] on button "New Claim" at bounding box center [567, 84] width 45 height 14
select select "0"
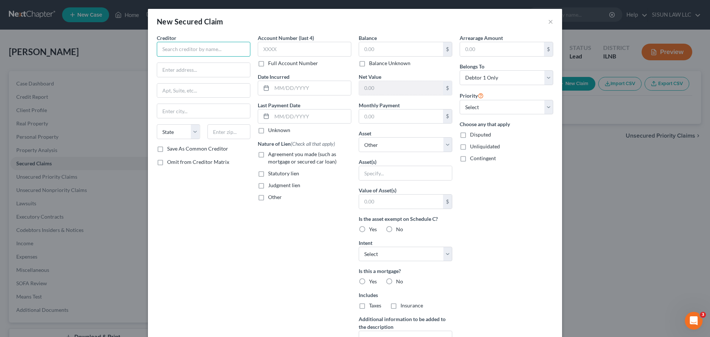
click at [201, 48] on input "text" at bounding box center [204, 49] width 94 height 15
paste input "LINCOLN AUTOMOTIVE FINANCI"
type input "LINCOLN AUTOMOTIVE FINANCI"
click at [217, 67] on input "text" at bounding box center [203, 70] width 93 height 14
paste input "PO BOX 35910"
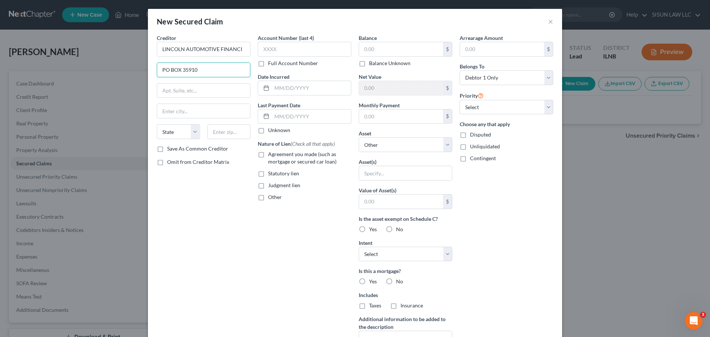
type input "PO BOX 35910"
click at [204, 115] on input "text" at bounding box center [203, 111] width 93 height 14
paste input "CLEVELAND"
type input "CLEVELAND"
drag, startPoint x: 174, startPoint y: 132, endPoint x: 170, endPoint y: 132, distance: 4.4
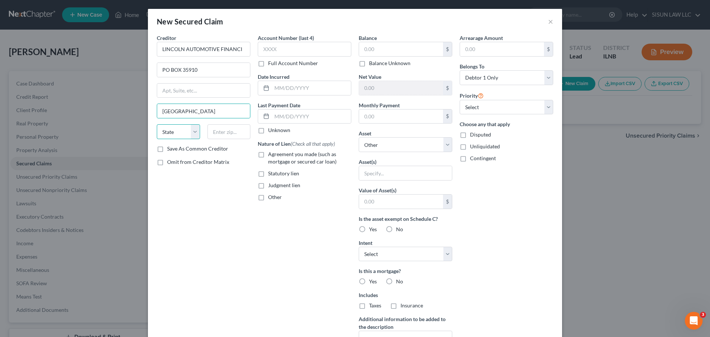
click at [174, 132] on select "State AL AK AR AZ CA CO CT DE DC FL GA GU HI ID IL IN IA KS KY LA ME MD MA MI M…" at bounding box center [178, 131] width 43 height 15
select select "36"
click at [157, 124] on select "State AL AK AR AZ CA CO CT DE DC FL GA GU HI ID IL IN IA KS KY LA ME MD MA MI M…" at bounding box center [178, 131] width 43 height 15
type input "44135"
click at [338, 55] on input "text" at bounding box center [305, 49] width 94 height 15
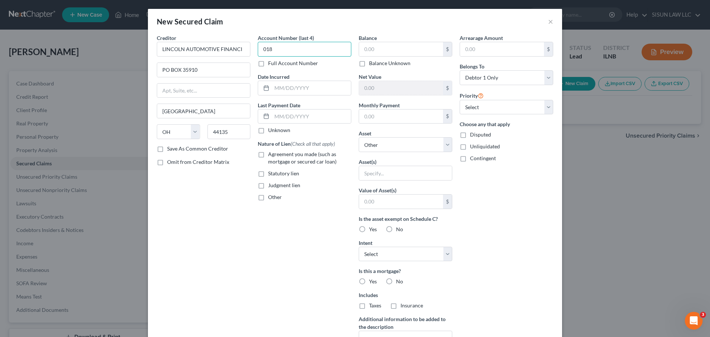
type input "0181"
type input "Cleveland"
type input "0181"
click at [397, 50] on input "text" at bounding box center [401, 49] width 84 height 14
paste input "$856"
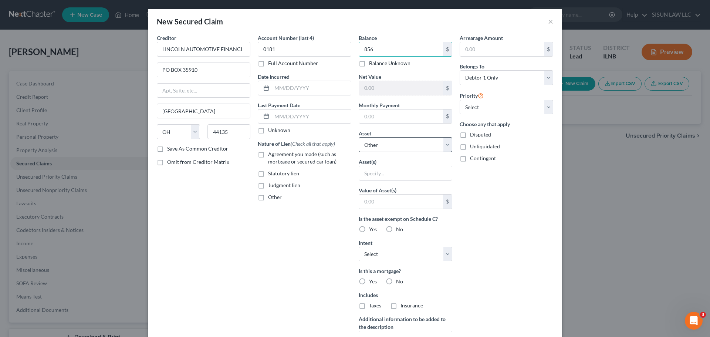
type input "856"
click at [414, 146] on select "Select Other Multiple Assets 2020 Lincoln Corsair - $13287.0 Cash (Cash on Hand…" at bounding box center [406, 144] width 94 height 15
click at [414, 145] on select "Select Other Multiple Assets 2020 Lincoln Corsair - $13287.0 Cash (Cash on Hand…" at bounding box center [406, 144] width 94 height 15
click at [414, 246] on div "Intent Select Surrender Redeem Reaffirm Avoid Other" at bounding box center [406, 250] width 94 height 23
click at [413, 254] on select "Select Surrender Redeem Reaffirm Avoid Other" at bounding box center [406, 254] width 94 height 15
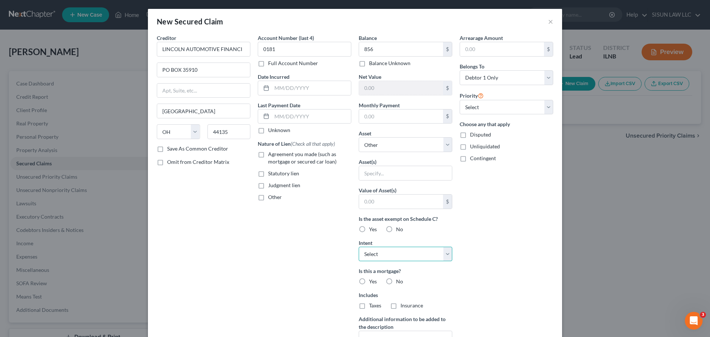
select select "2"
click at [359, 247] on select "Select Surrender Redeem Reaffirm Avoid Other" at bounding box center [406, 254] width 94 height 15
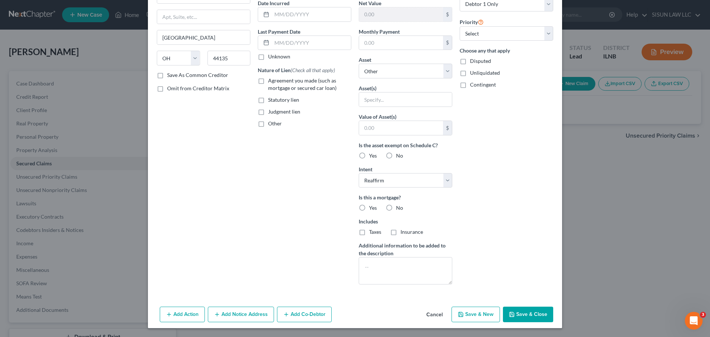
click at [396, 209] on label "No" at bounding box center [399, 207] width 7 height 7
click at [399, 209] on input "No" at bounding box center [401, 206] width 5 height 5
radio input "true"
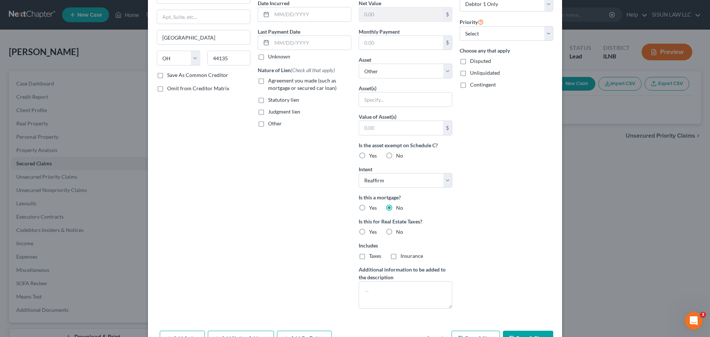
click at [396, 234] on span "No" at bounding box center [399, 232] width 7 height 6
click at [399, 233] on input "No" at bounding box center [401, 230] width 5 height 5
radio input "true"
click at [414, 291] on textarea at bounding box center [406, 294] width 94 height 27
type textarea "ㅇ"
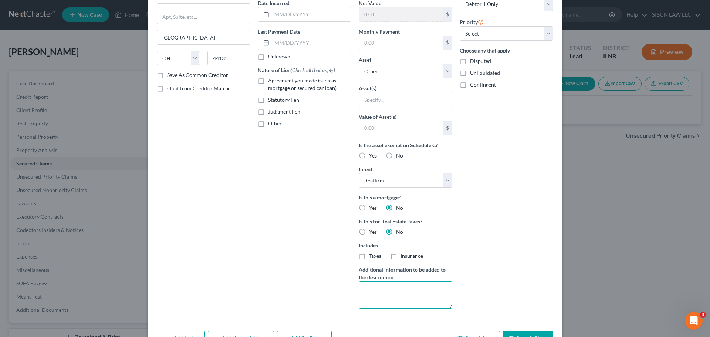
type textarea "ㅁ"
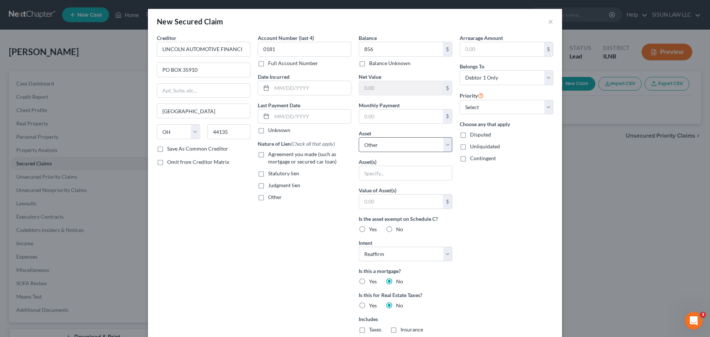
type textarea "Auto Loan"
click at [405, 146] on select "Select Other Multiple Assets 2020 Lincoln Corsair - $13287.0 Cash (Cash on Hand…" at bounding box center [406, 144] width 94 height 15
select select "2"
click at [359, 137] on select "Select Other Multiple Assets 2020 Lincoln Corsair - $13287.0 Cash (Cash on Hand…" at bounding box center [406, 144] width 94 height 15
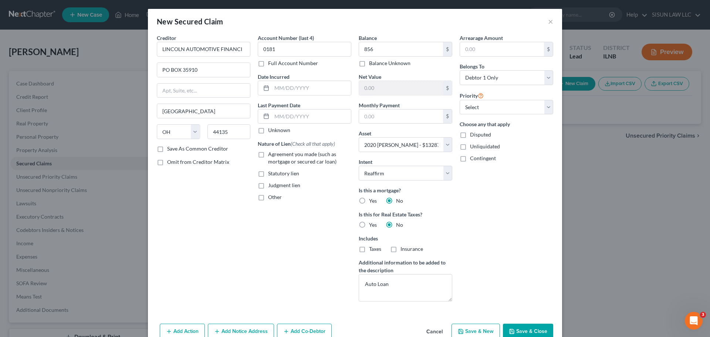
click at [494, 210] on div "Arrearage Amount $ Belongs To * Select Debtor 1 Only Debtor 2 Only Debtor 1 And…" at bounding box center [506, 170] width 101 height 273
click at [430, 284] on textarea "Auto Loan" at bounding box center [406, 287] width 94 height 27
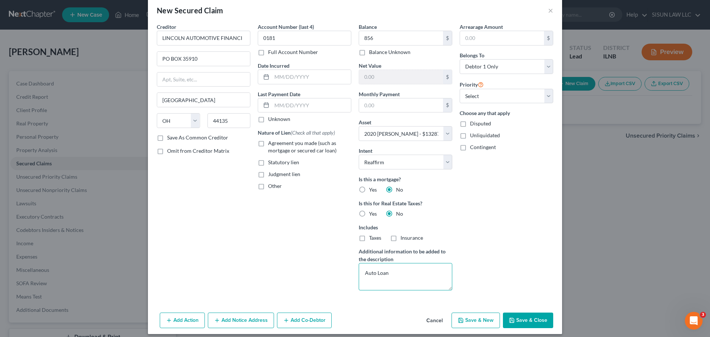
scroll to position [17, 0]
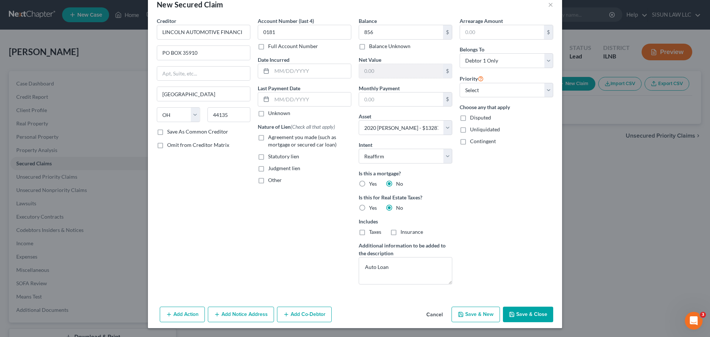
click at [522, 315] on button "Save & Close" at bounding box center [528, 315] width 50 height 16
select select
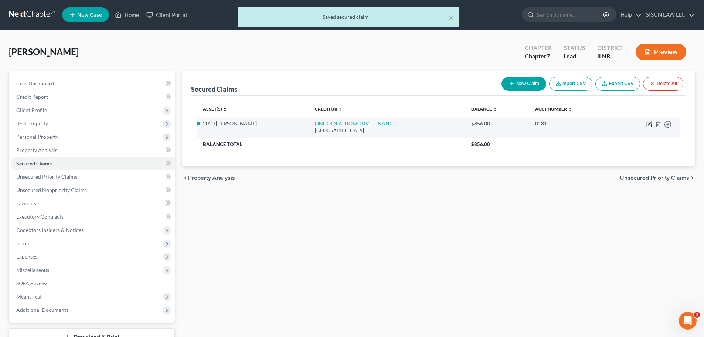
click at [652, 125] on icon "button" at bounding box center [649, 124] width 4 height 4
select select "36"
select select "2"
select select "0"
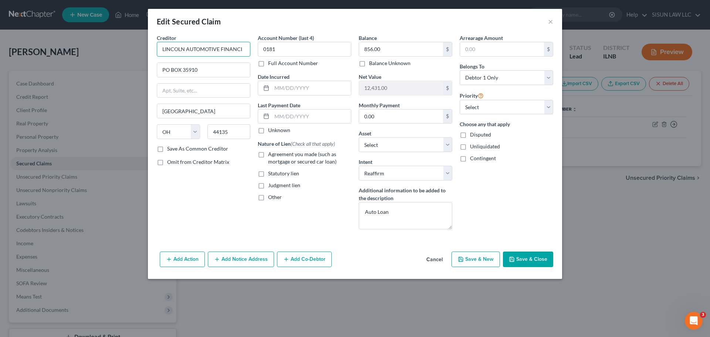
drag, startPoint x: 195, startPoint y: 49, endPoint x: 254, endPoint y: 46, distance: 58.9
click at [254, 46] on div "Creditor * LINCOLN AUTOMOTIVE FINANCI PO BOX 35910 Cleveland State AL AK AR AZ …" at bounding box center [355, 134] width 404 height 201
click at [220, 49] on input "LINCOLN AUTOMOTIVE FINANCI" at bounding box center [204, 49] width 94 height 15
click at [243, 47] on input "LINCOLN AUTOMOTIVE FINANCI" at bounding box center [204, 49] width 94 height 15
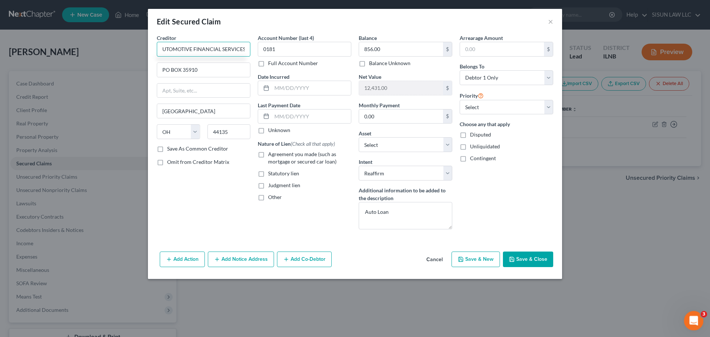
type input "LINCOLN AUTOMOTIVE FINANCIAL SERVICES"
click at [487, 208] on div "Arrearage Amount $ Belongs To * Select Debtor 1 Only Debtor 2 Only Debtor 1 And…" at bounding box center [506, 134] width 101 height 201
click at [530, 262] on button "Save & Close" at bounding box center [528, 259] width 50 height 16
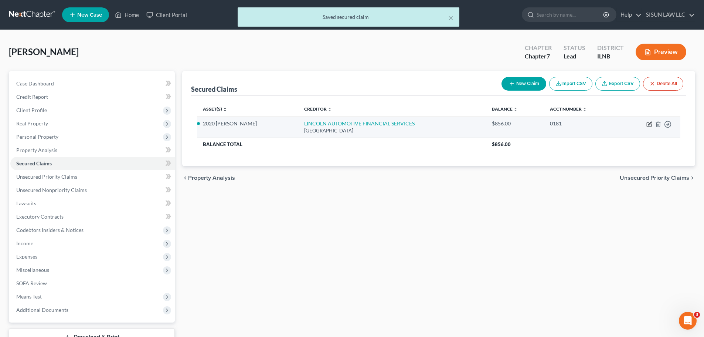
click at [648, 123] on icon "button" at bounding box center [650, 124] width 6 height 6
select select "36"
select select "2"
select select "0"
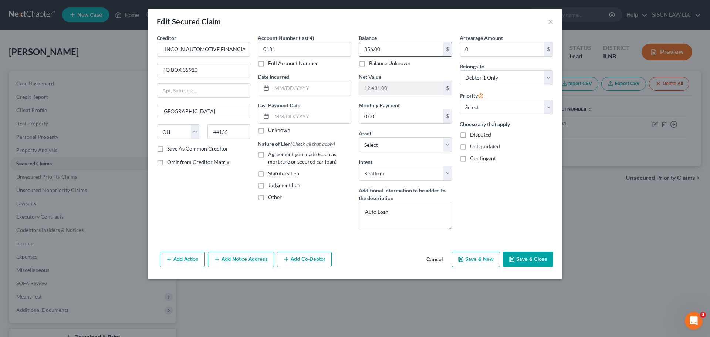
click at [423, 52] on input "856.00" at bounding box center [401, 49] width 84 height 14
type input "856.31"
click at [529, 254] on button "Save & Close" at bounding box center [528, 259] width 50 height 16
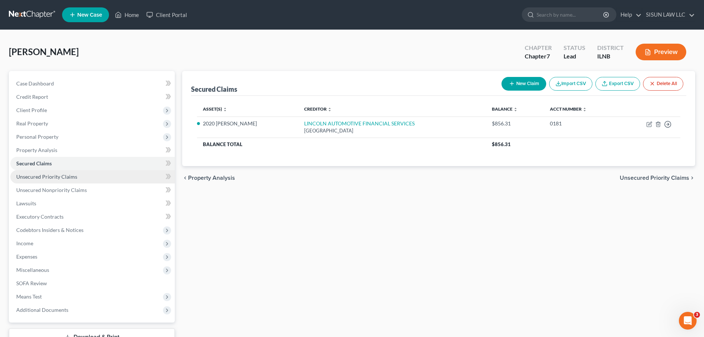
click at [92, 174] on link "Unsecured Priority Claims" at bounding box center [92, 176] width 165 height 13
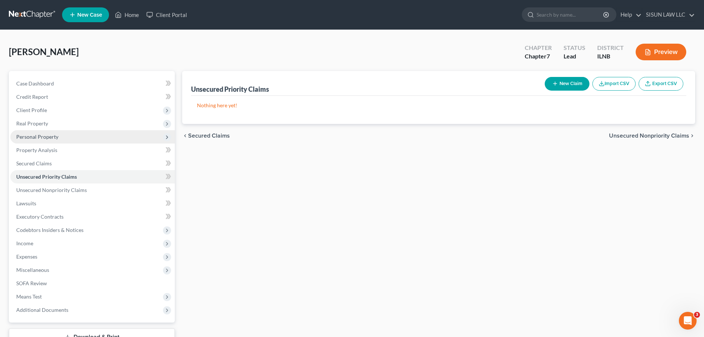
click at [71, 139] on span "Personal Property" at bounding box center [92, 136] width 165 height 13
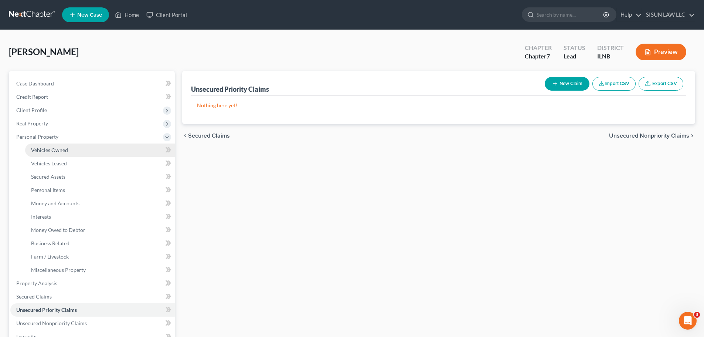
click at [81, 150] on link "Vehicles Owned" at bounding box center [100, 149] width 150 height 13
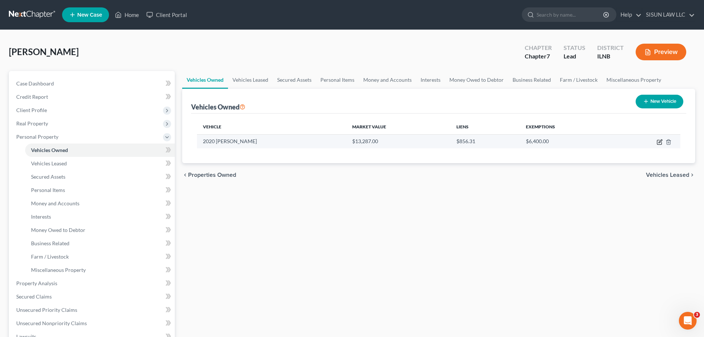
click at [660, 141] on icon "button" at bounding box center [660, 142] width 6 height 6
select select "0"
select select "6"
select select "4"
select select "0"
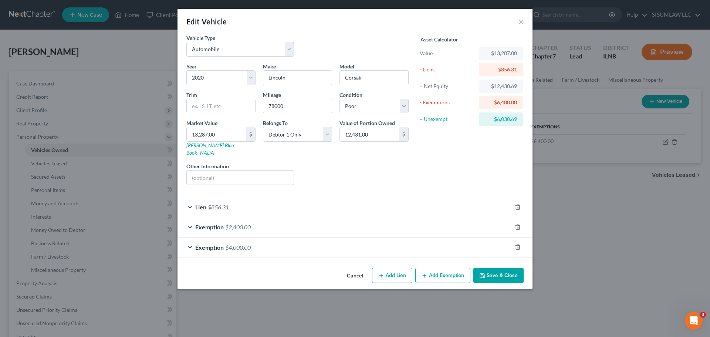
click at [275, 199] on div "Lien $856.31" at bounding box center [344, 207] width 334 height 20
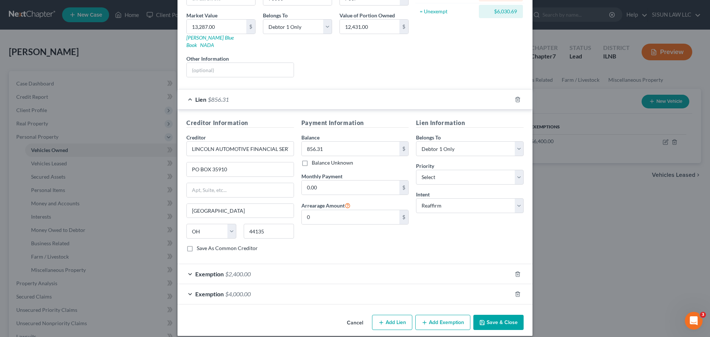
scroll to position [108, 0]
click at [347, 91] on div "Lien $856.31" at bounding box center [344, 99] width 334 height 20
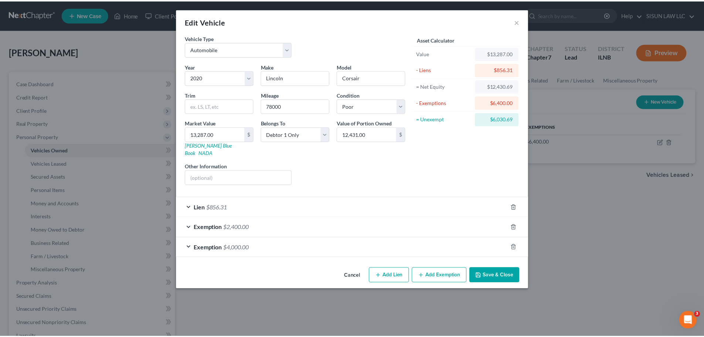
scroll to position [0, 0]
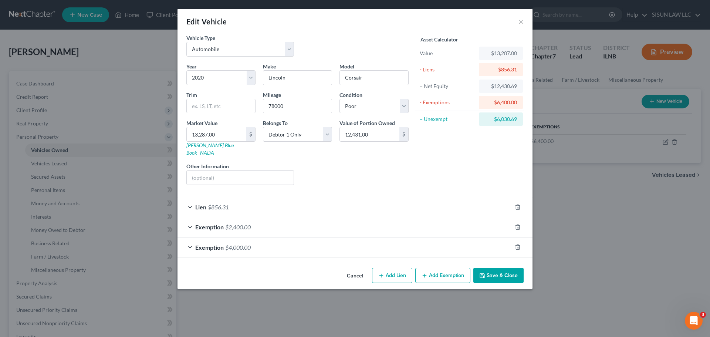
click at [500, 269] on button "Save & Close" at bounding box center [498, 276] width 50 height 16
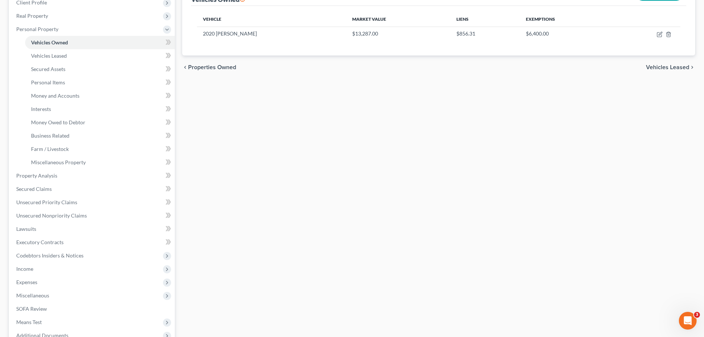
scroll to position [189, 0]
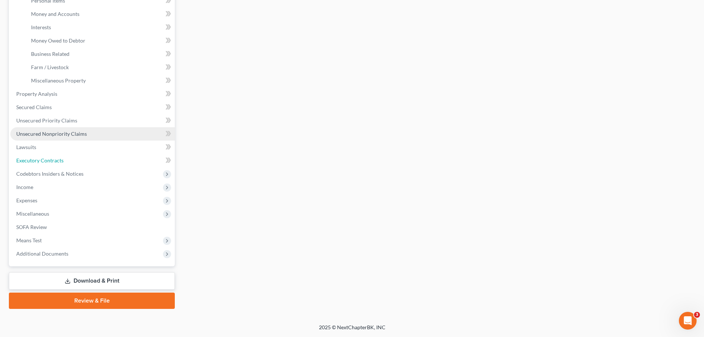
click at [66, 158] on link "Executory Contracts" at bounding box center [92, 160] width 165 height 13
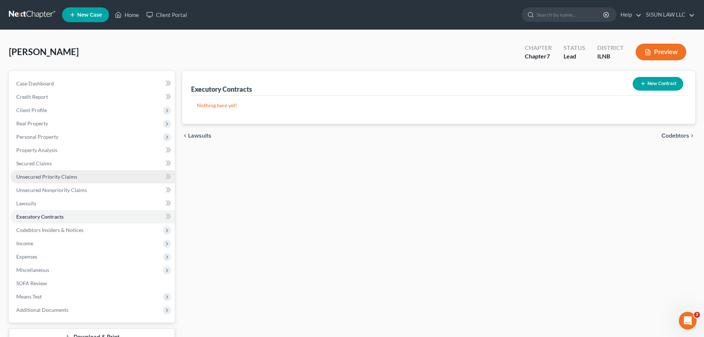
click at [95, 182] on link "Unsecured Priority Claims" at bounding box center [92, 176] width 165 height 13
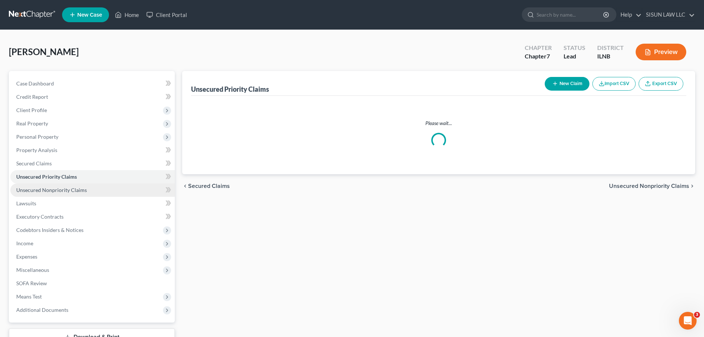
click at [89, 187] on link "Unsecured Nonpriority Claims" at bounding box center [92, 189] width 165 height 13
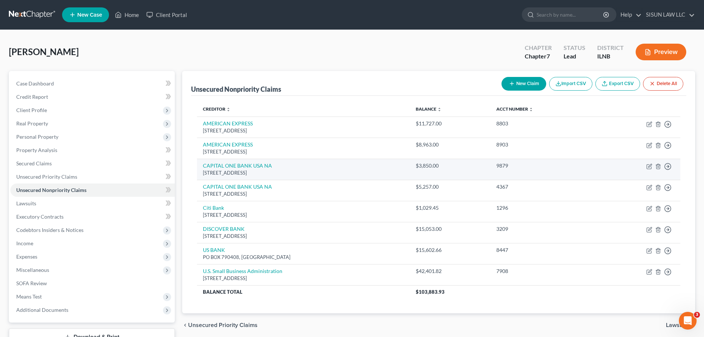
scroll to position [37, 0]
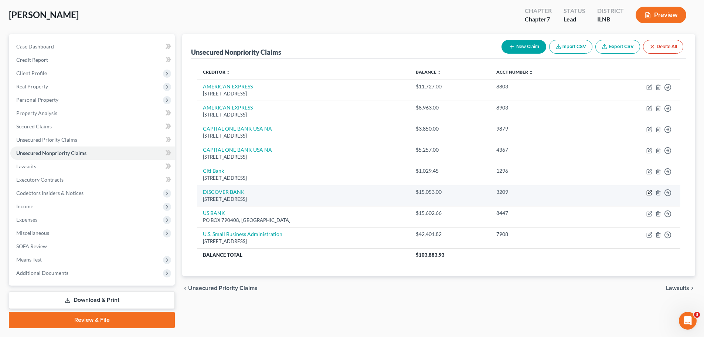
click at [650, 191] on icon "button" at bounding box center [650, 191] width 3 height 3
select select "46"
select select "2"
select select "0"
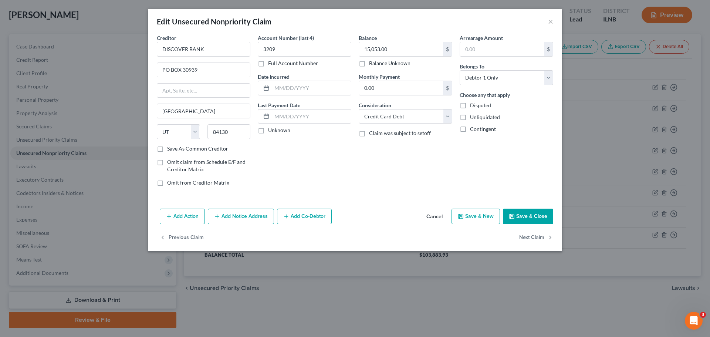
click at [520, 214] on button "Save & Close" at bounding box center [528, 217] width 50 height 16
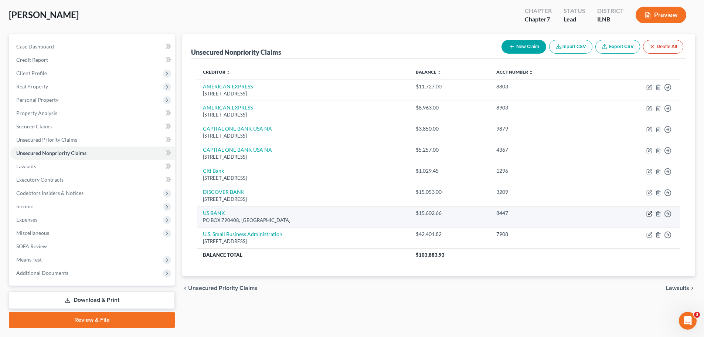
click at [650, 212] on icon "button" at bounding box center [650, 214] width 6 height 6
select select "26"
select select "2"
select select "0"
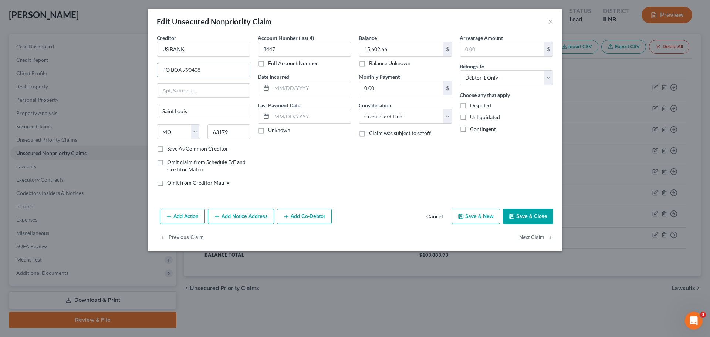
click at [183, 70] on input "PO BOX 790408" at bounding box center [203, 70] width 93 height 14
click at [466, 216] on button "Save & New" at bounding box center [475, 217] width 48 height 16
select select "0"
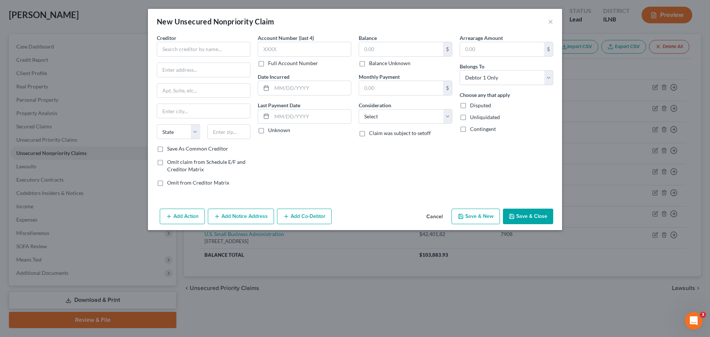
type input "0"
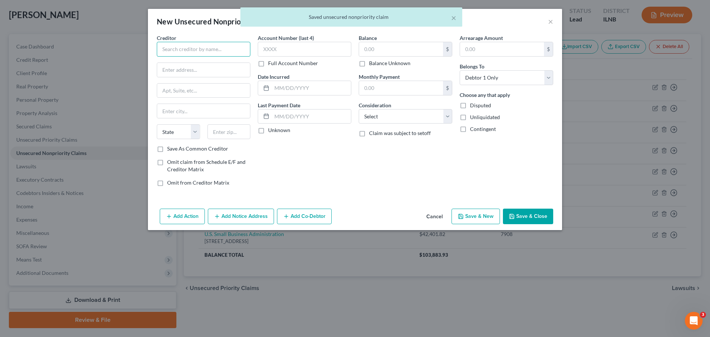
click at [203, 54] on input "text" at bounding box center [204, 49] width 94 height 15
type input "S"
type input "US BANK"
drag, startPoint x: 201, startPoint y: 70, endPoint x: 280, endPoint y: 50, distance: 81.3
click at [202, 70] on div "PO BOX 790408, Saint Louis, MO 63179" at bounding box center [201, 69] width 77 height 6
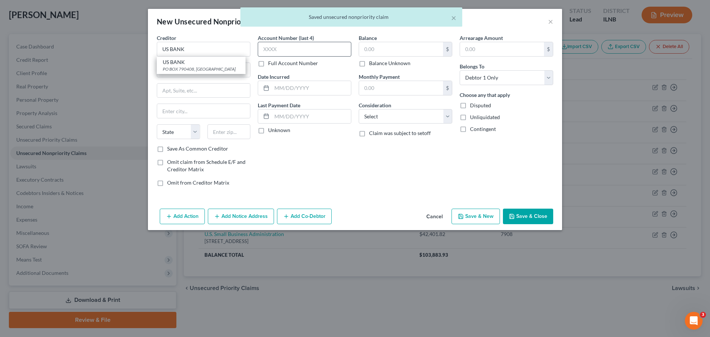
type input "PO BOX 790408"
type input "Saint Louis"
select select "26"
type input "63179"
click at [310, 46] on input "text" at bounding box center [305, 49] width 94 height 15
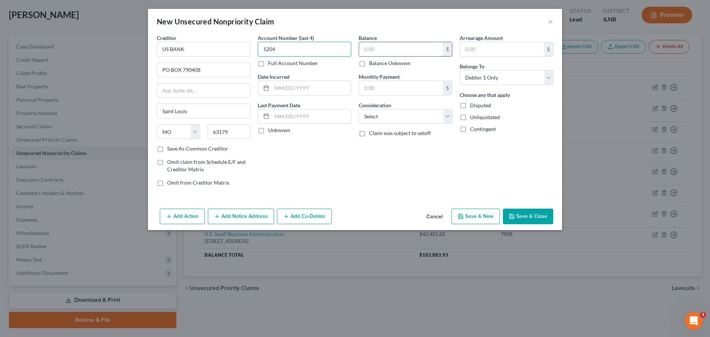
type input "1204"
click at [401, 43] on input "text" at bounding box center [401, 49] width 84 height 14
type input "13,818.61"
click at [437, 118] on select "Select Cable / Satellite Services Collection Agency Credit Card Debt Debt Couns…" at bounding box center [406, 116] width 94 height 15
select select "2"
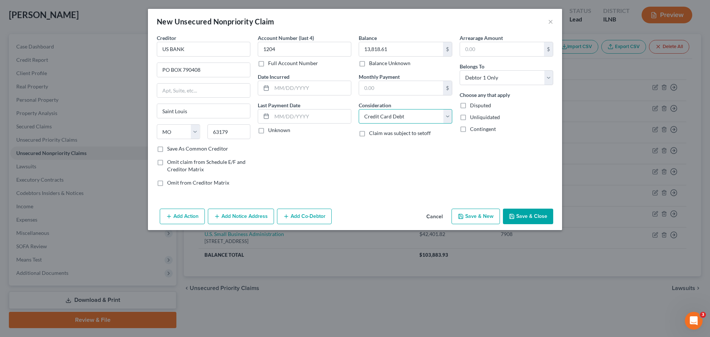
click at [359, 109] on select "Select Cable / Satellite Services Collection Agency Credit Card Debt Debt Couns…" at bounding box center [406, 116] width 94 height 15
click at [391, 182] on div "Balance 13,818.61 $ Balance Unknown Balance Undetermined 13,818.61 $ Balance Un…" at bounding box center [405, 113] width 101 height 158
click at [533, 216] on button "Save & Close" at bounding box center [528, 217] width 50 height 16
